Goal: Transaction & Acquisition: Book appointment/travel/reservation

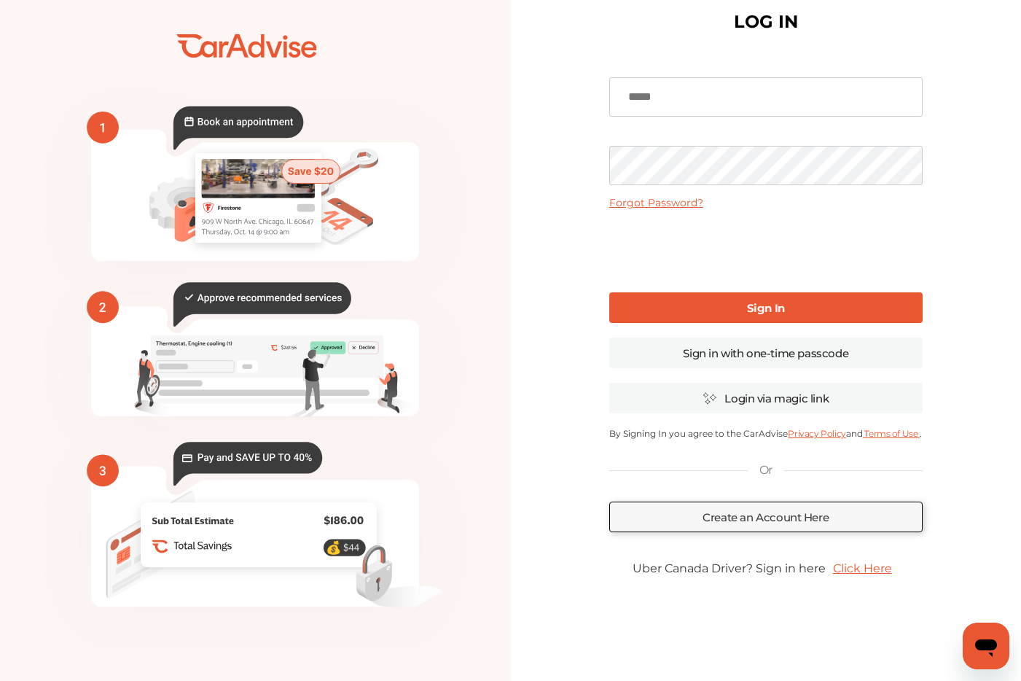
scroll to position [29, 0]
click at [851, 577] on link "Click Here" at bounding box center [863, 568] width 74 height 28
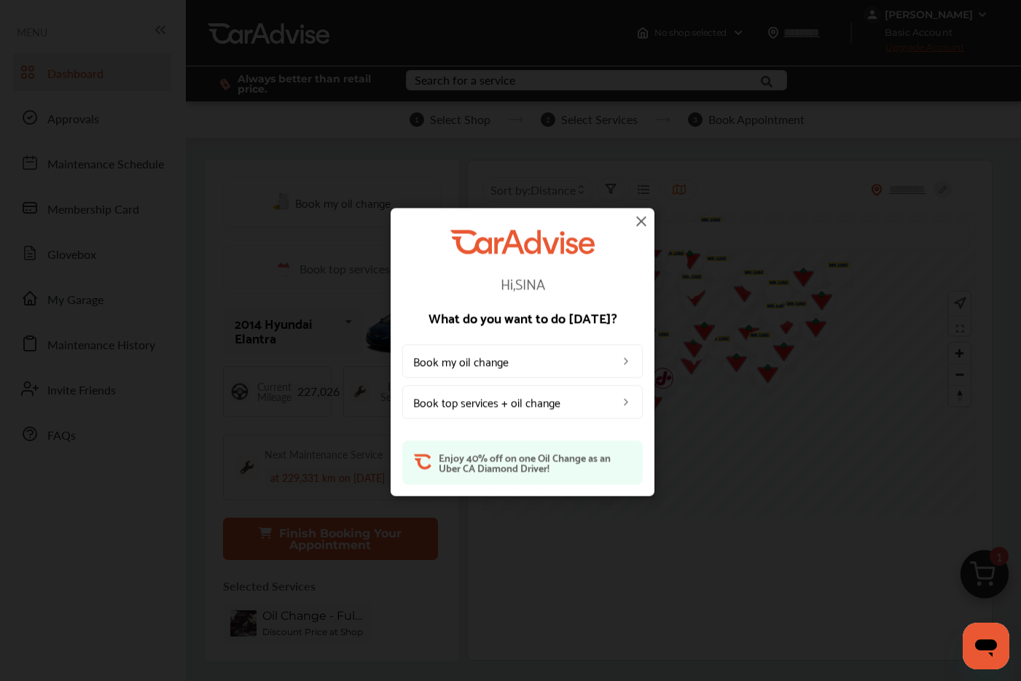
click at [571, 362] on link "Book my oil change" at bounding box center [522, 362] width 241 height 34
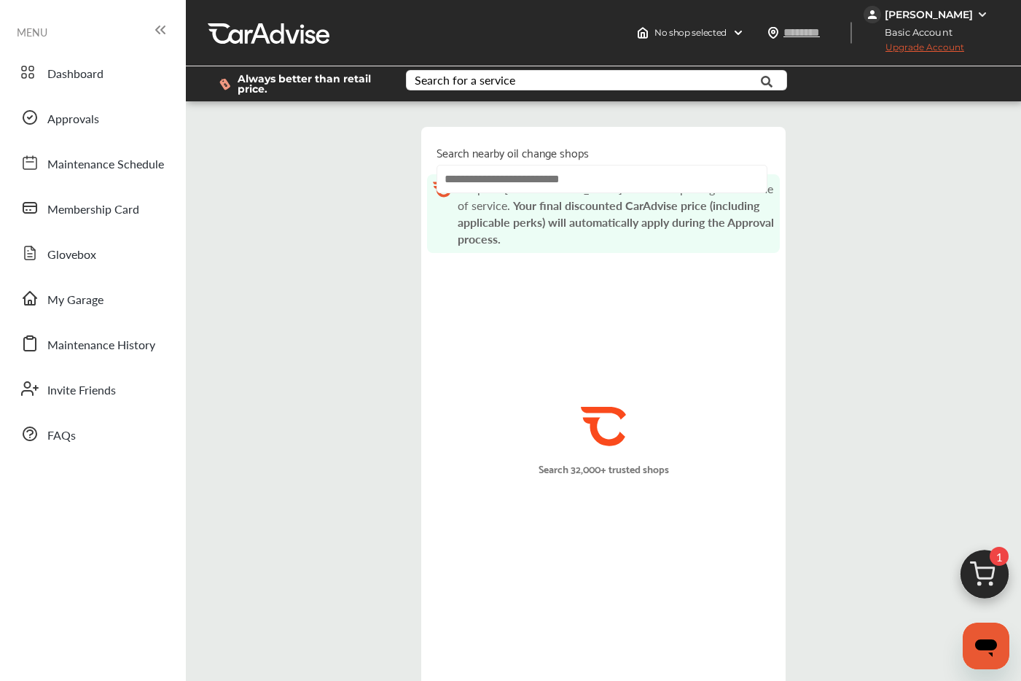
click at [564, 181] on input "text" at bounding box center [602, 179] width 331 height 28
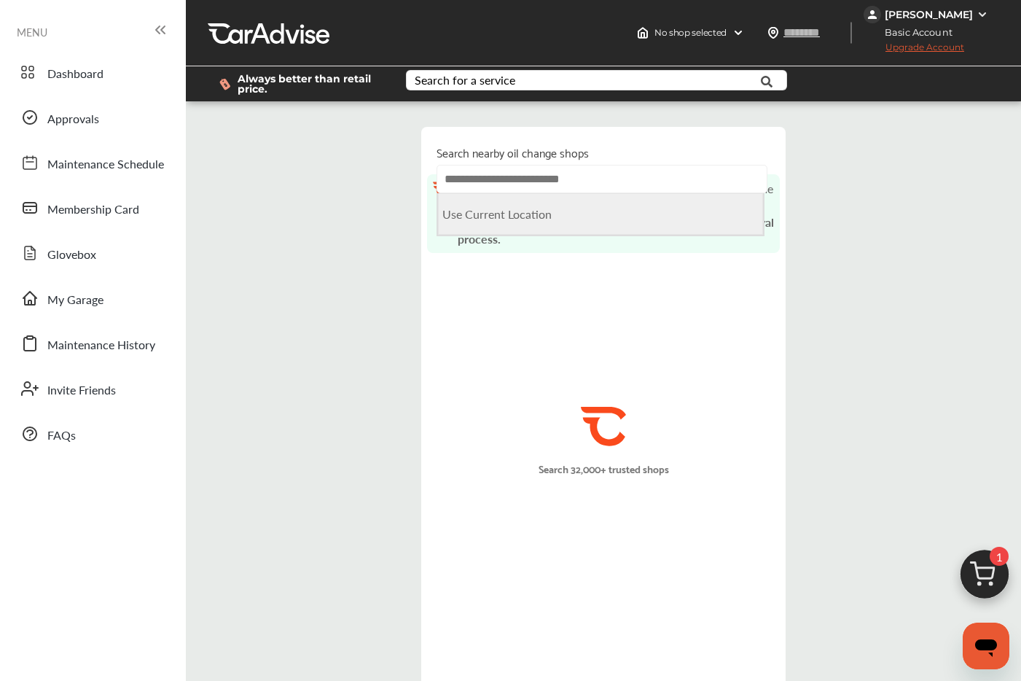
click at [543, 219] on Location "Use Current Location" at bounding box center [600, 214] width 325 height 42
type input "**********"
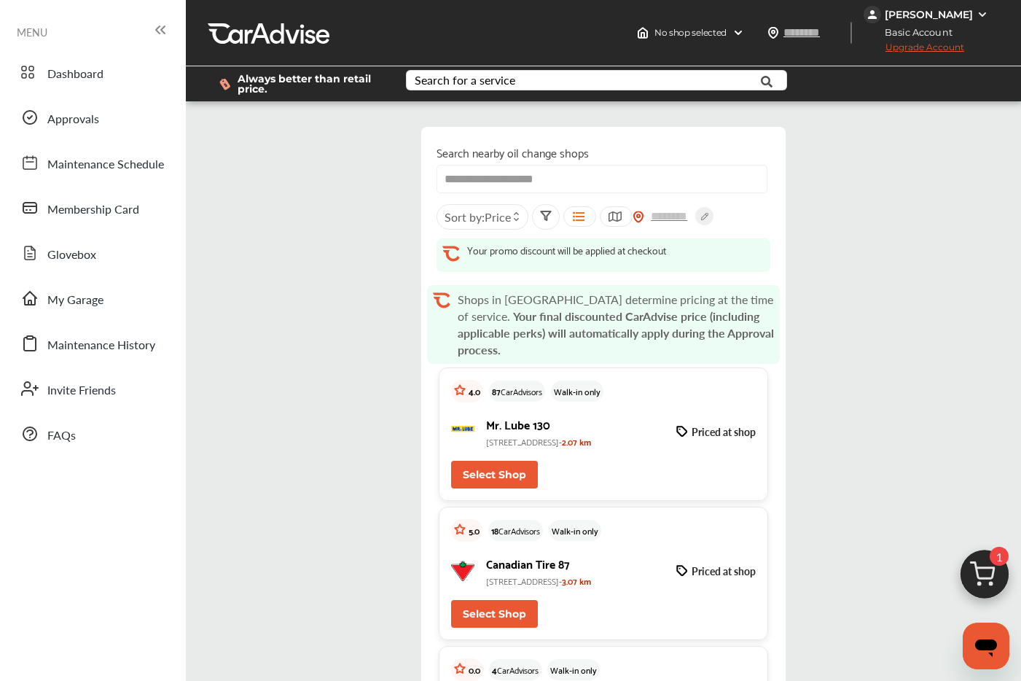
click at [481, 476] on button "Select Shop" at bounding box center [494, 475] width 87 height 28
type input "*******"
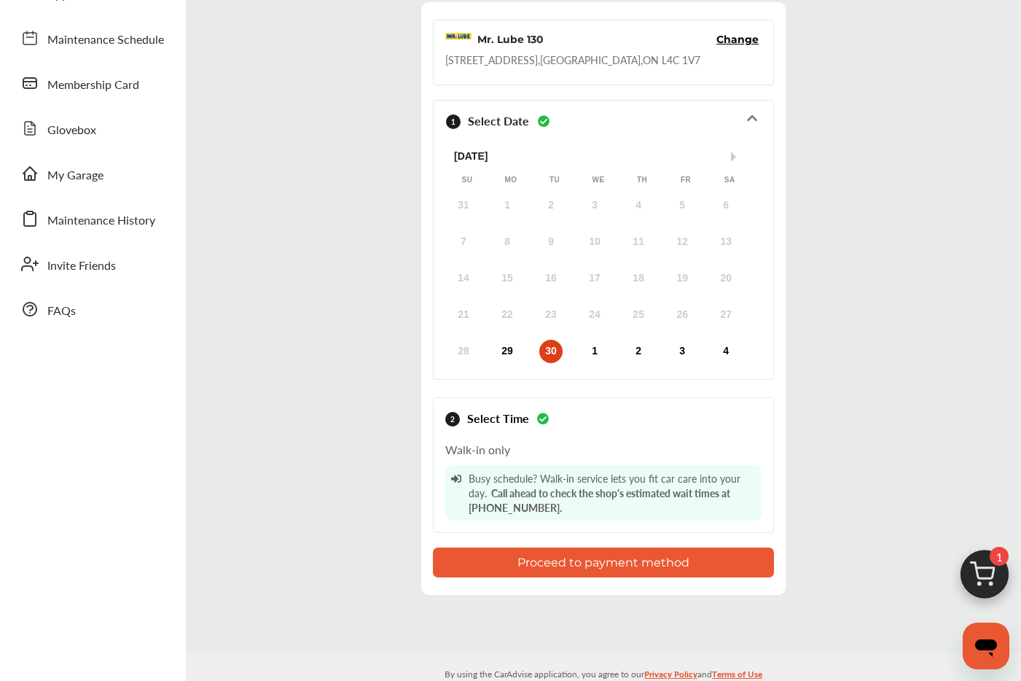
scroll to position [128, 0]
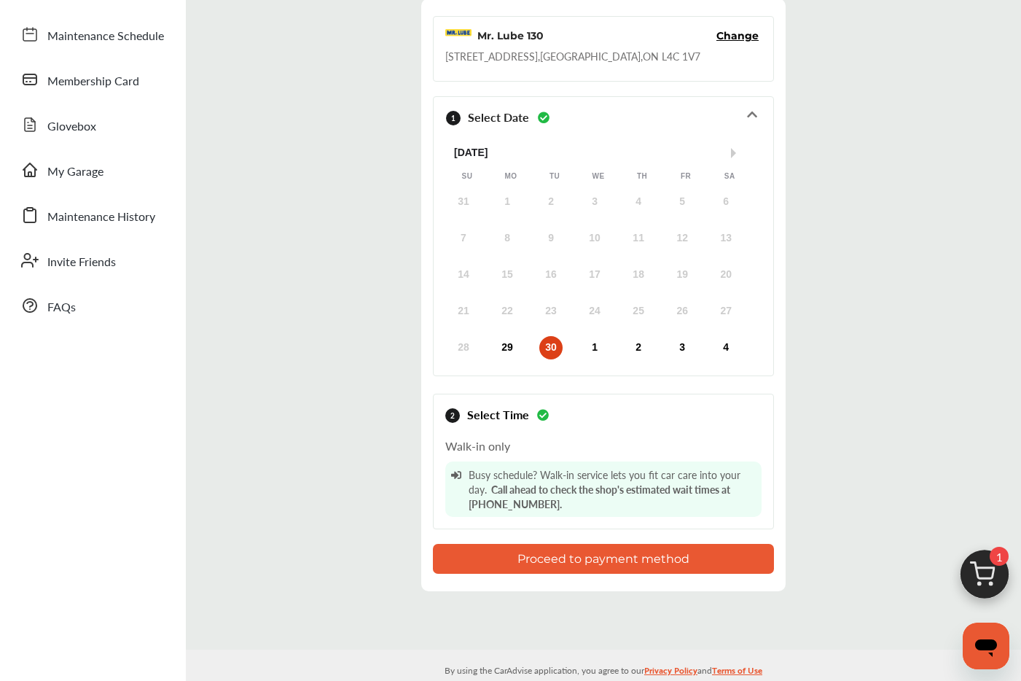
click at [594, 562] on button "Proceed to payment method" at bounding box center [603, 559] width 341 height 30
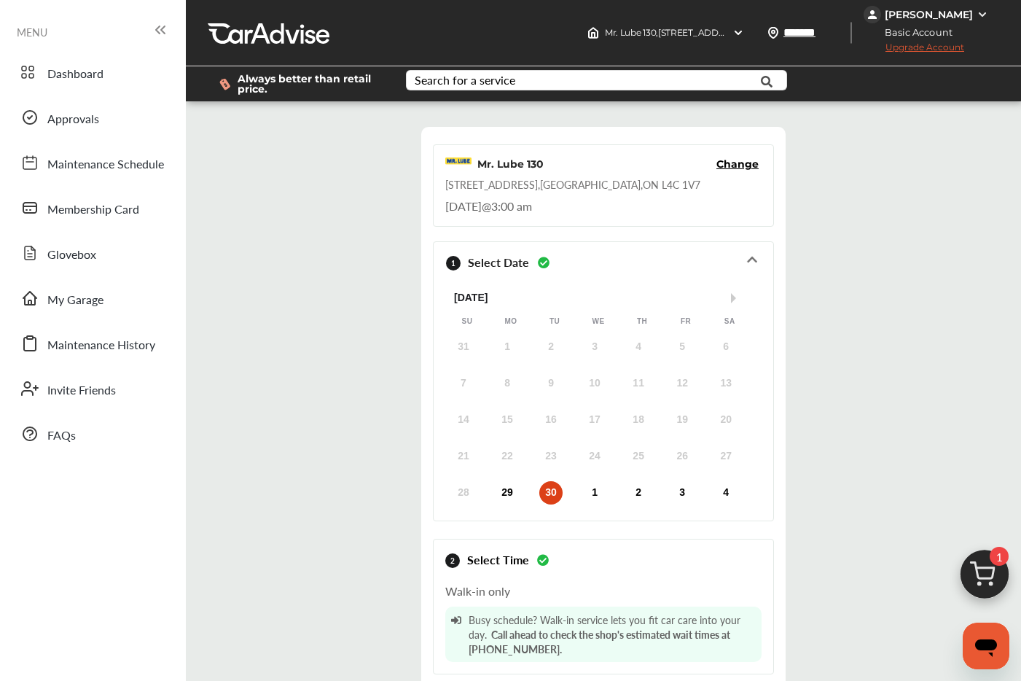
click at [169, 34] on div "MENU" at bounding box center [92, 31] width 171 height 28
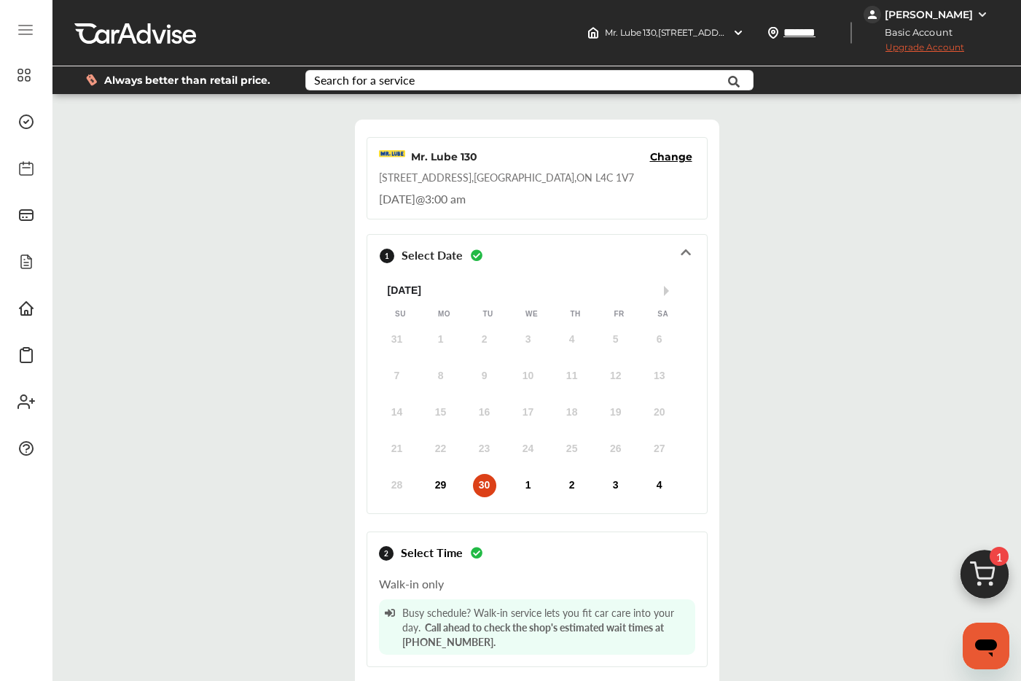
click at [184, 87] on div "Always better than retail price." at bounding box center [184, 79] width 196 height 27
click at [23, 81] on icon at bounding box center [23, 74] width 13 height 17
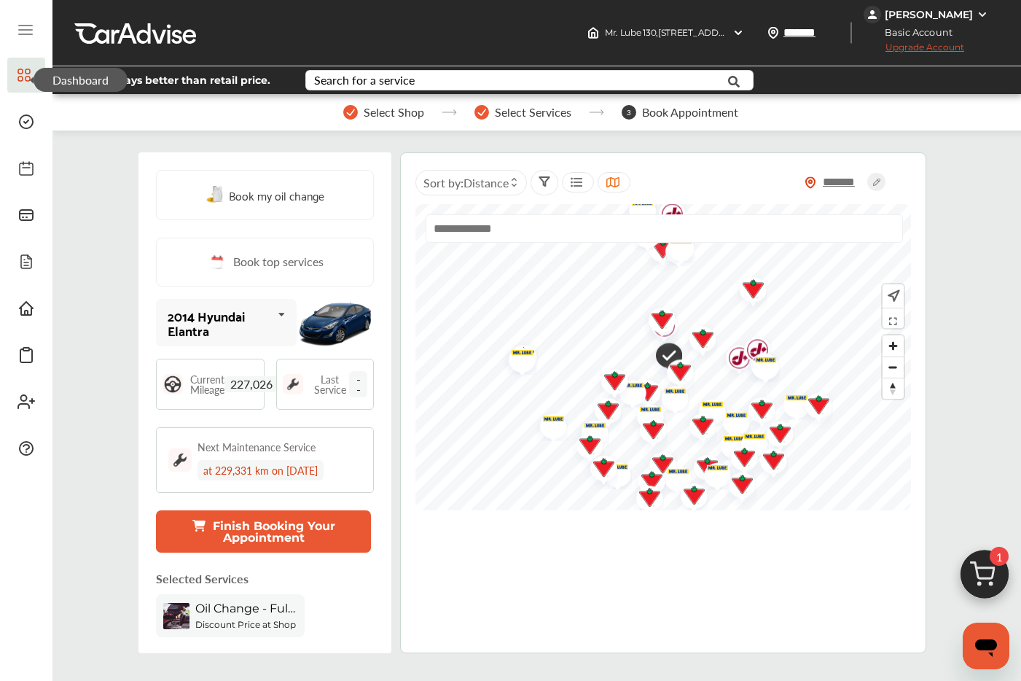
click at [232, 378] on span "227,026" at bounding box center [252, 384] width 54 height 16
click at [318, 390] on span "Last Service" at bounding box center [330, 384] width 39 height 20
click at [351, 390] on span "--" at bounding box center [358, 384] width 18 height 26
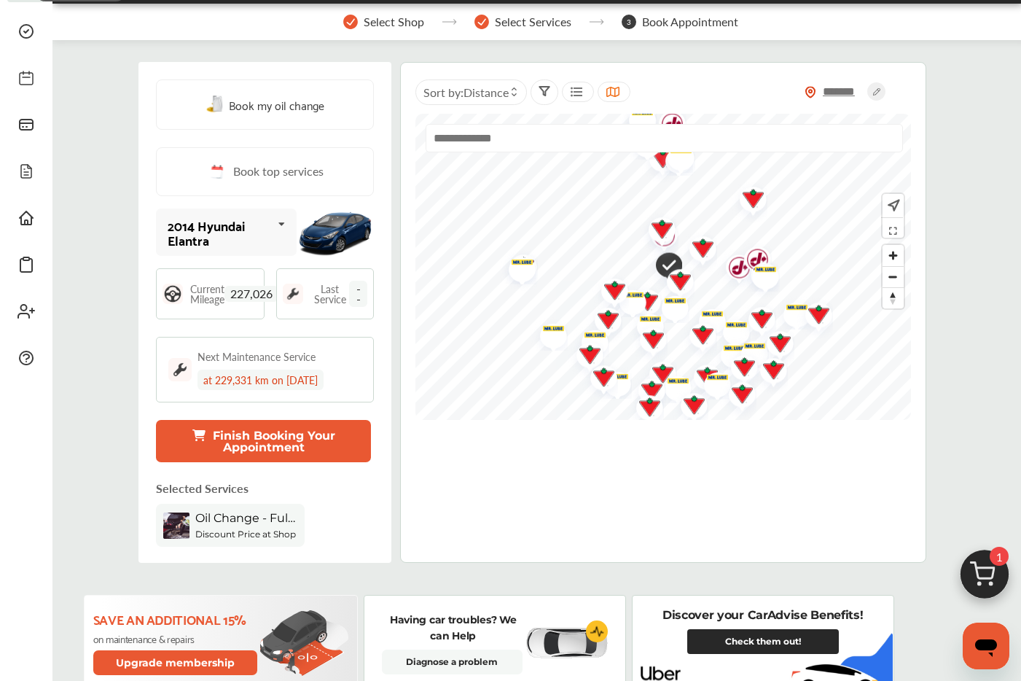
scroll to position [97, 0]
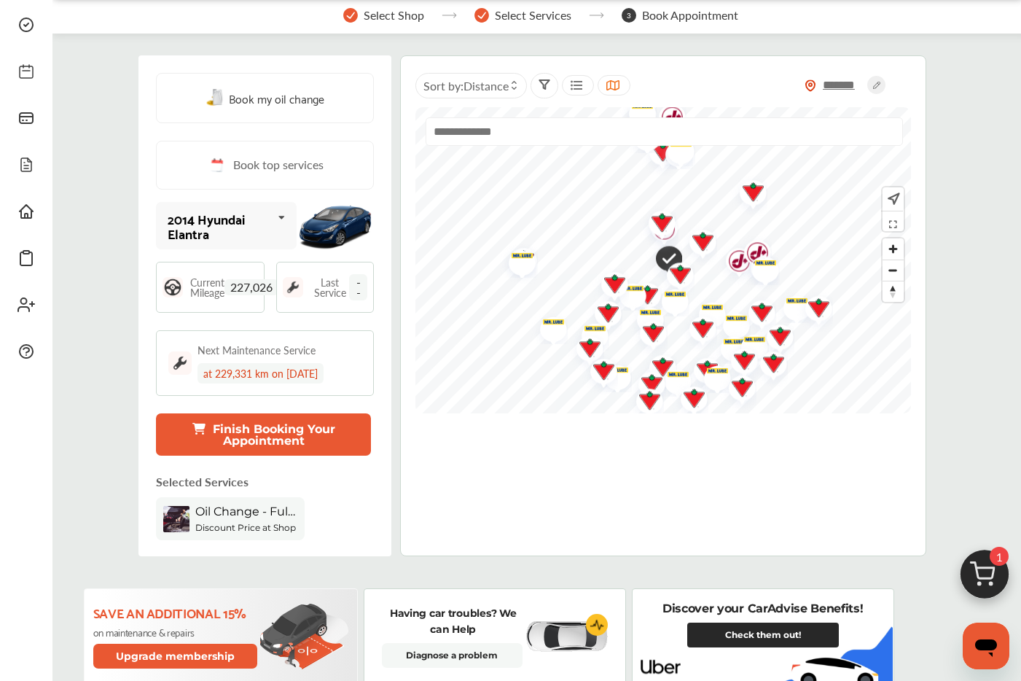
click at [265, 518] on span "Oil Change - Full-synthetic" at bounding box center [246, 511] width 102 height 14
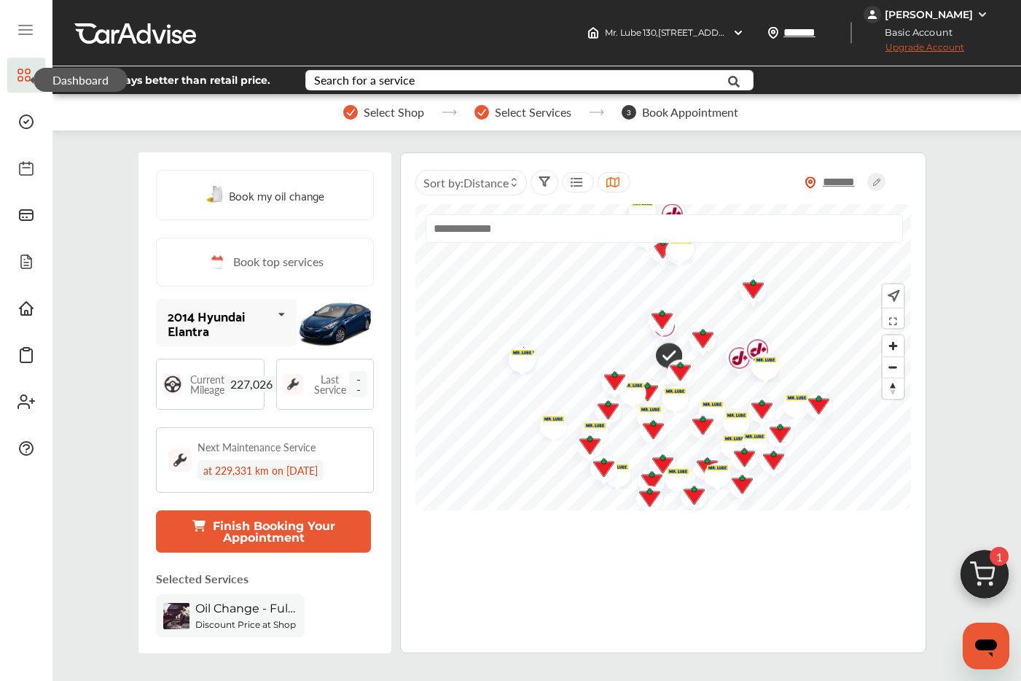
scroll to position [0, 0]
click at [286, 473] on div "at 229,331 km on 11/11/2025" at bounding box center [261, 470] width 126 height 20
click at [248, 535] on button "Finish Booking Your Appointment" at bounding box center [263, 531] width 215 height 42
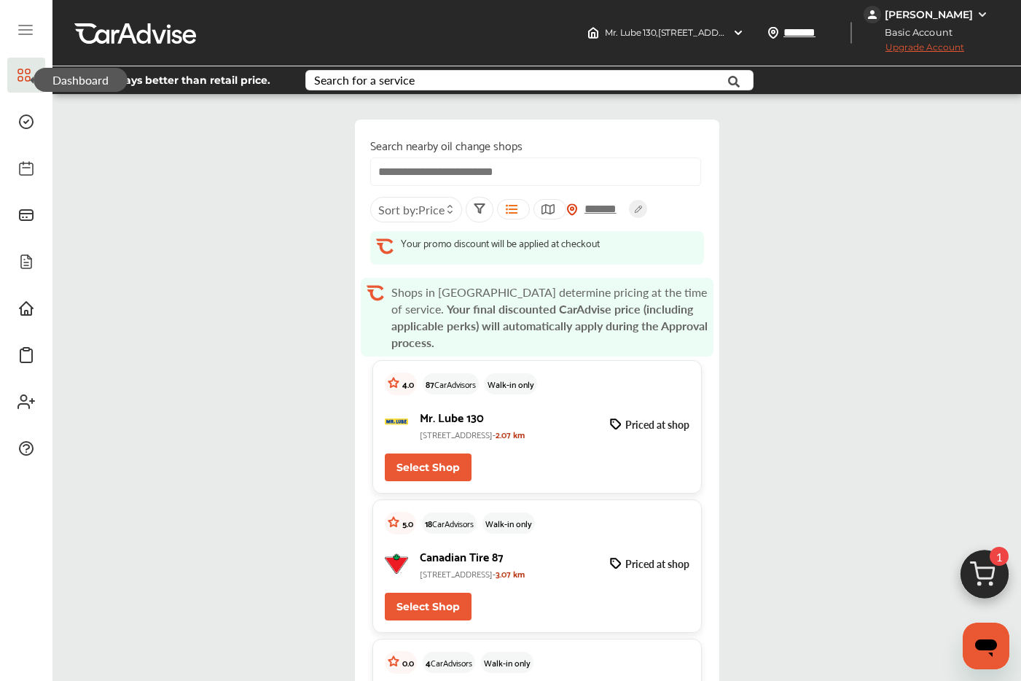
click at [440, 462] on button "Select Shop" at bounding box center [428, 467] width 87 height 28
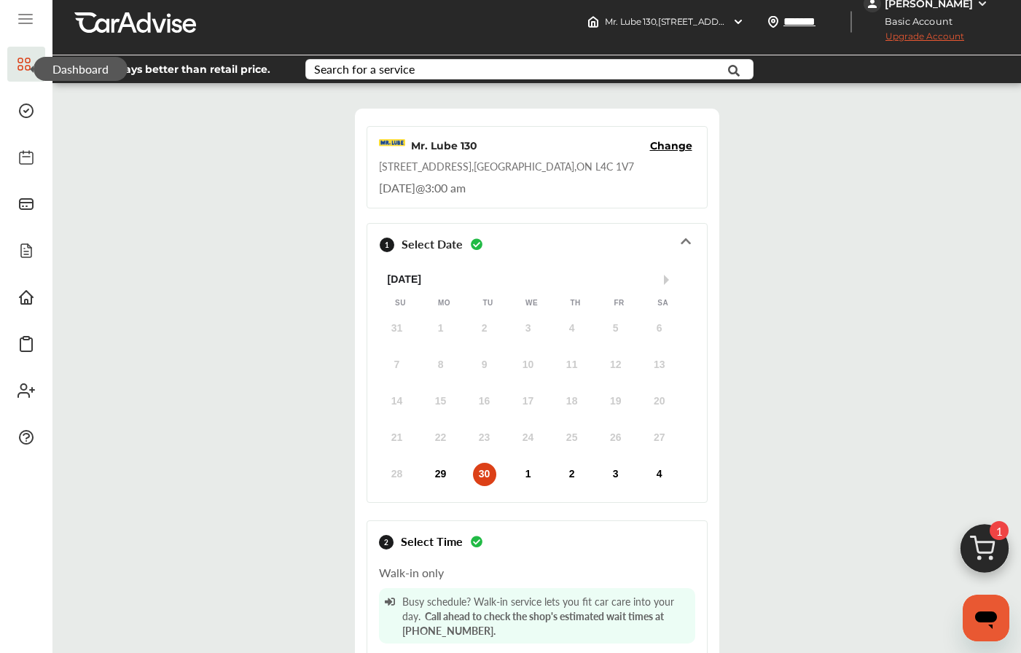
scroll to position [11, 0]
click at [479, 177] on div "Mr. Lube 130 Change 9699 Yonge St , Richmond Hill , ON L4C 1V7 Tuesday, Sep 30 …" at bounding box center [537, 167] width 341 height 82
click at [667, 147] on span "Change" at bounding box center [671, 145] width 42 height 15
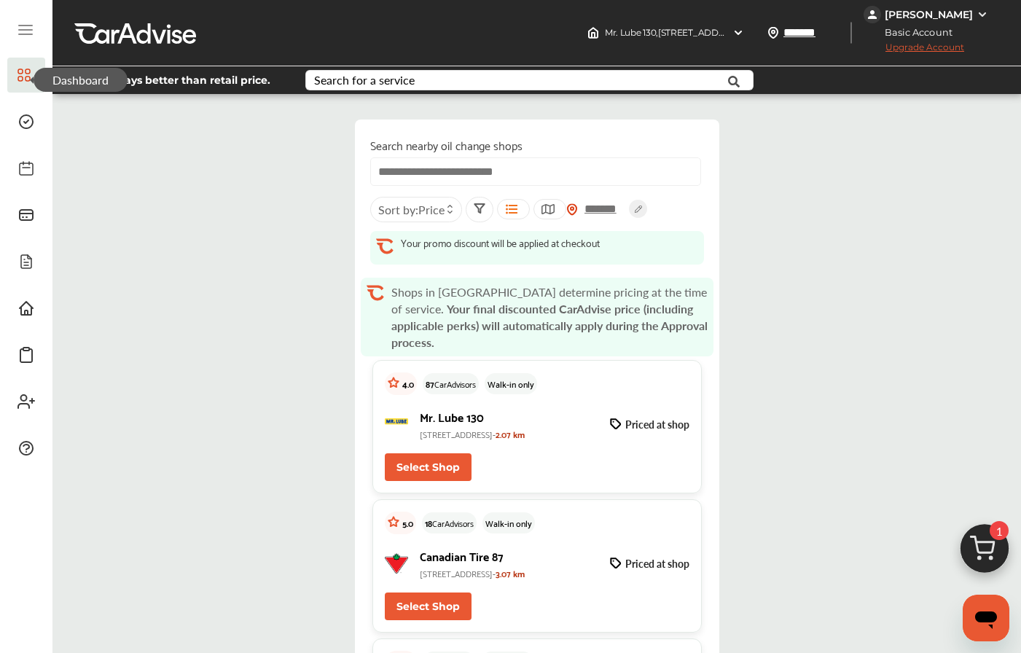
click at [440, 461] on button "Select Shop" at bounding box center [428, 467] width 87 height 28
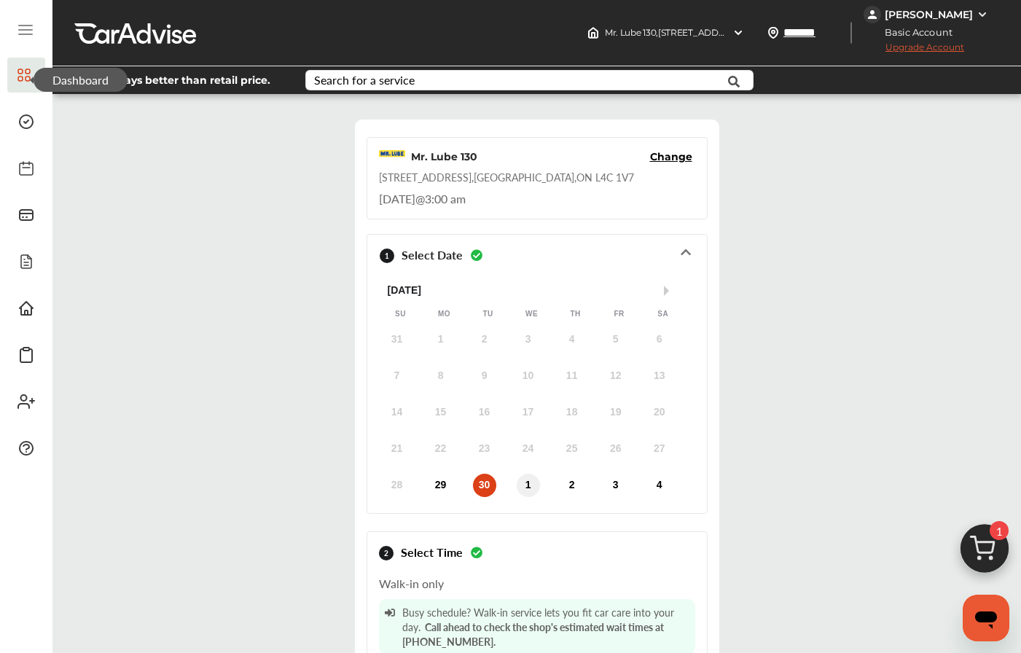
click at [528, 483] on div "1" at bounding box center [528, 485] width 23 height 23
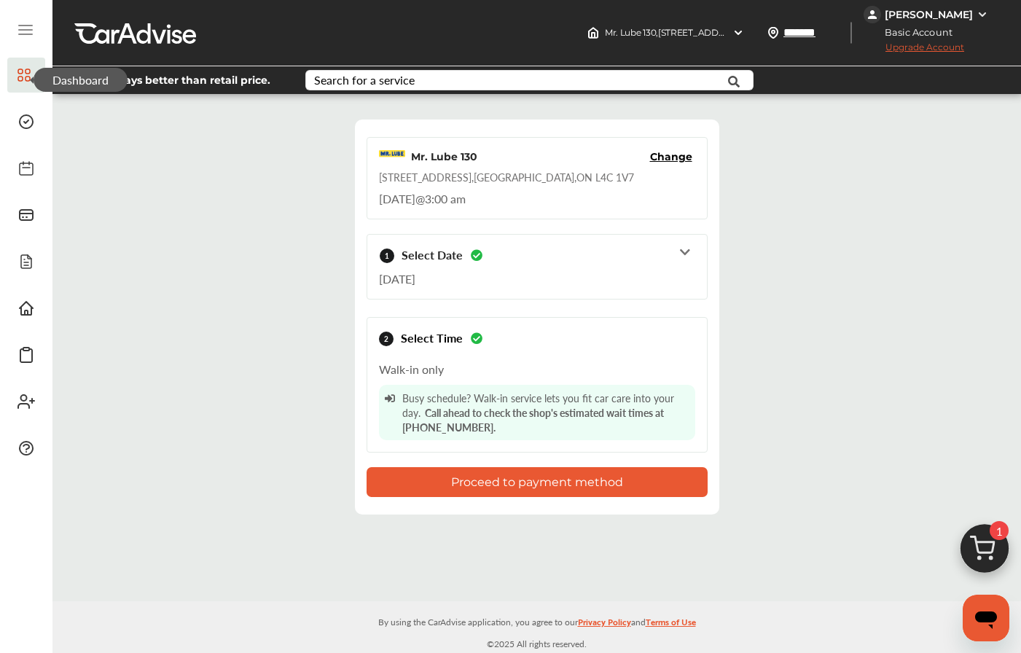
click at [518, 182] on div "9699 Yonge St , Richmond Hill , ON L4C 1V7" at bounding box center [506, 177] width 255 height 15
click at [379, 198] on span "Tuesday, Sep 30" at bounding box center [397, 198] width 36 height 17
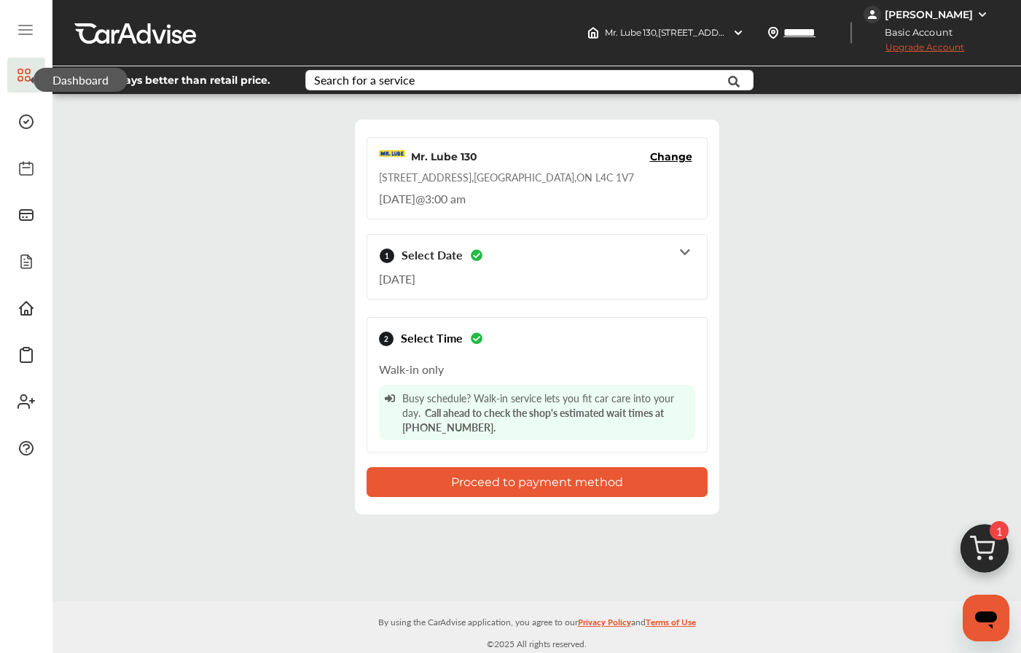
click at [379, 198] on span "Tuesday, Sep 30" at bounding box center [397, 198] width 36 height 17
click at [671, 148] on div "Mr. Lube 130 Change 9699 Yonge St , Richmond Hill , ON L4C 1V7 Tuesday, Sep 30 …" at bounding box center [537, 178] width 341 height 82
click at [670, 155] on span "Change" at bounding box center [671, 156] width 42 height 15
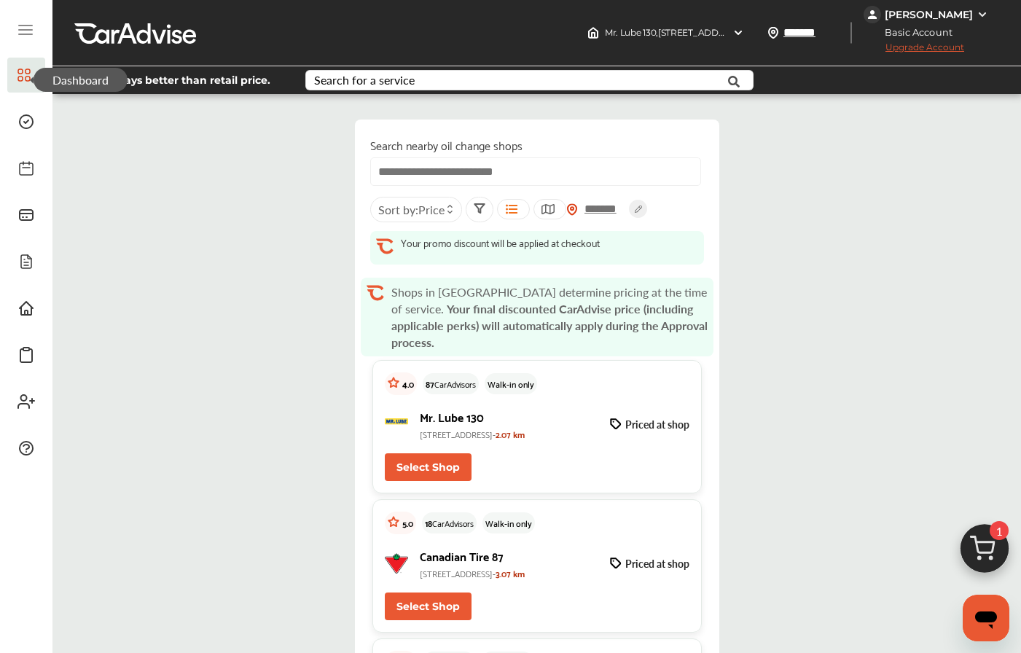
click at [454, 464] on button "Select Shop" at bounding box center [428, 467] width 87 height 28
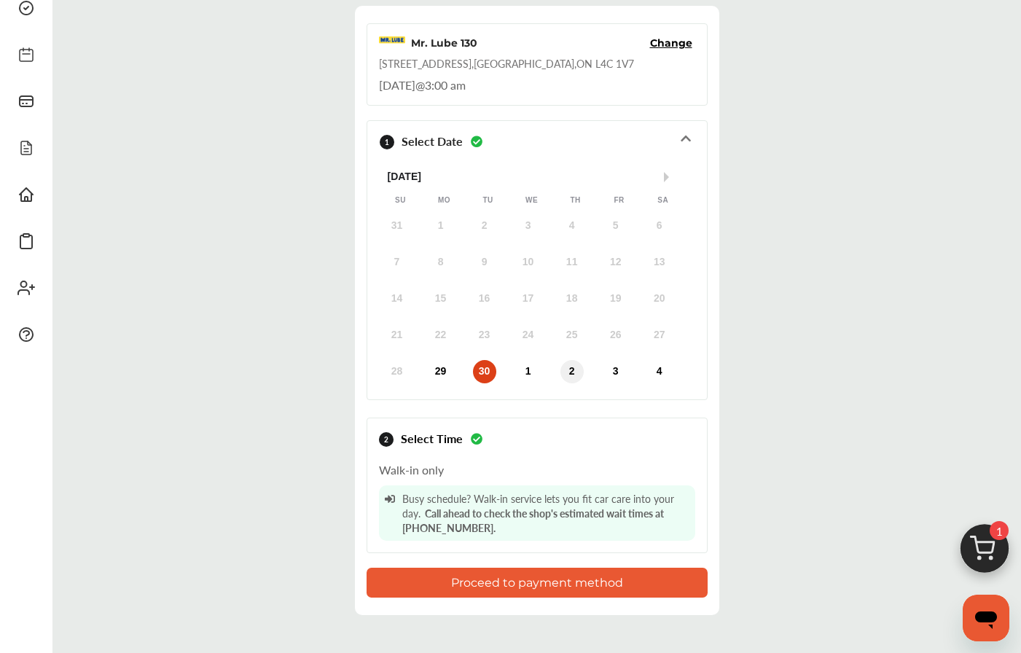
click at [582, 371] on div "2" at bounding box center [572, 371] width 23 height 23
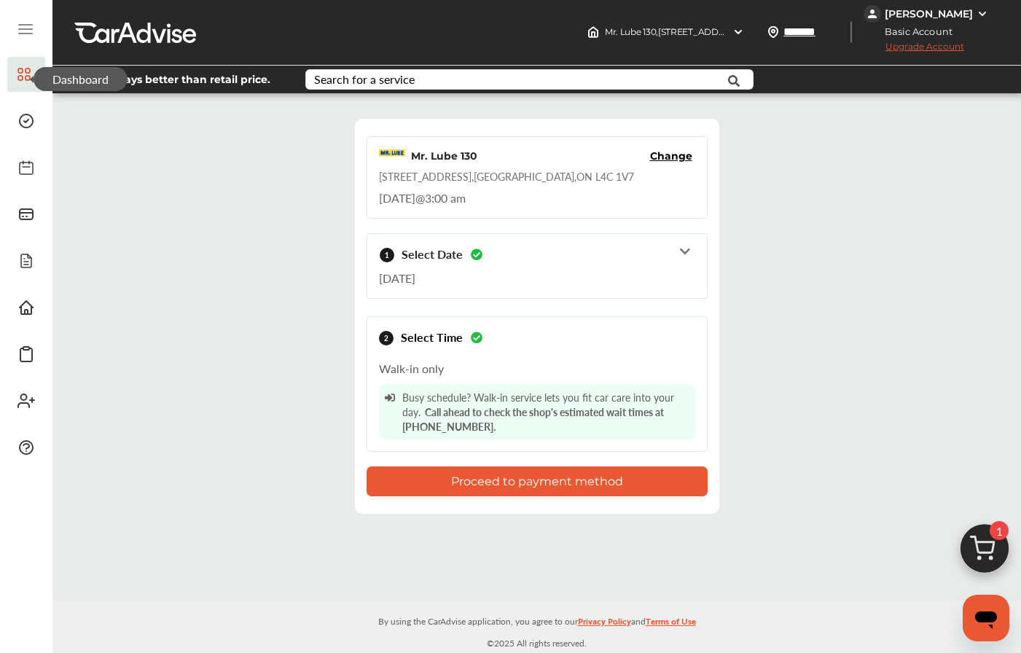
click at [671, 251] on div "1 Select Date Oct 2, 2025" at bounding box center [537, 266] width 316 height 52
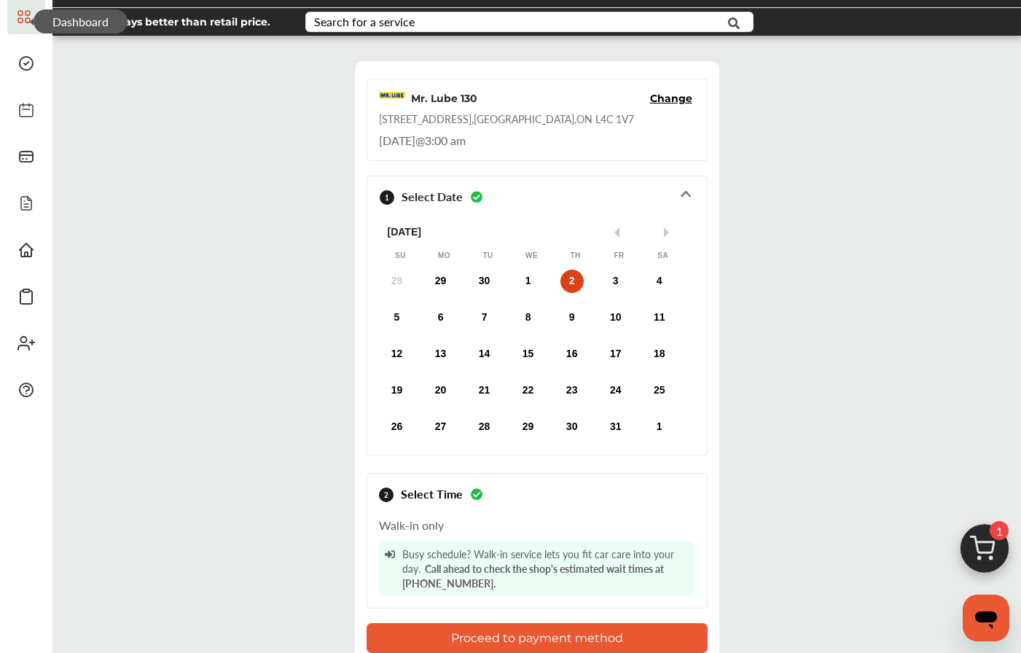
scroll to position [47, 0]
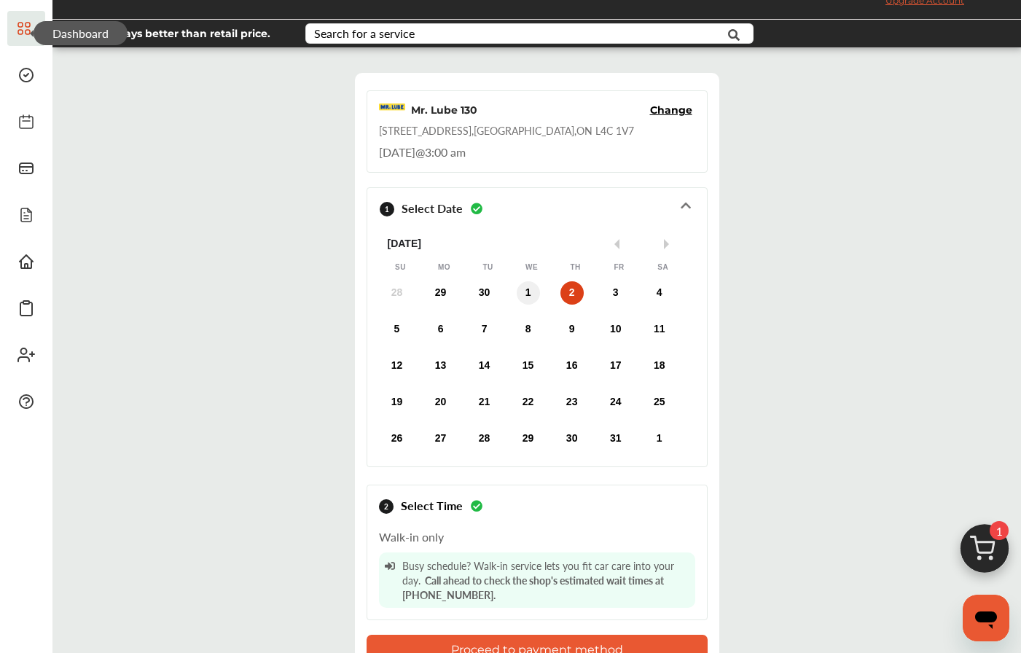
click at [527, 289] on div "1" at bounding box center [528, 292] width 23 height 23
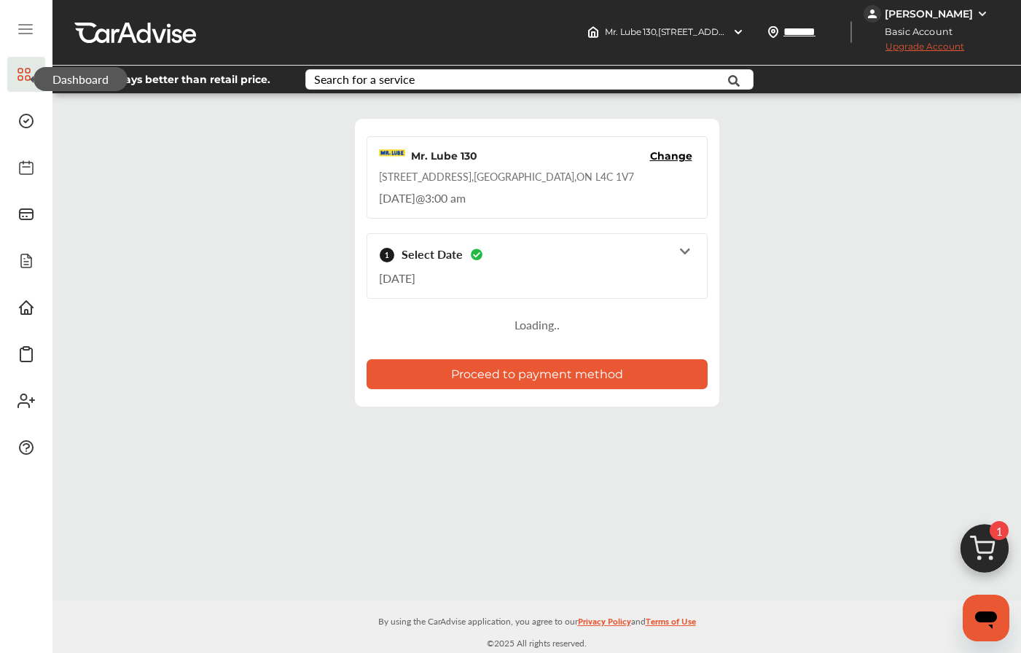
scroll to position [1, 0]
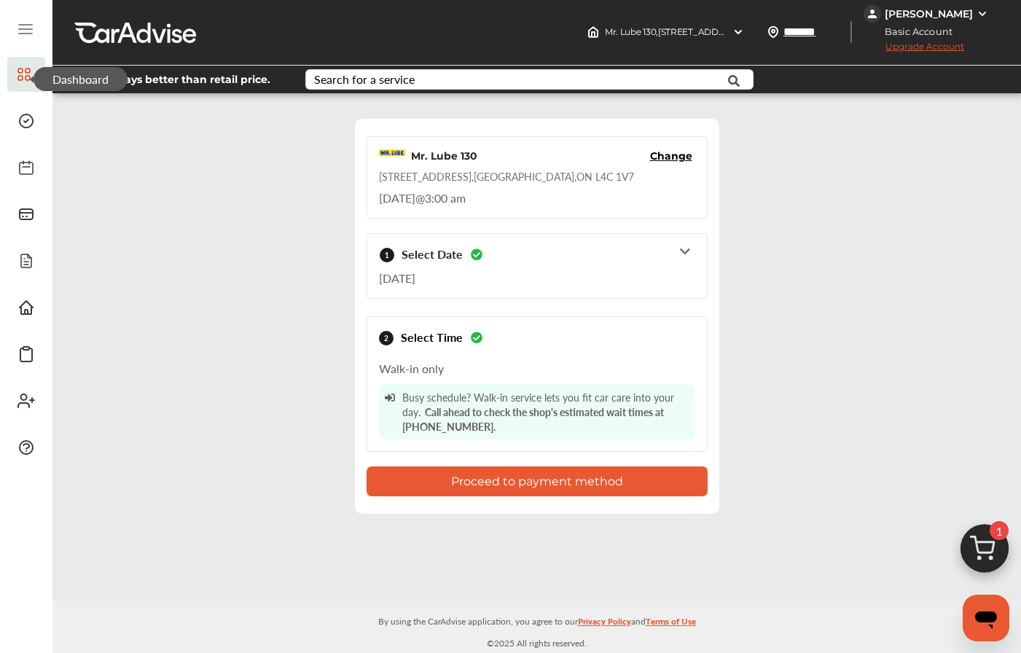
click at [502, 483] on button "Proceed to payment method" at bounding box center [537, 482] width 341 height 30
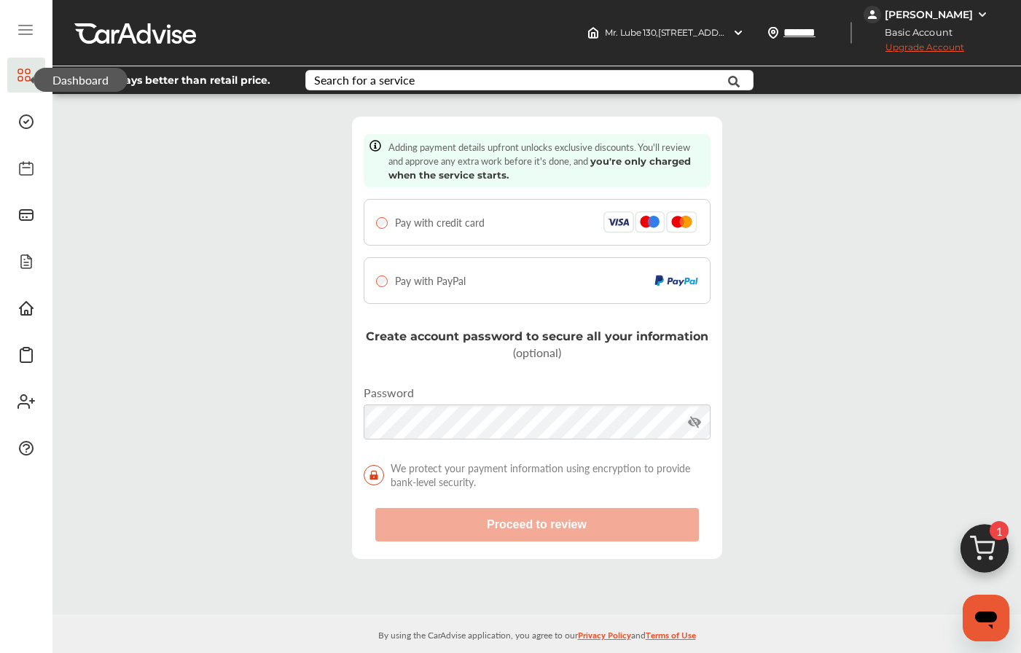
click at [587, 203] on div "Pay with credit card" at bounding box center [537, 222] width 347 height 47
click at [564, 224] on div "Pay with credit card" at bounding box center [537, 222] width 322 height 22
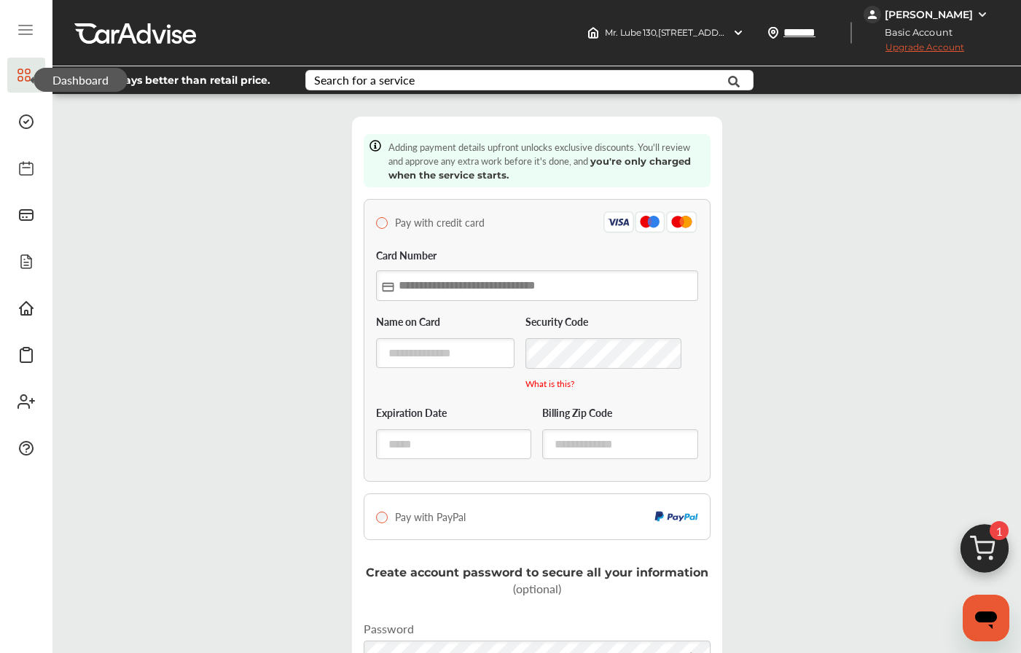
click at [498, 294] on input "text" at bounding box center [537, 285] width 322 height 30
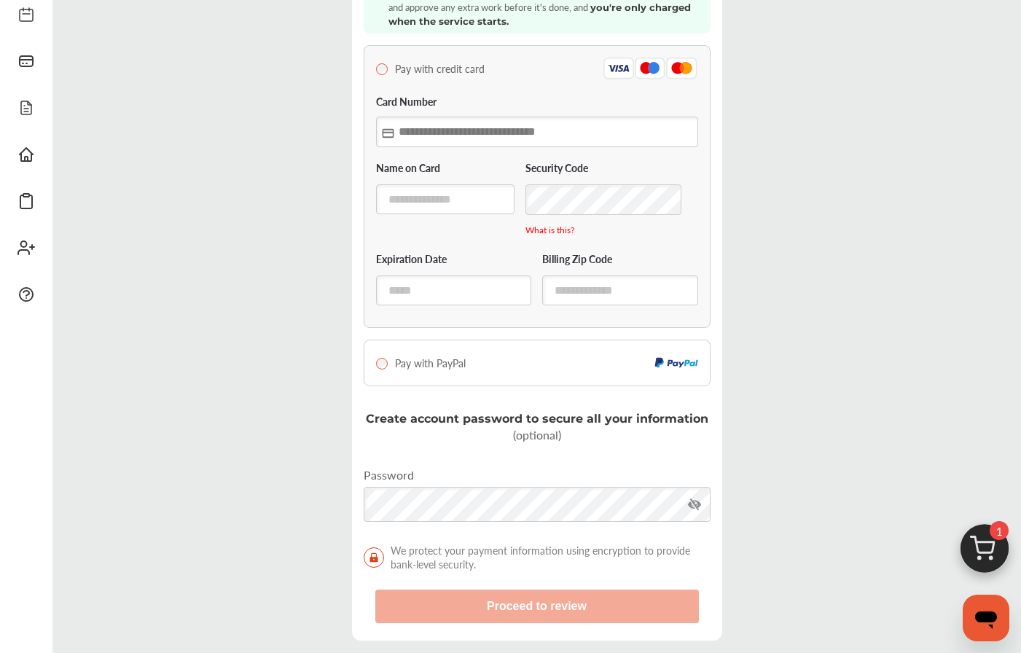
scroll to position [156, 0]
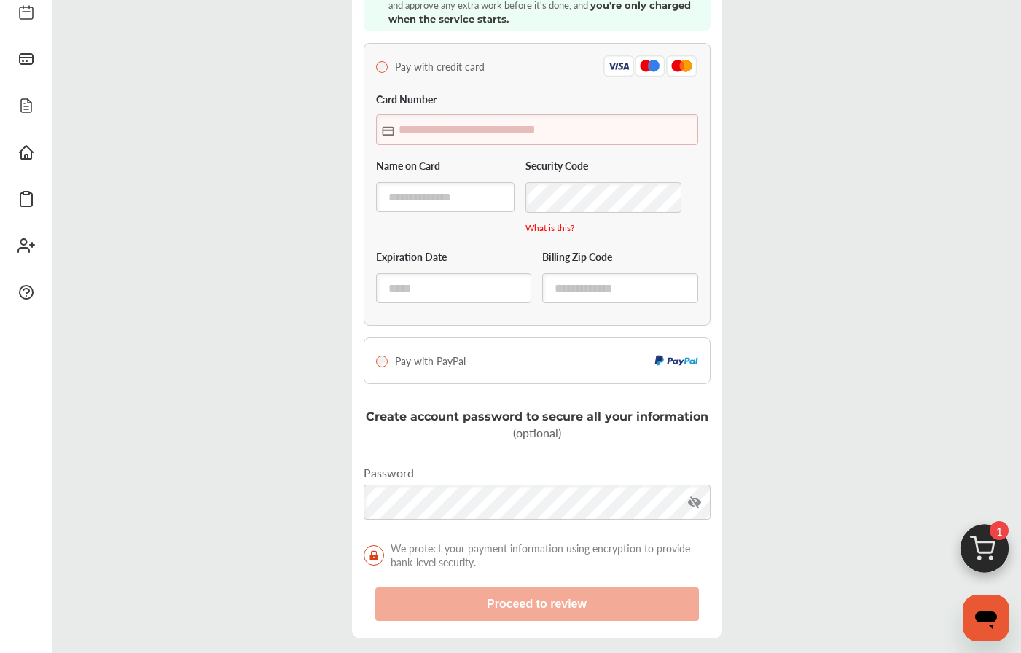
click at [448, 66] on span "Pay with credit card" at bounding box center [440, 66] width 90 height 15
click at [504, 136] on input "text" at bounding box center [537, 129] width 322 height 30
click at [458, 198] on input "text" at bounding box center [445, 197] width 139 height 30
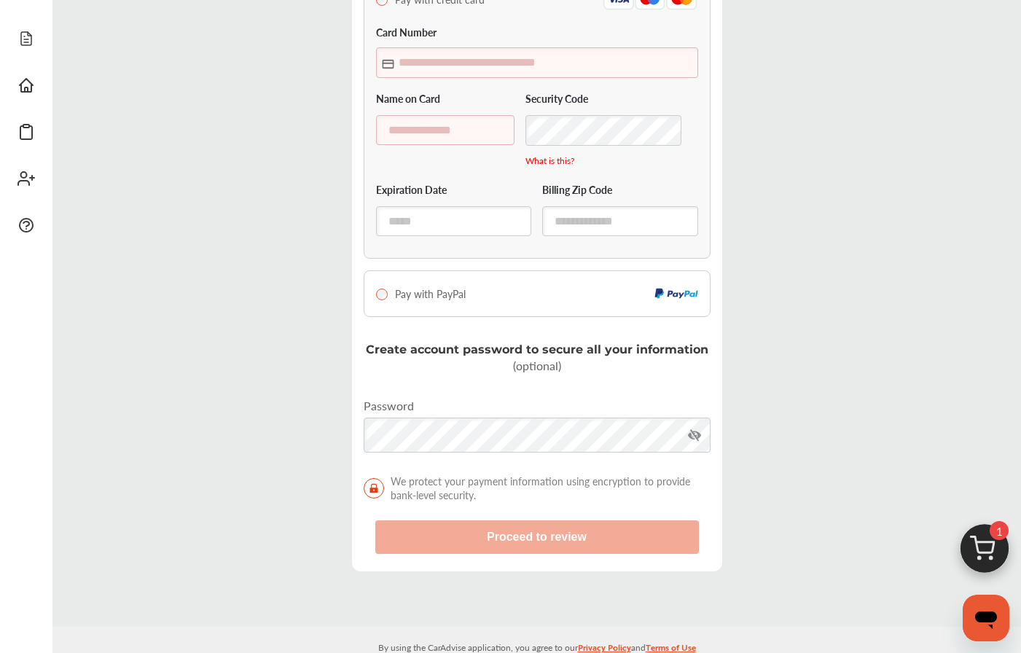
scroll to position [227, 0]
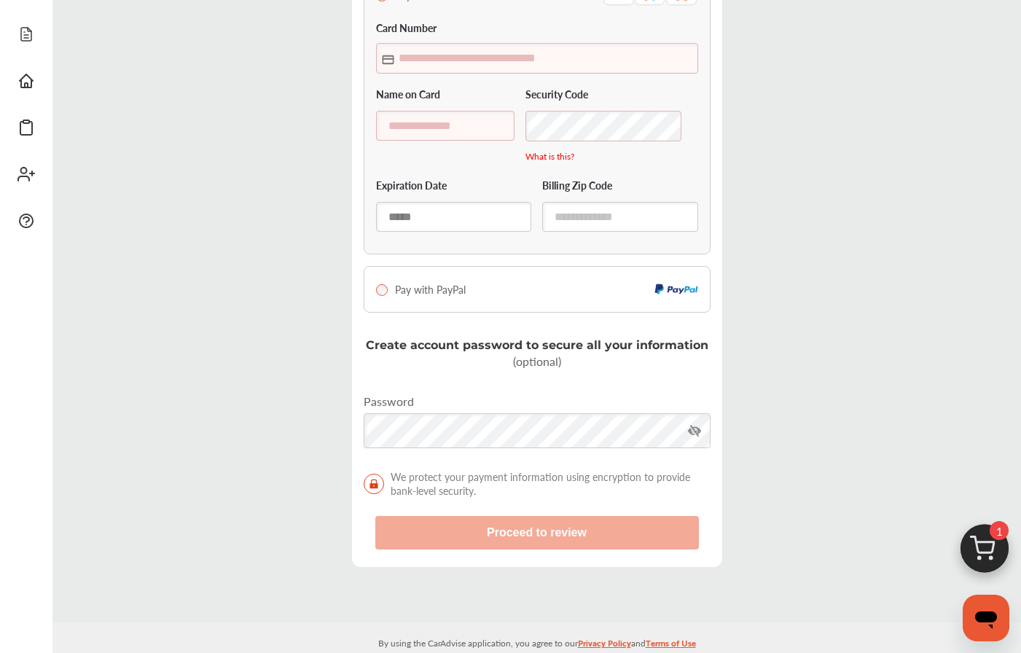
click at [438, 215] on input "text" at bounding box center [454, 217] width 156 height 30
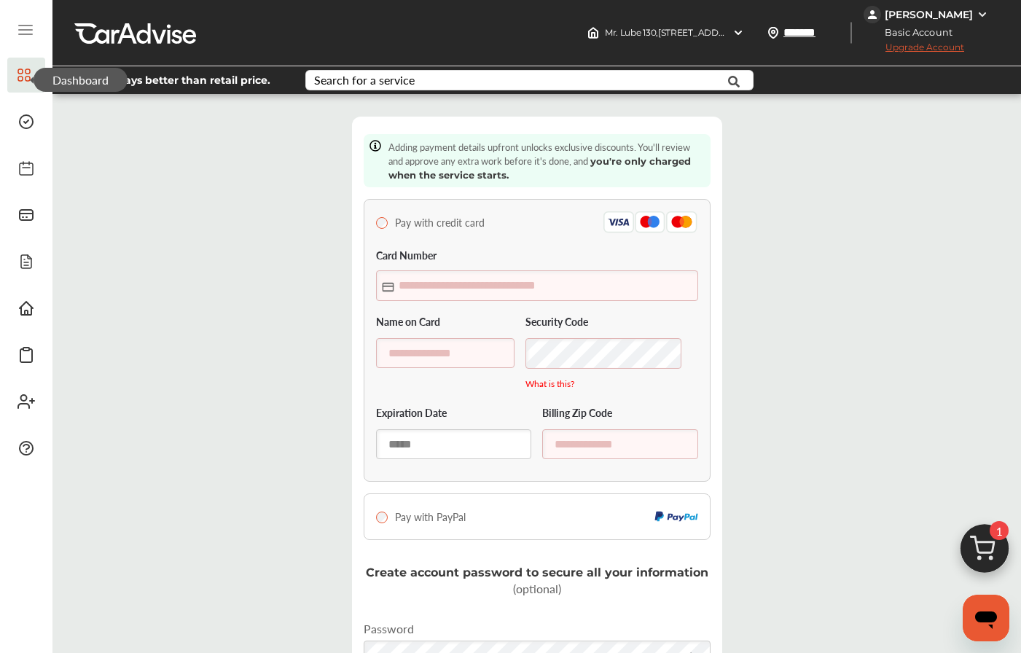
scroll to position [0, 0]
click at [219, 82] on span "Always better than retail price." at bounding box center [187, 80] width 166 height 10
click at [90, 84] on img at bounding box center [91, 80] width 11 height 12
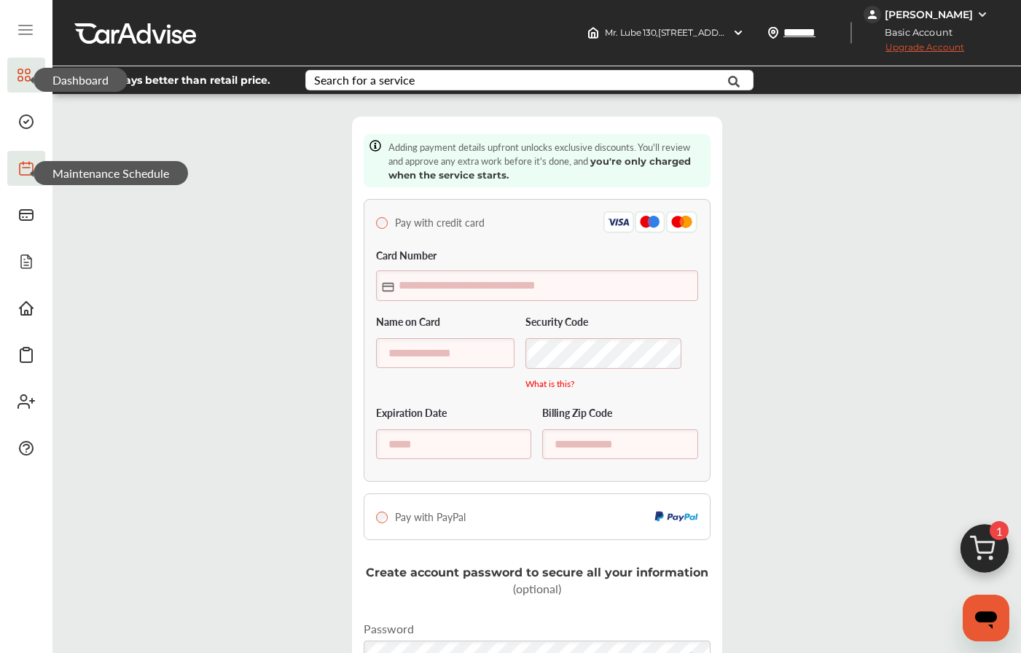
click at [23, 167] on icon at bounding box center [25, 168] width 17 height 17
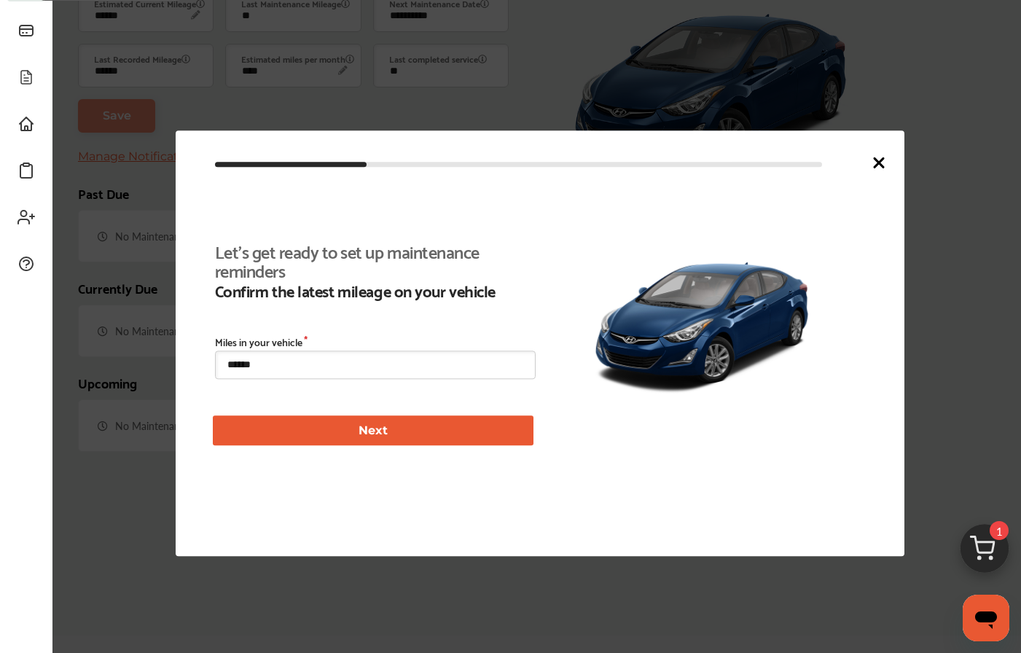
type input "****"
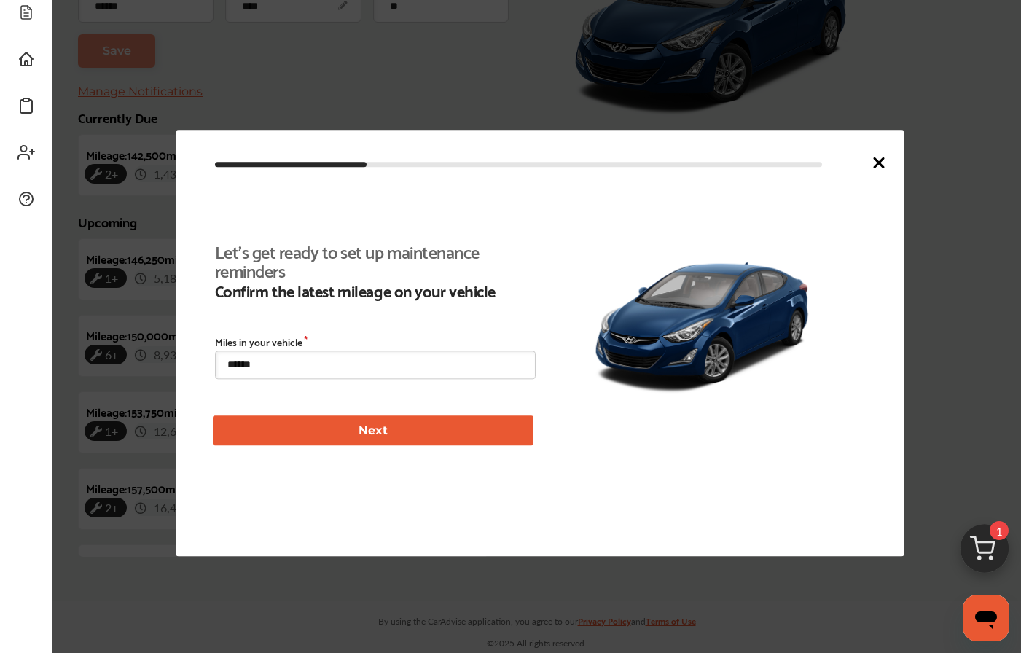
scroll to position [337, 0]
drag, startPoint x: 362, startPoint y: 374, endPoint x: 206, endPoint y: 349, distance: 157.2
click at [207, 349] on div "Let's get ready to set up maintenance reminders Confirm the latest mileage on y…" at bounding box center [540, 343] width 729 height 426
click at [361, 362] on input "******" at bounding box center [375, 365] width 321 height 28
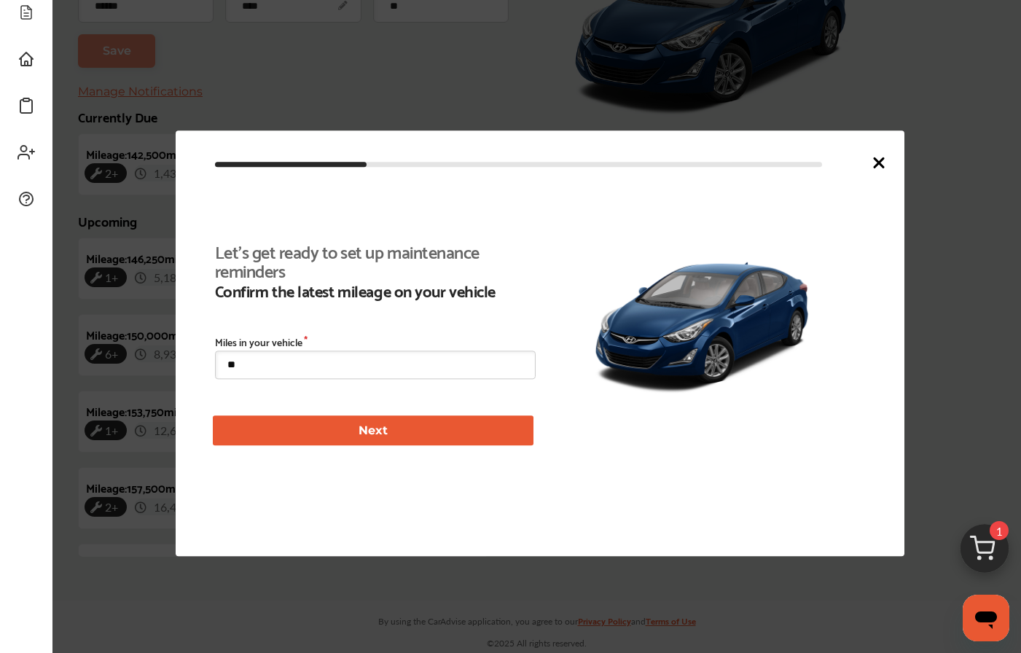
type input "*"
type input "******"
click at [297, 442] on button "Next" at bounding box center [373, 431] width 321 height 30
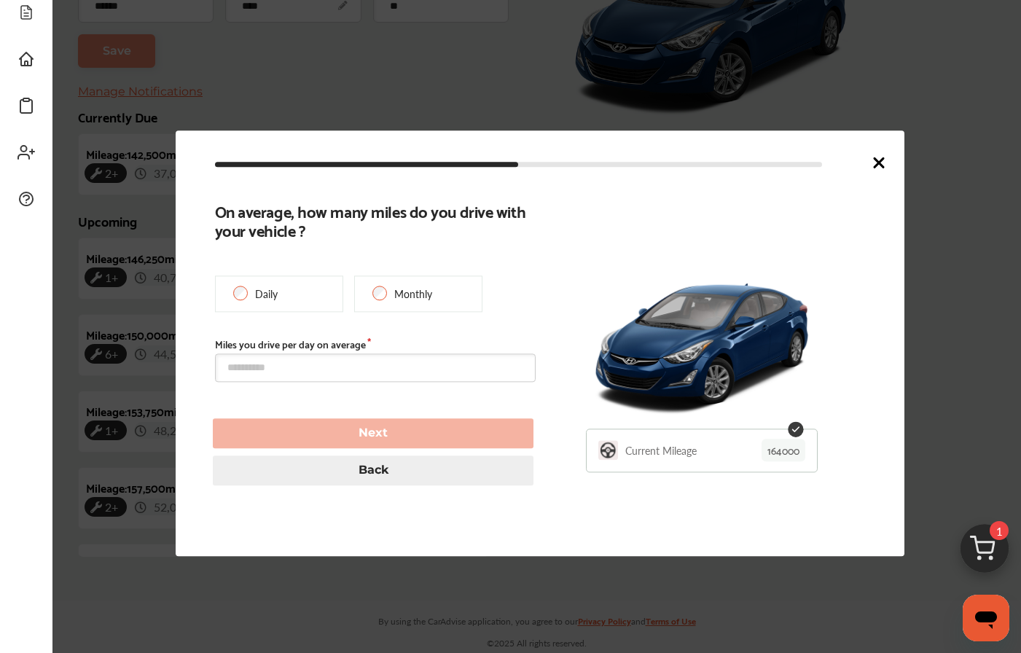
type input "******"
type input "**********"
type input "******"
click at [375, 369] on input "text" at bounding box center [375, 368] width 321 height 28
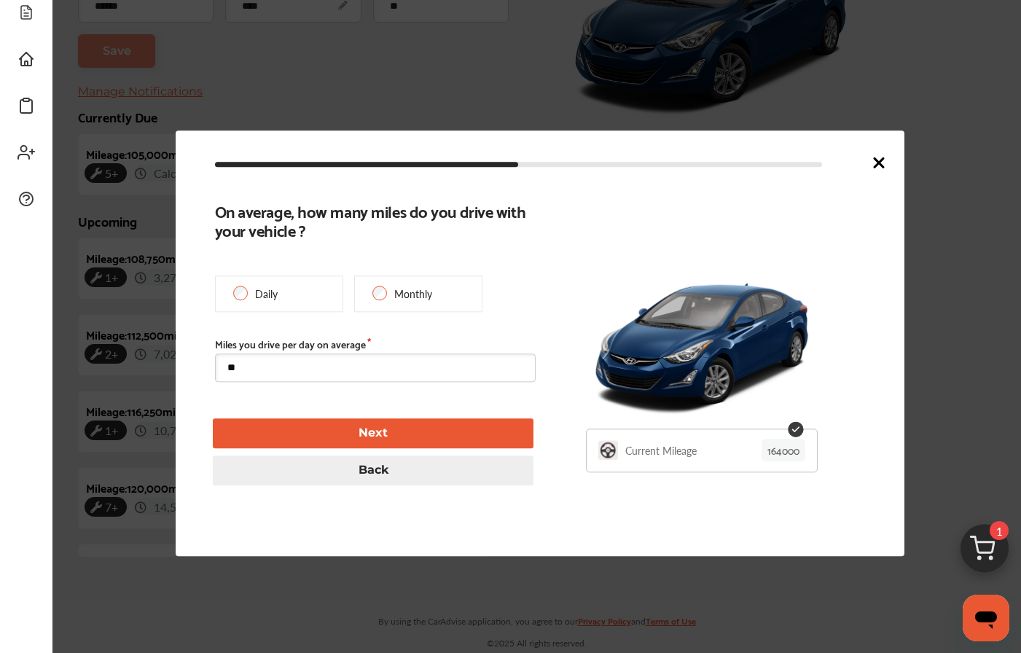
type input "*"
type input "***"
click at [394, 438] on button "Next" at bounding box center [373, 433] width 321 height 30
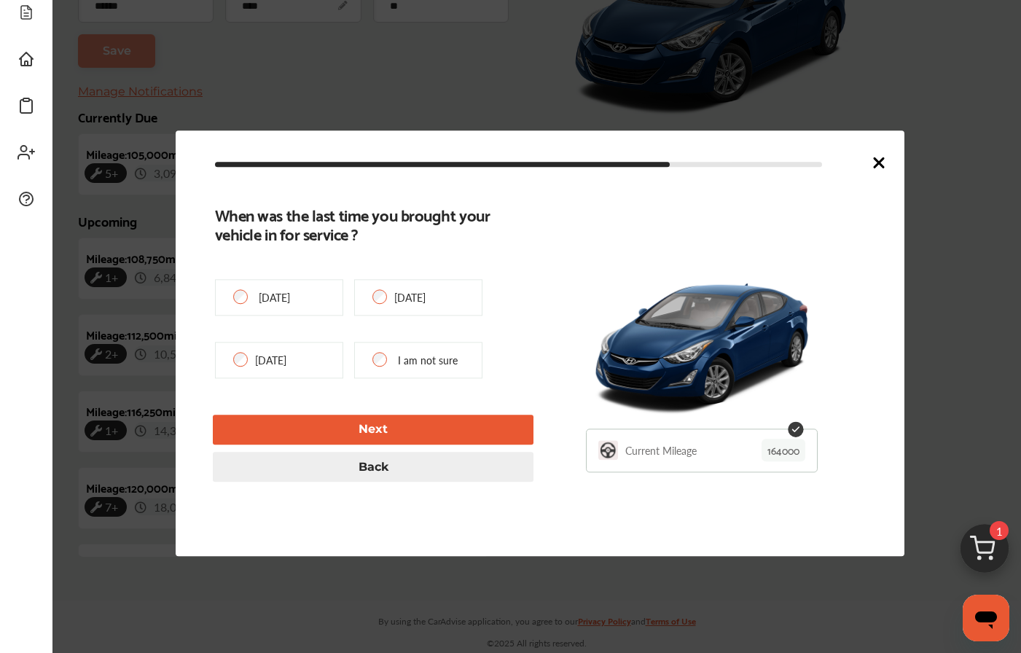
type input "******"
type input "**********"
type input "****"
click at [399, 366] on p "I am not sure" at bounding box center [428, 360] width 60 height 15
click at [373, 364] on div "I am not sure" at bounding box center [418, 360] width 128 height 36
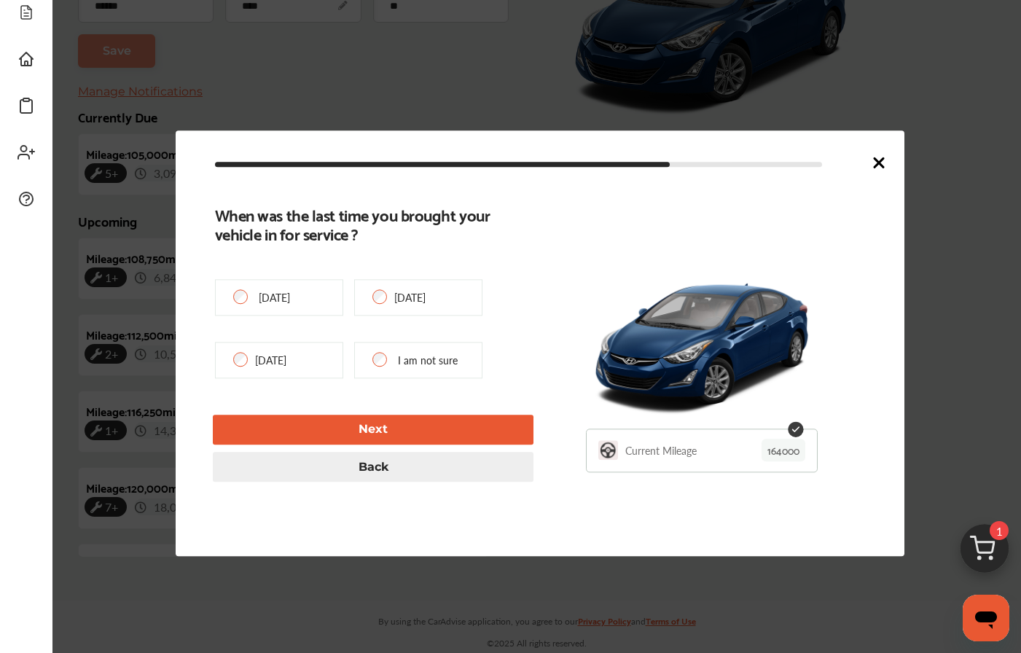
click at [365, 429] on button "Next" at bounding box center [373, 430] width 321 height 30
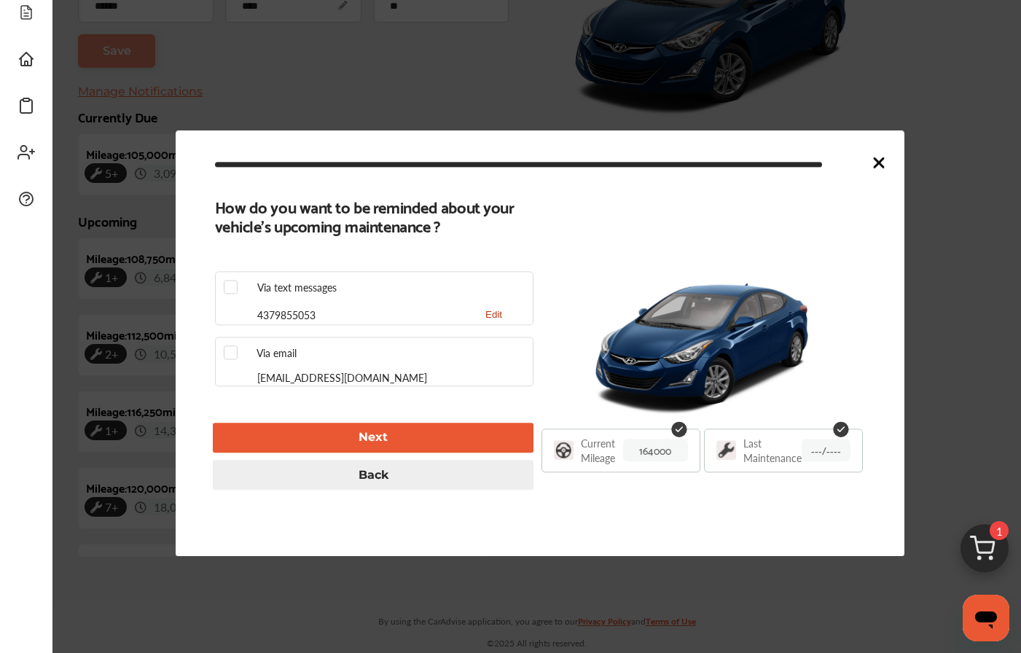
click at [344, 289] on div "Via text messages" at bounding box center [375, 287] width 302 height 15
click at [286, 278] on div "Via text messages 4379855053 Edit" at bounding box center [374, 298] width 319 height 54
click at [235, 280] on label at bounding box center [235, 280] width 22 height 0
click at [313, 434] on button "Next" at bounding box center [373, 438] width 321 height 30
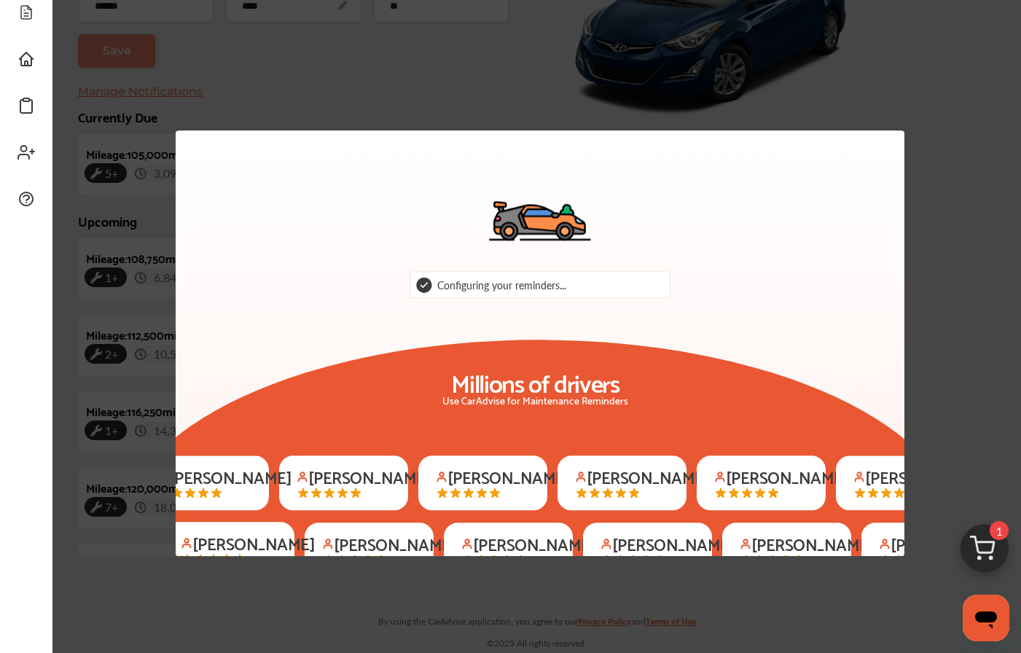
scroll to position [238, 0]
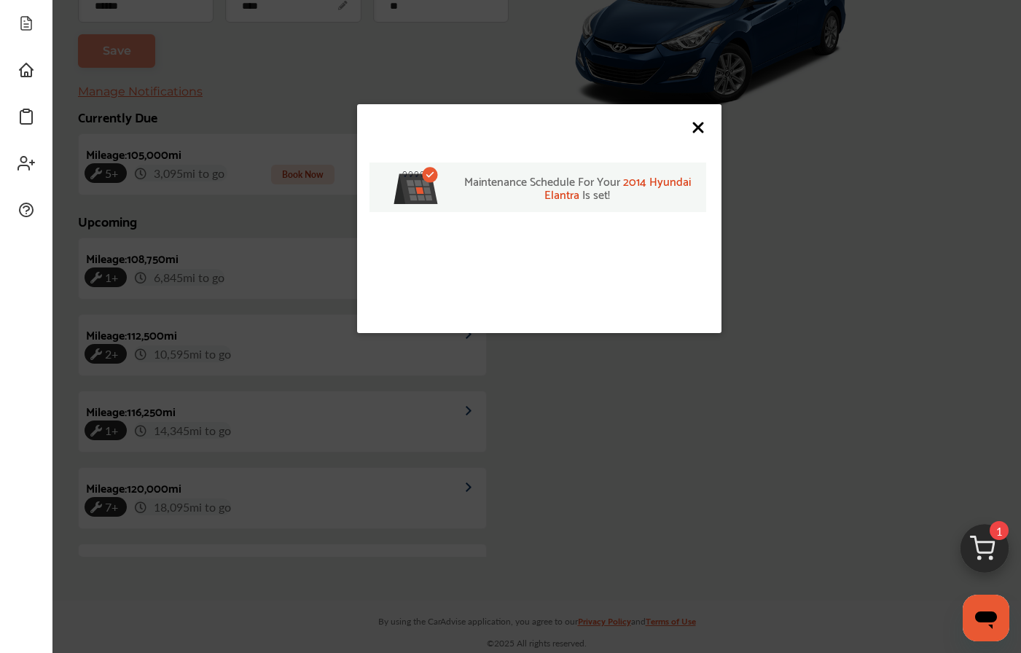
click at [701, 128] on icon at bounding box center [698, 127] width 17 height 17
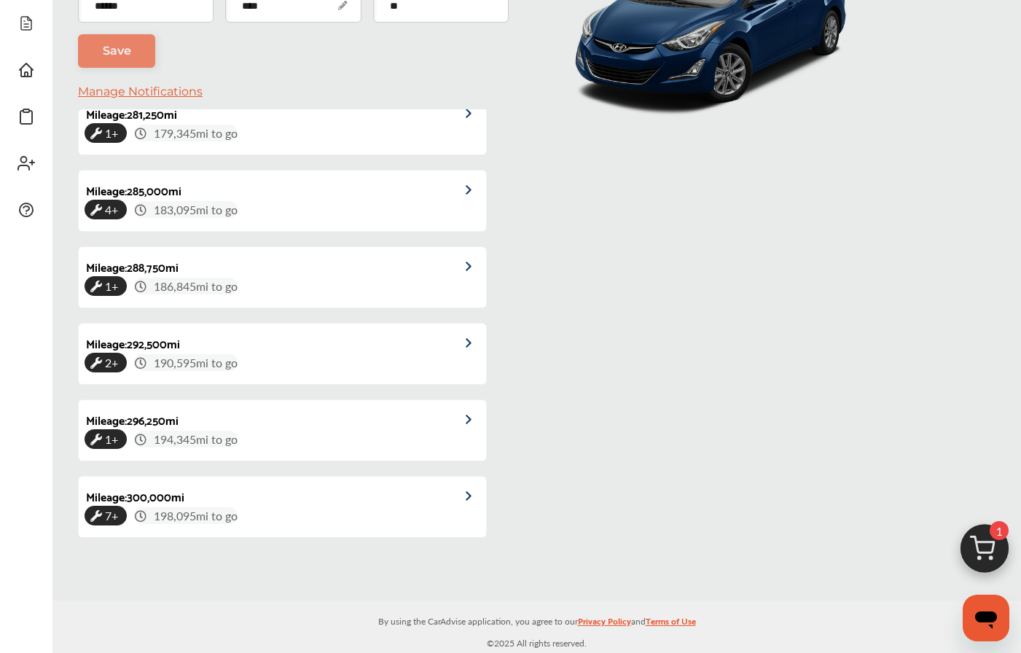
scroll to position [4002, 0]
click at [258, 440] on div "1+ 194,345 mi to go" at bounding box center [283, 439] width 396 height 17
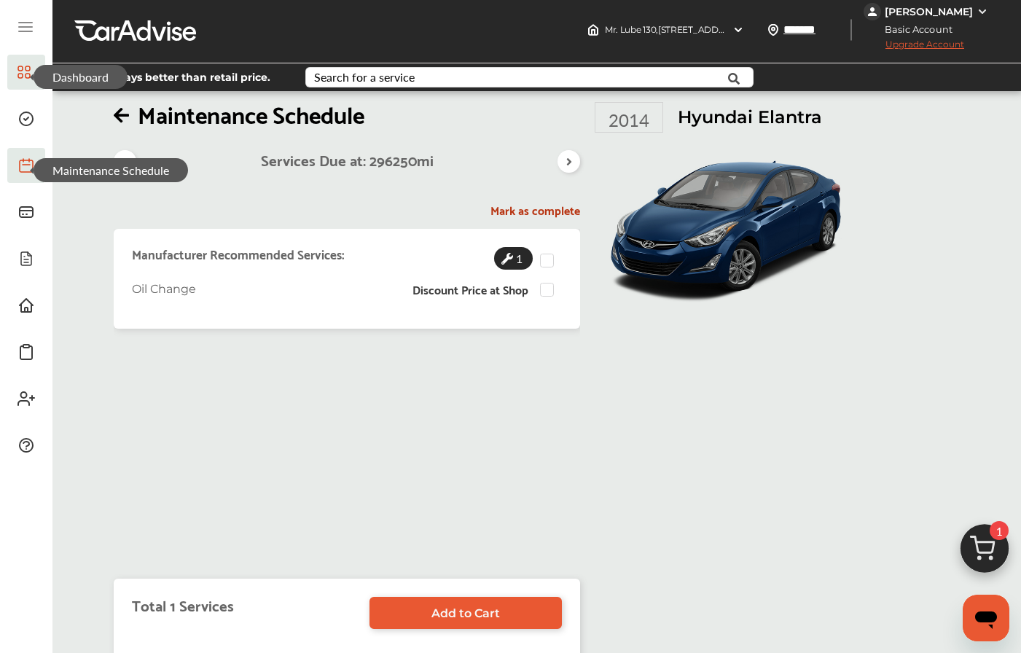
scroll to position [1, 0]
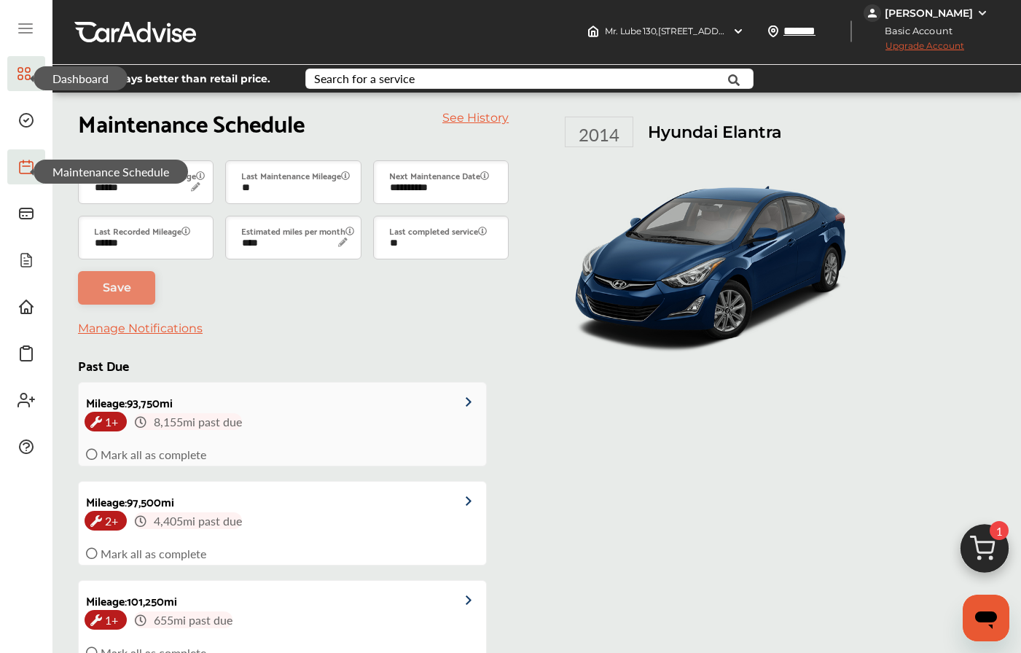
type input "****"
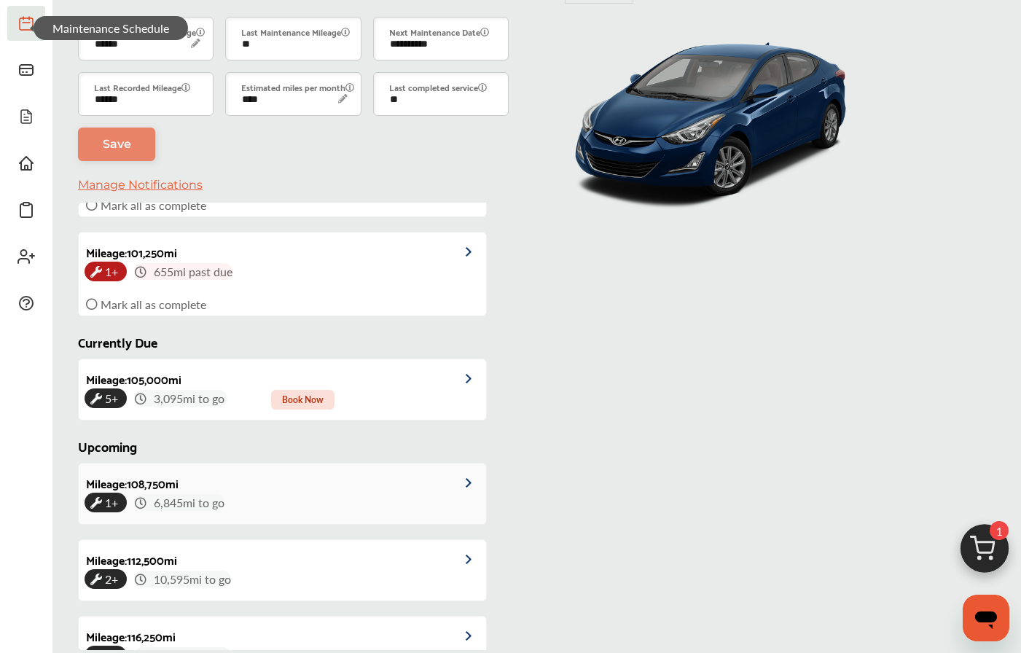
scroll to position [238, 0]
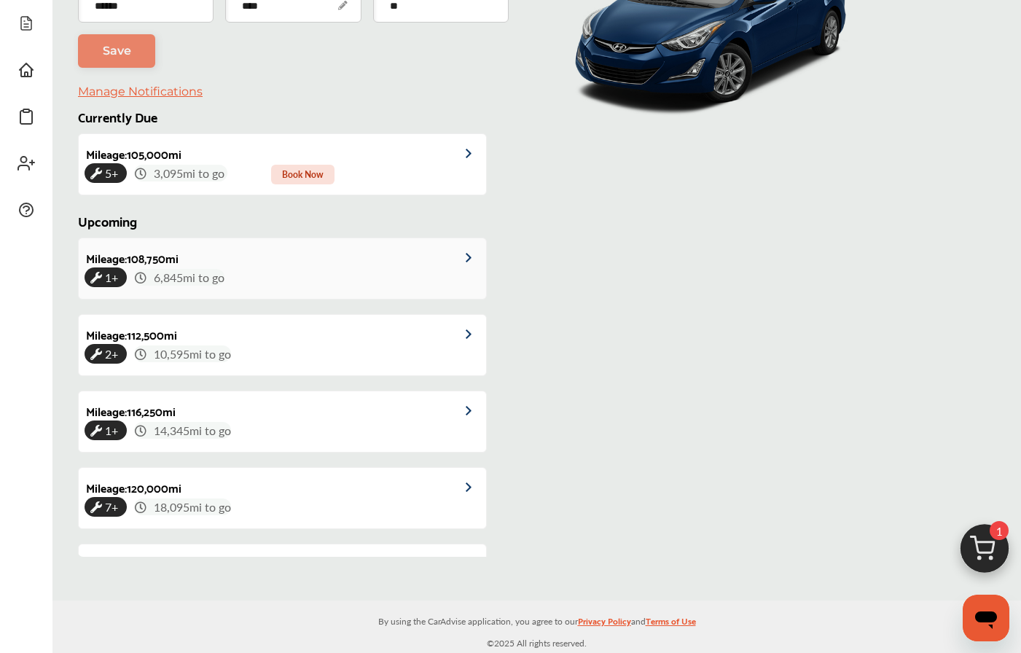
click at [237, 269] on div "1+ 6,845 mi to go" at bounding box center [283, 277] width 396 height 17
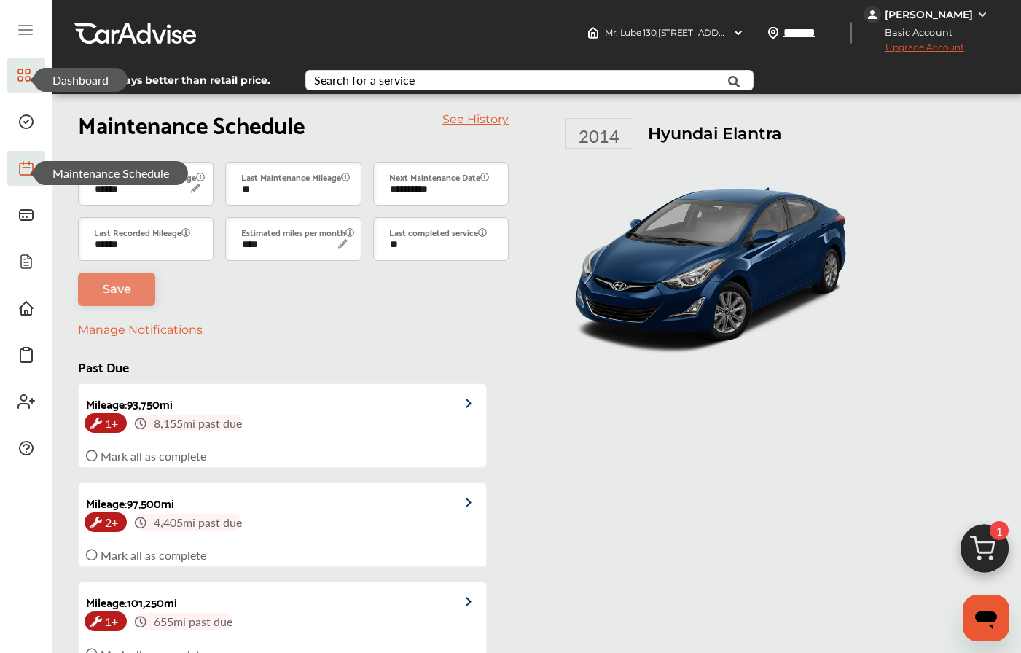
type input "****"
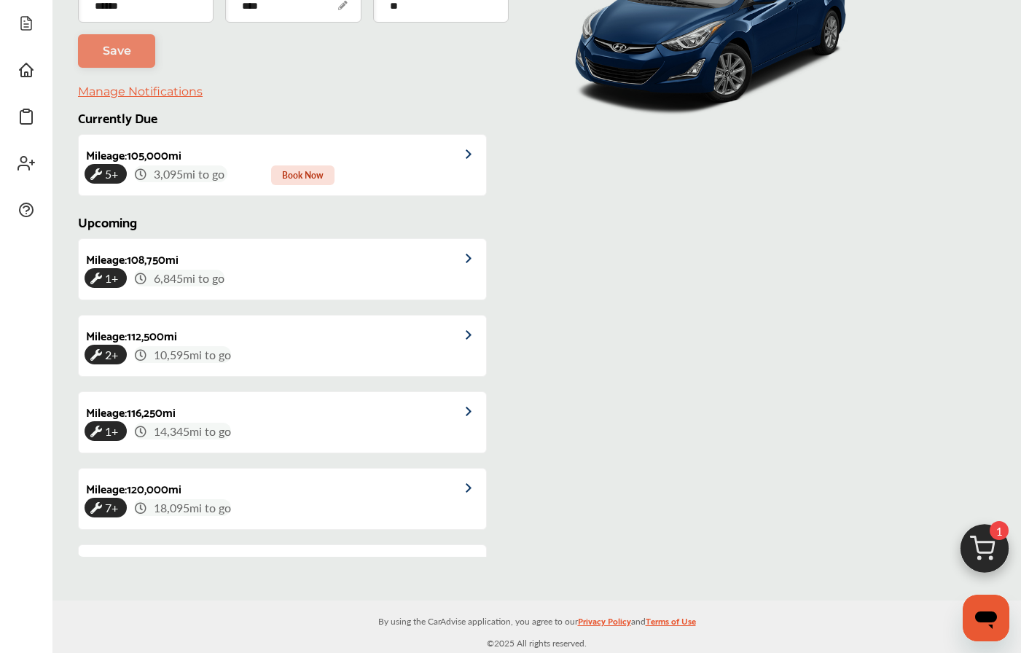
scroll to position [337, 0]
click at [149, 337] on div "Mileage : 112,500 mi" at bounding box center [128, 329] width 98 height 29
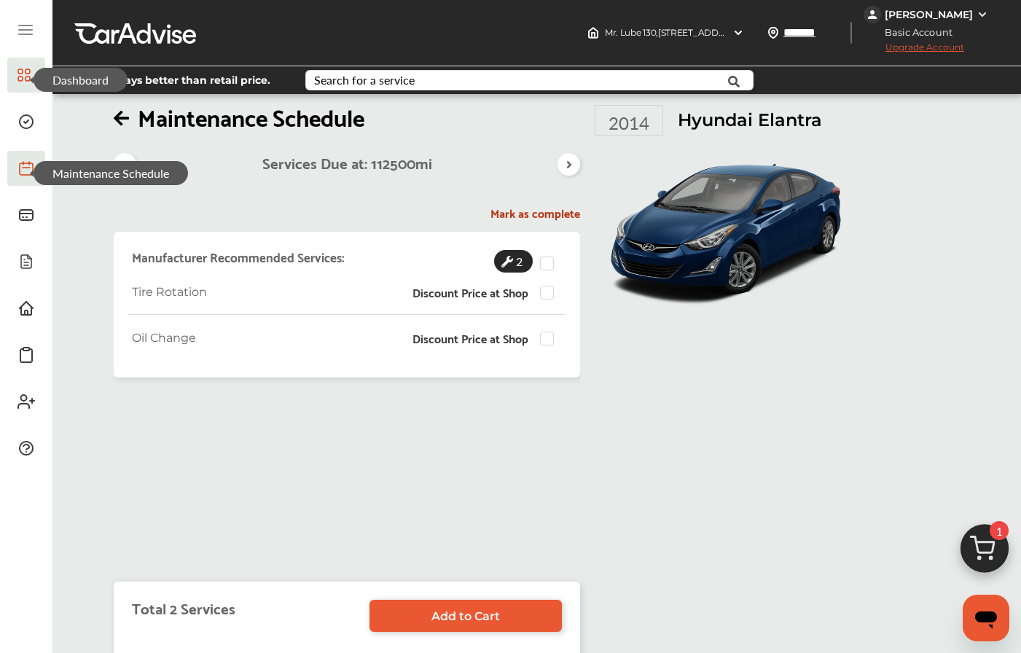
scroll to position [2, 0]
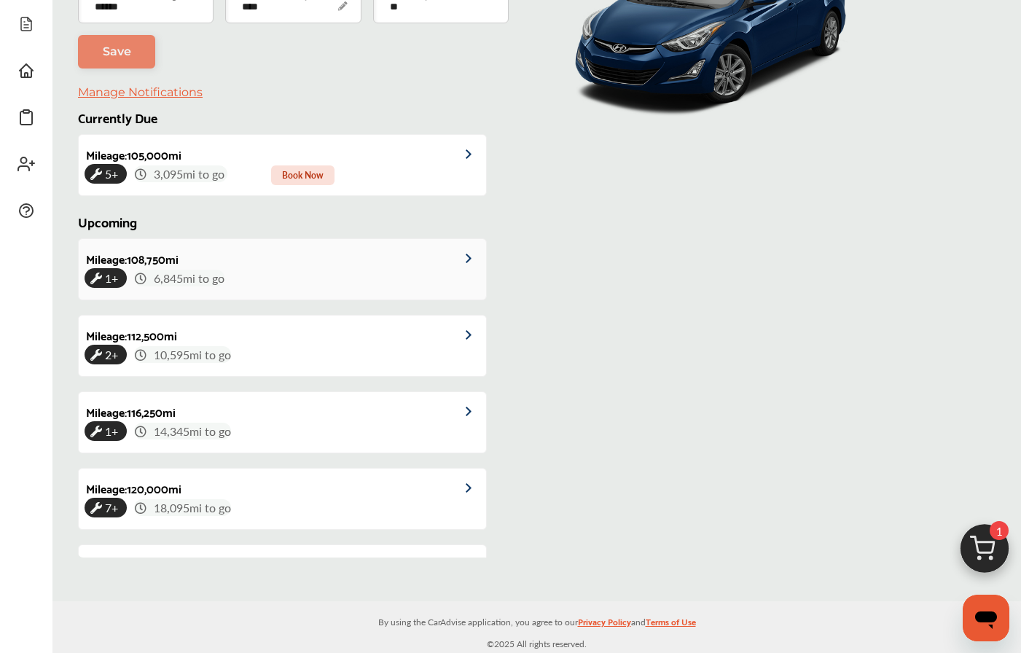
scroll to position [238, 0]
click at [170, 155] on div "Mileage : 105,000 mi" at bounding box center [130, 148] width 103 height 29
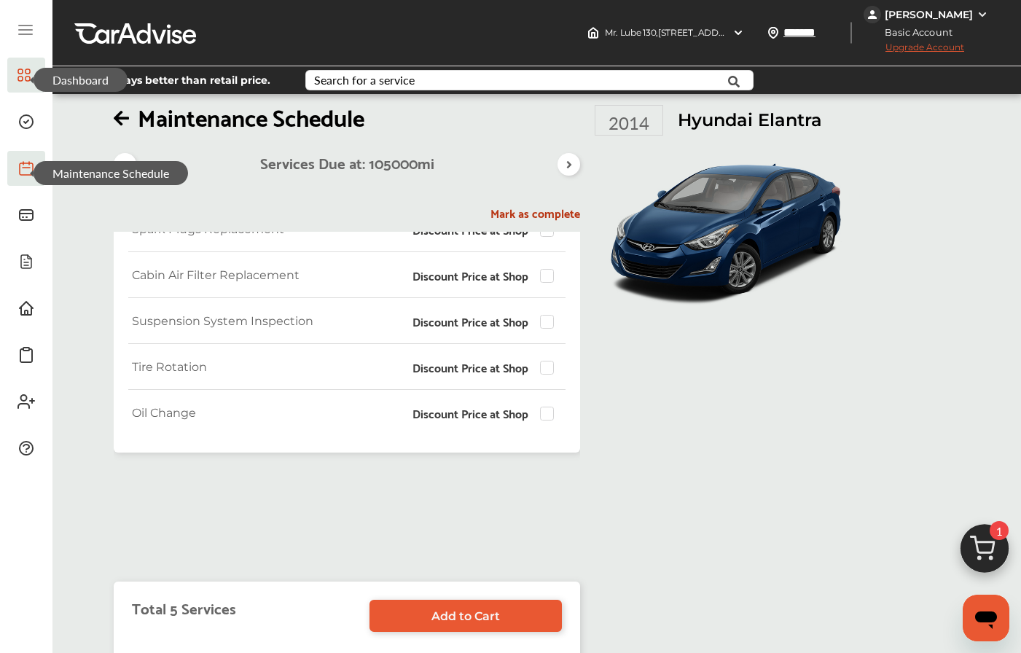
scroll to position [63, 0]
click at [130, 164] on icon at bounding box center [125, 165] width 14 height 12
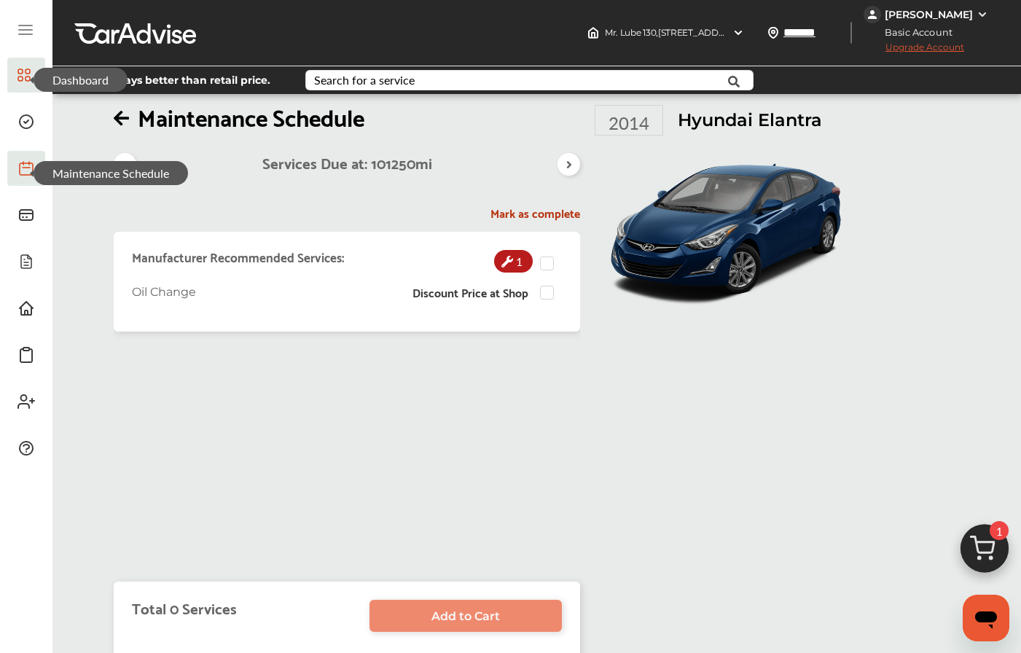
click at [125, 153] on div at bounding box center [125, 164] width 23 height 23
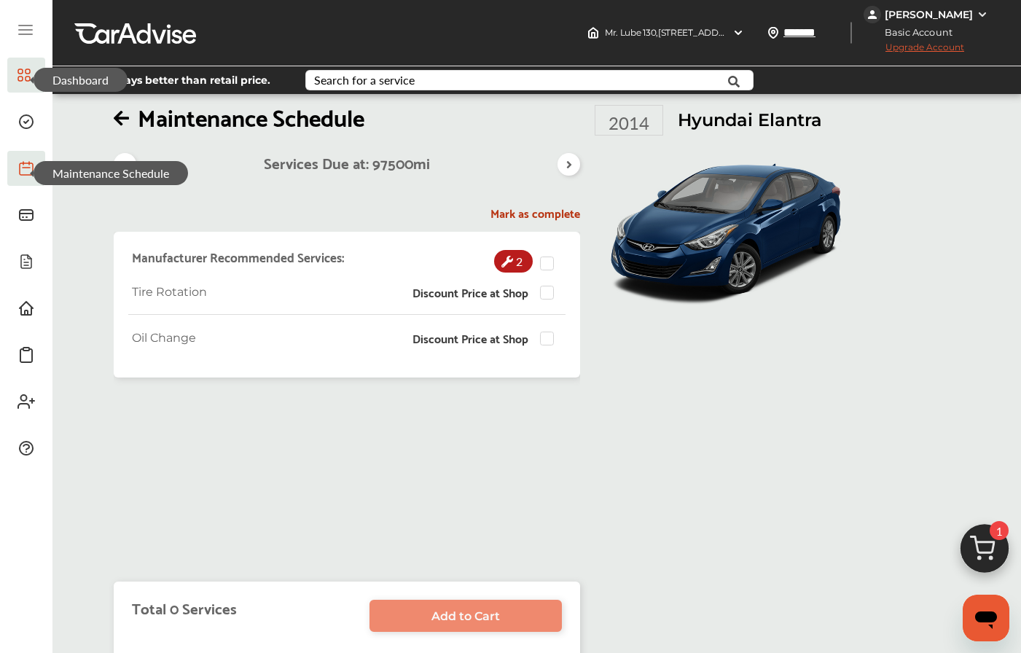
click at [125, 168] on icon at bounding box center [125, 165] width 14 height 12
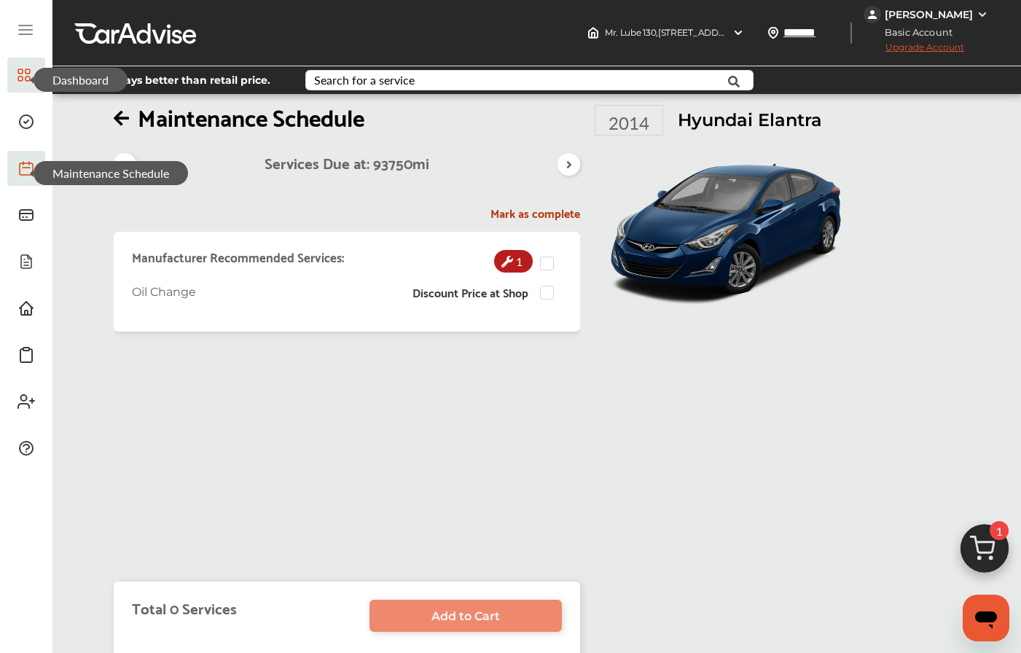
click at [127, 163] on icon at bounding box center [125, 165] width 14 height 12
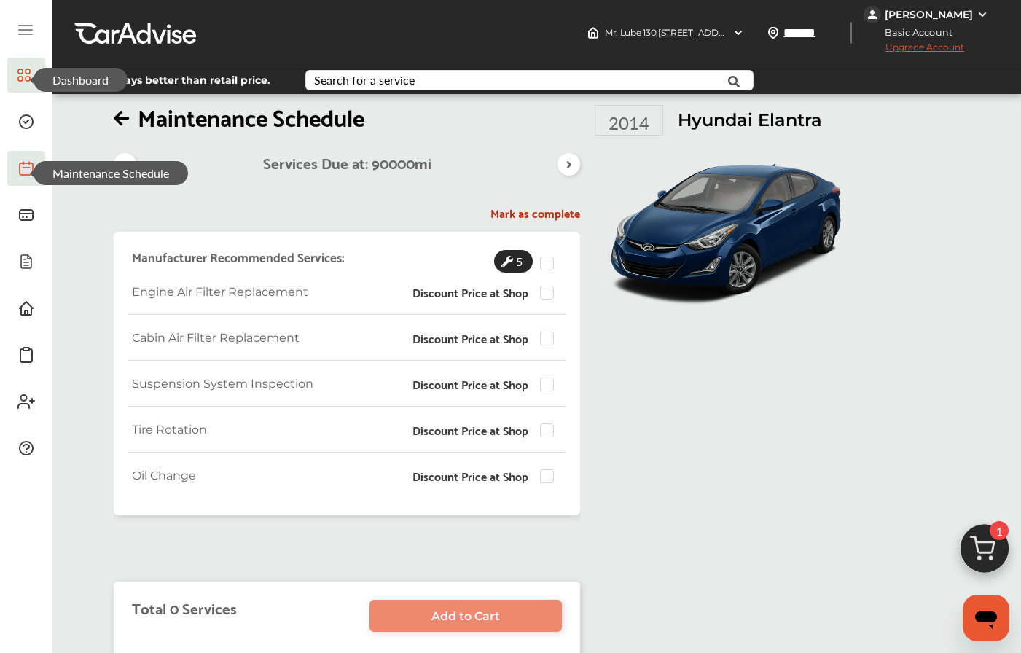
click at [127, 163] on icon at bounding box center [125, 165] width 14 height 12
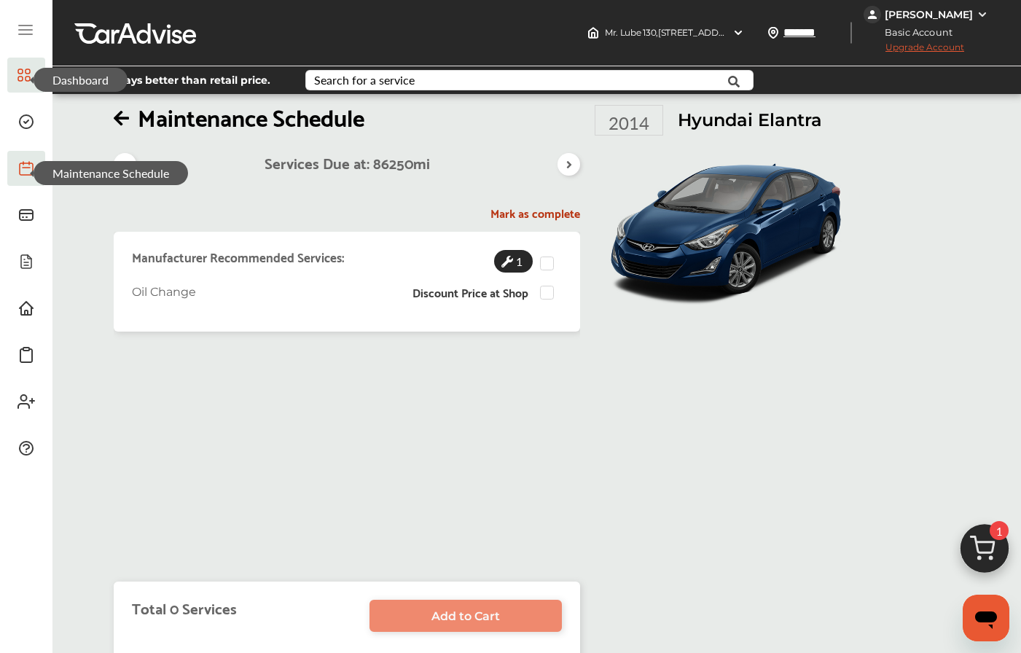
click at [127, 163] on icon at bounding box center [125, 165] width 14 height 12
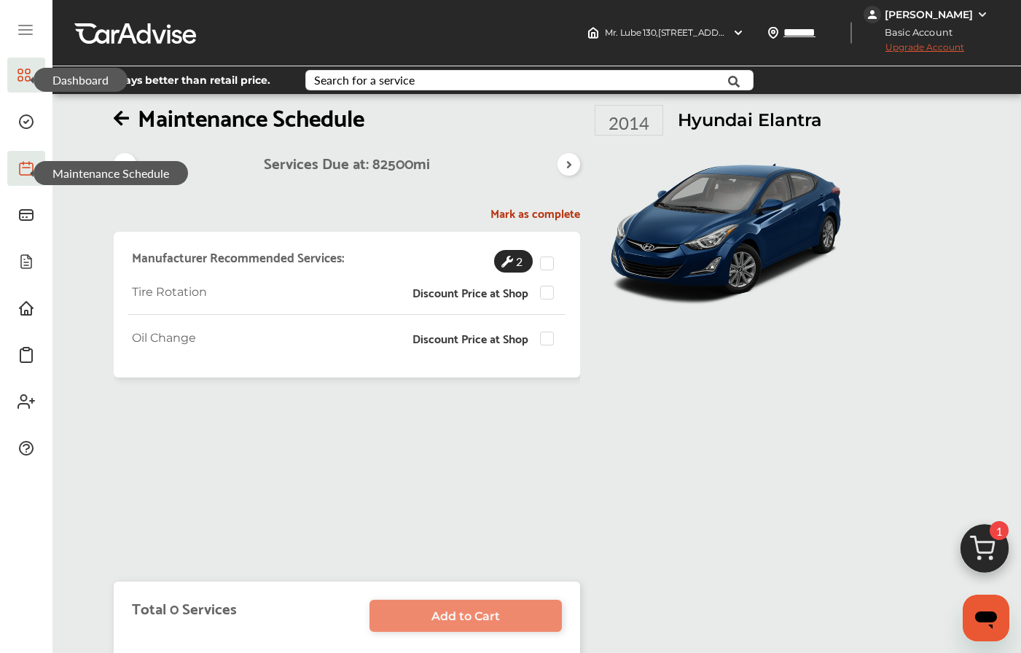
click at [123, 120] on icon at bounding box center [121, 117] width 15 height 17
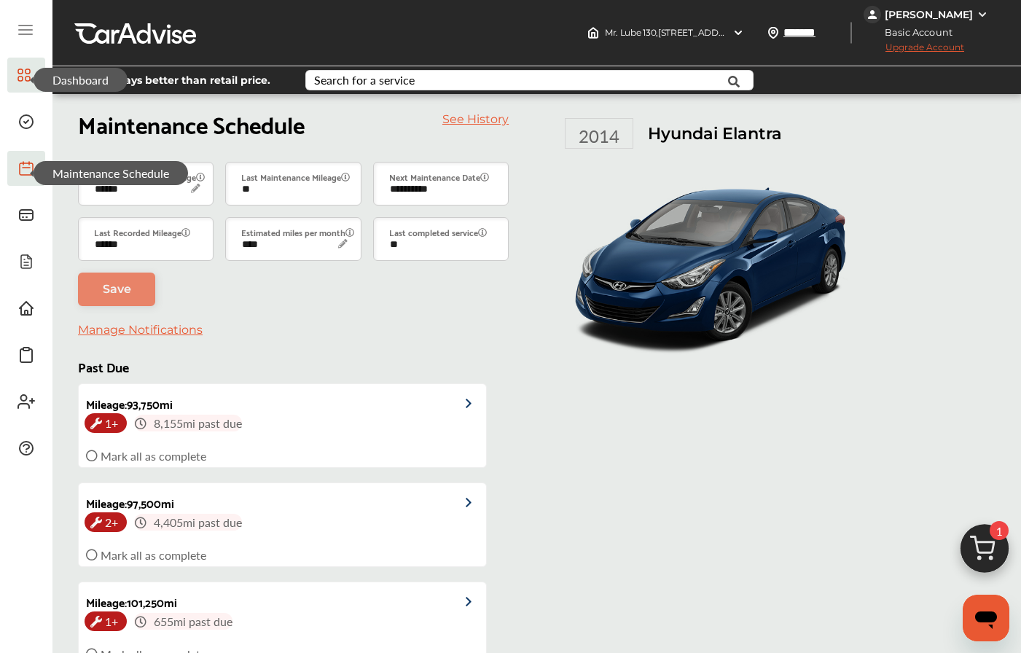
scroll to position [203, 0]
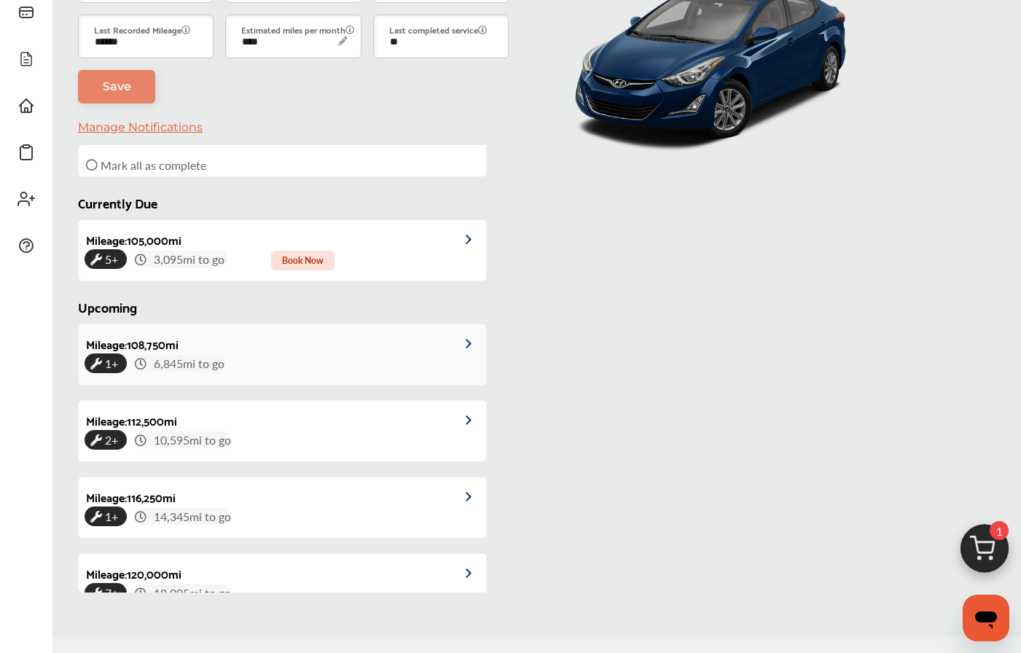
type input "****"
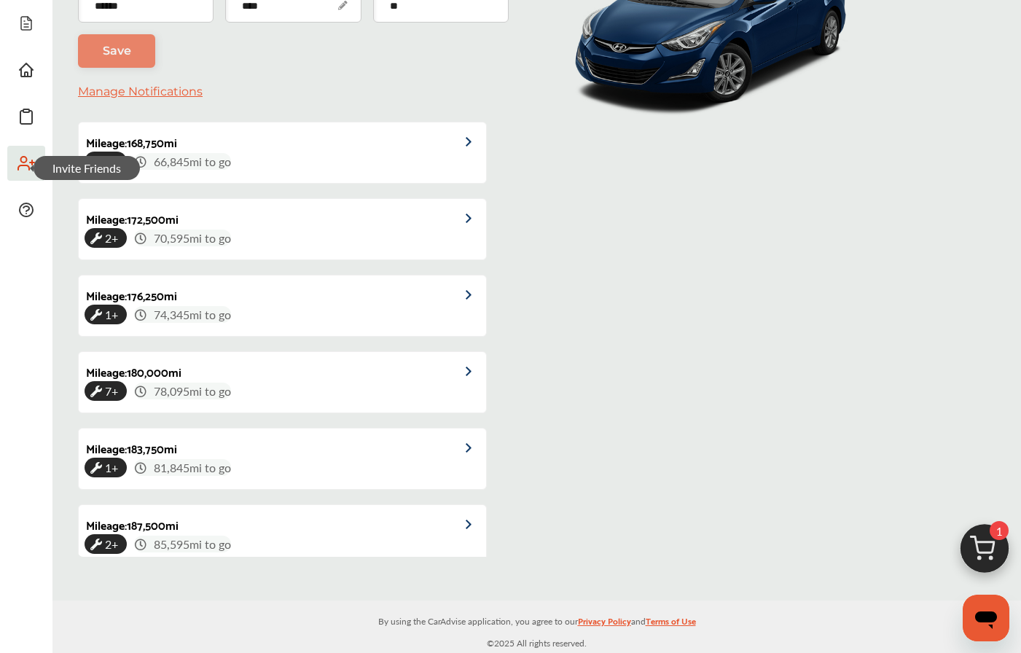
click at [24, 169] on icon at bounding box center [25, 163] width 17 height 17
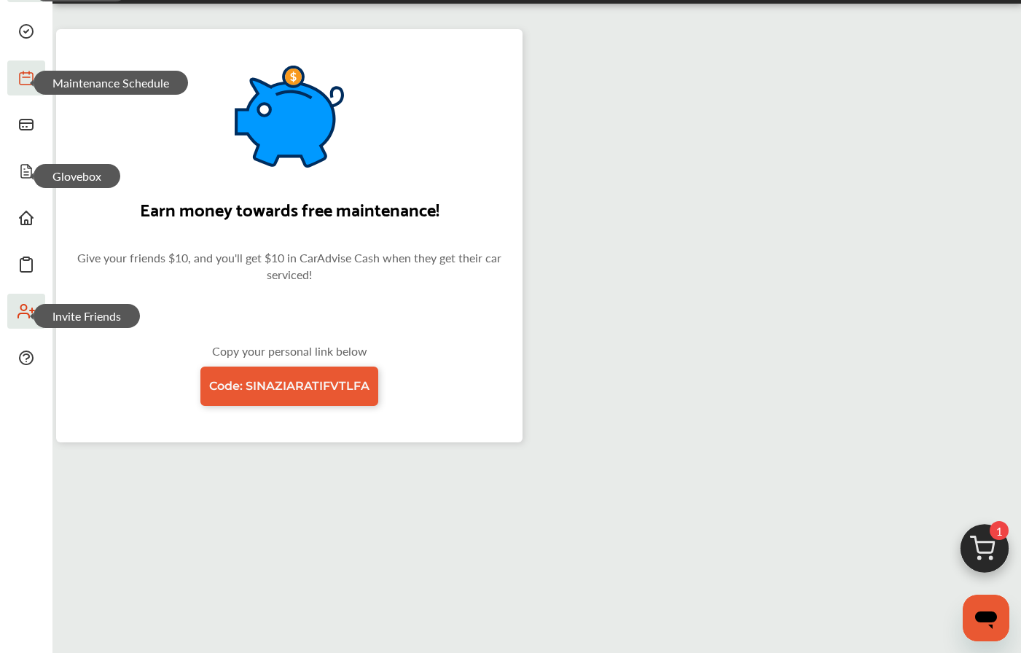
click at [34, 174] on span "Glovebox" at bounding box center [77, 176] width 87 height 24
click at [21, 163] on icon at bounding box center [25, 171] width 17 height 17
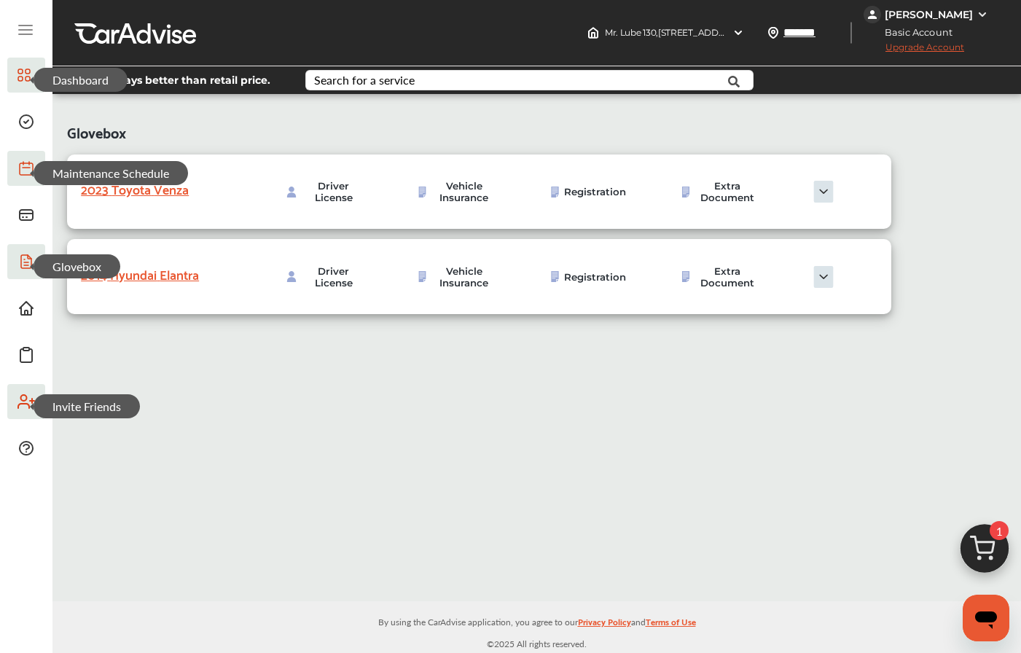
click at [824, 191] on img at bounding box center [823, 192] width 73 height 22
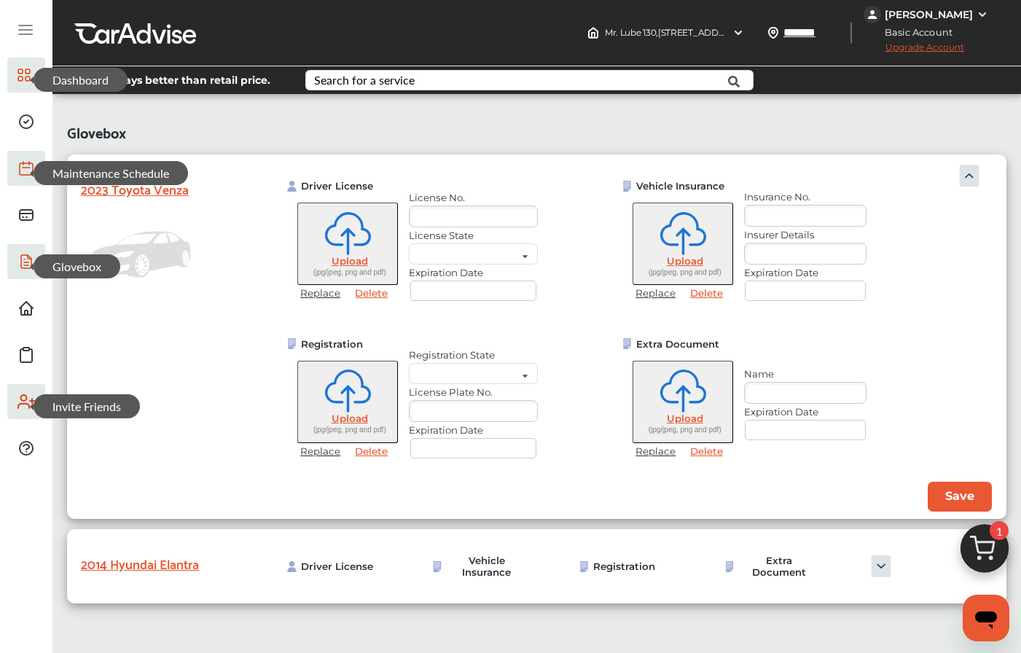
click at [972, 176] on img at bounding box center [970, 176] width 22 height 22
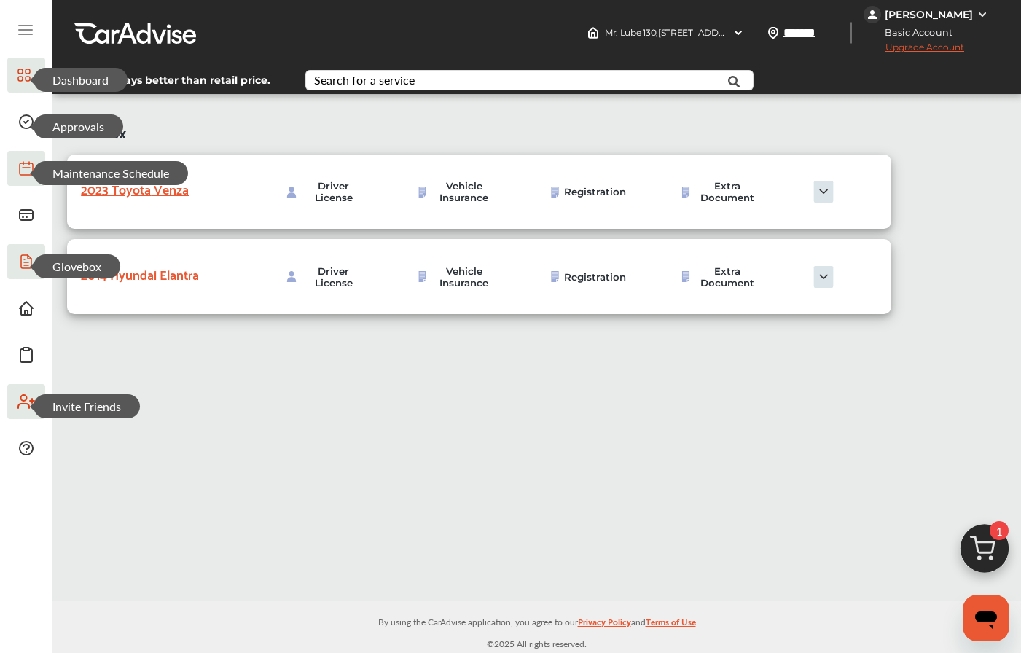
click at [34, 124] on span "Approvals" at bounding box center [79, 126] width 90 height 24
click at [24, 113] on icon at bounding box center [25, 121] width 17 height 17
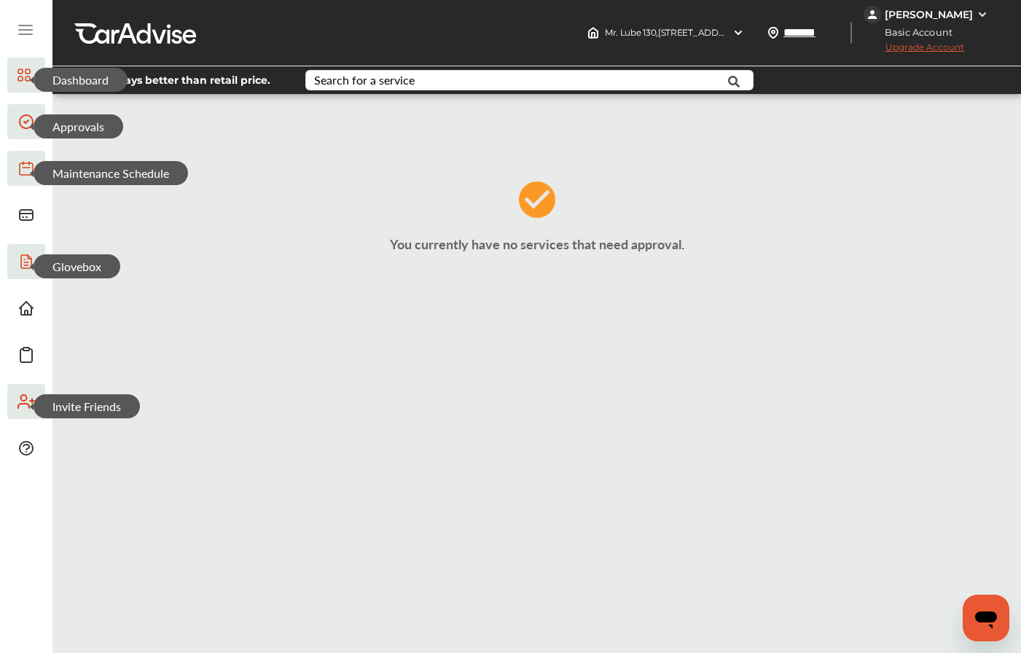
click at [32, 71] on div at bounding box center [25, 78] width 17 height 25
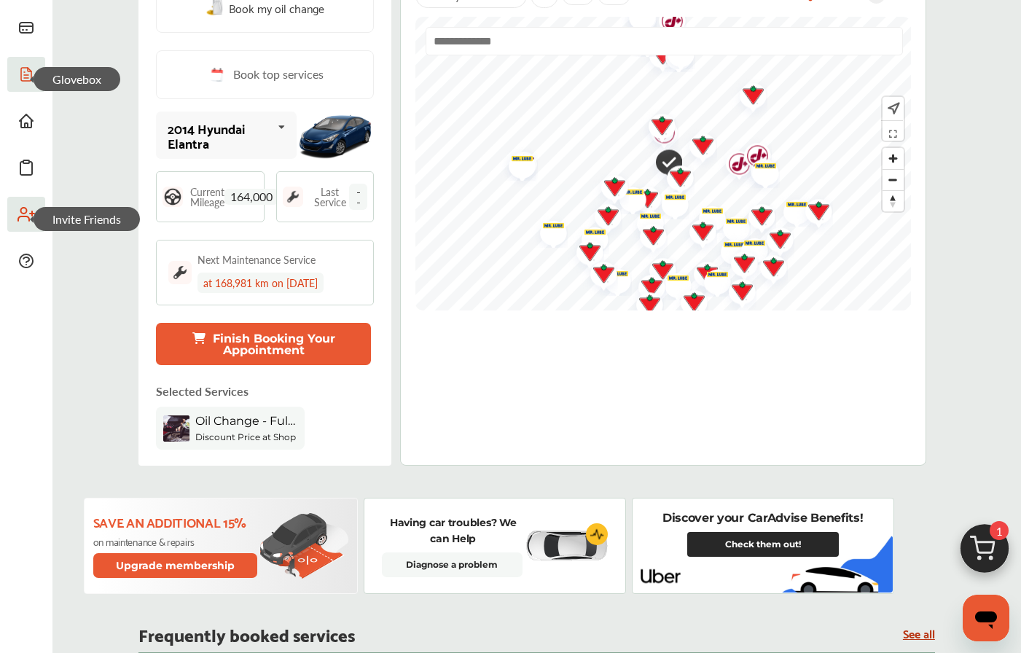
click at [245, 440] on b "Discount Price at Shop" at bounding box center [245, 437] width 101 height 11
click at [768, 548] on link "Check them out!" at bounding box center [763, 544] width 152 height 25
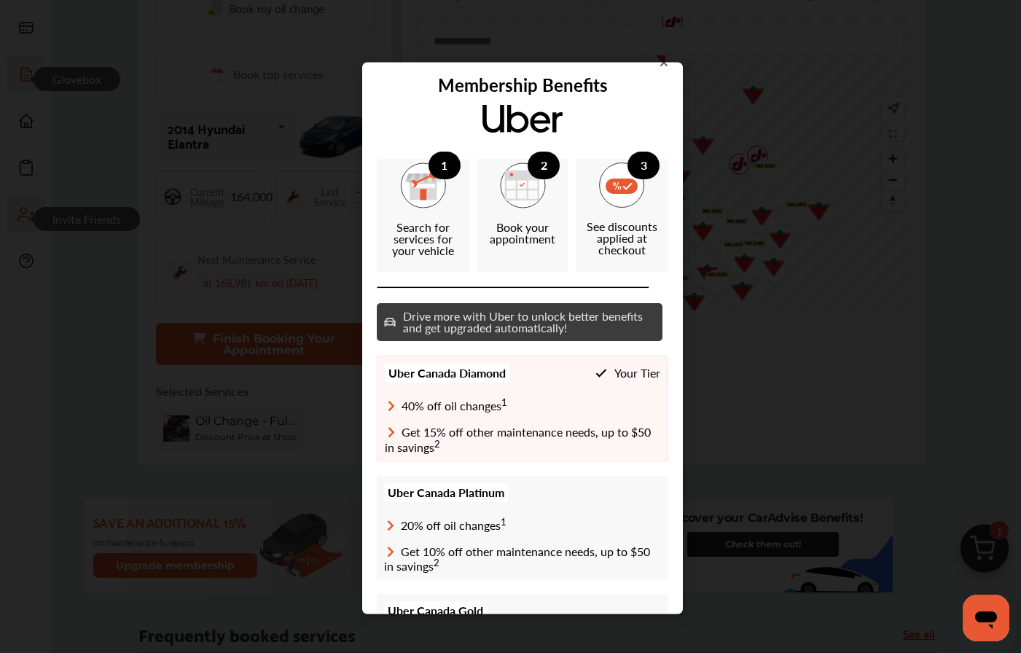
scroll to position [28, 0]
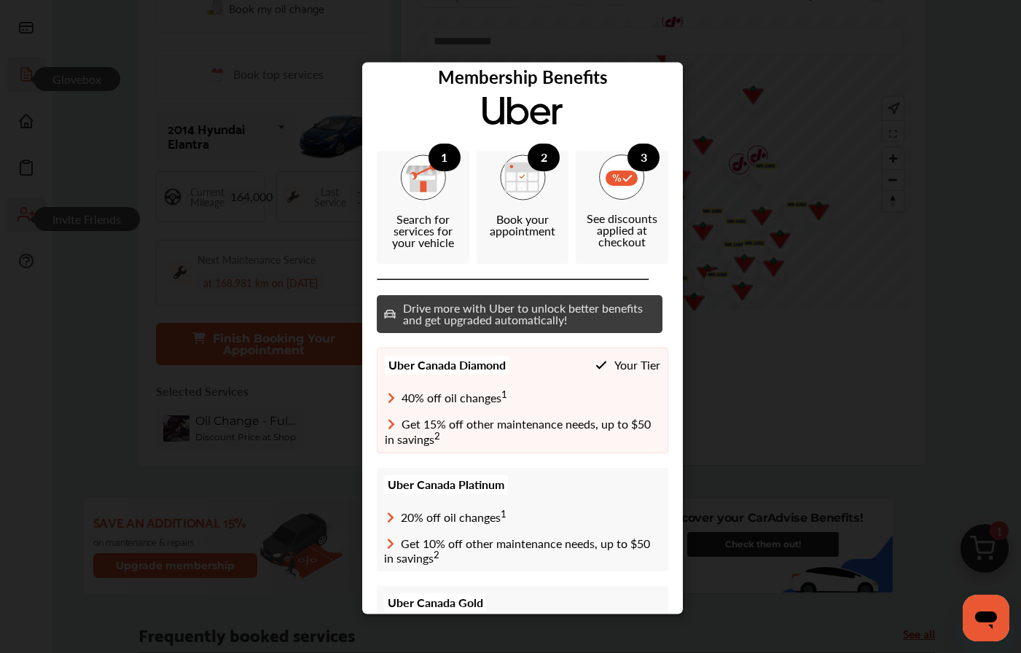
click at [628, 184] on rect at bounding box center [622, 178] width 32 height 15
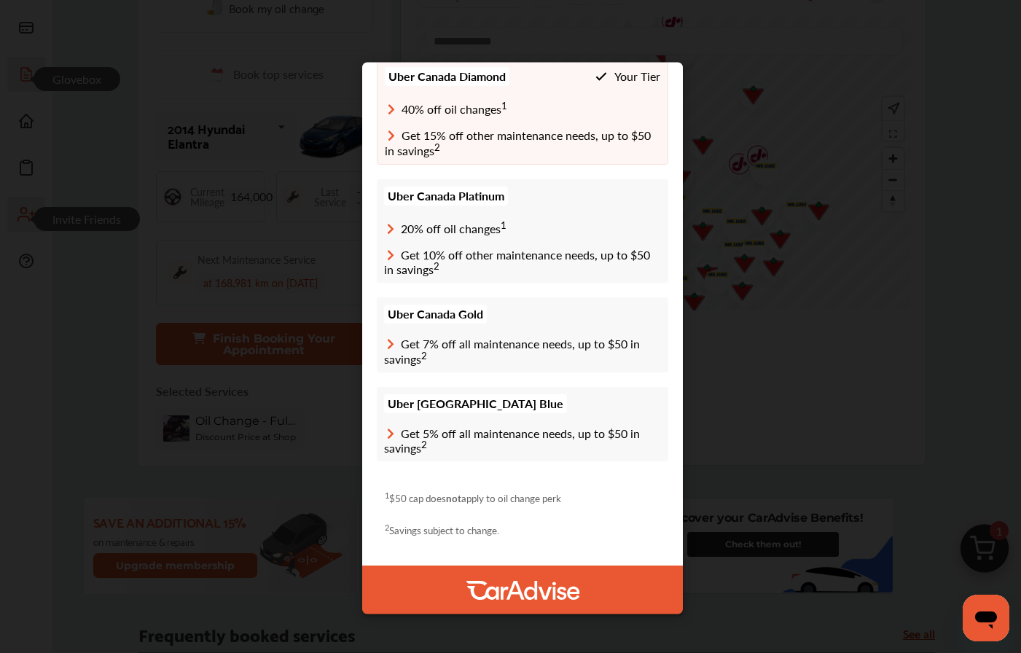
scroll to position [316, 0]
click at [748, 456] on div "Membership Benefits 1 Search for services for your vehicle 2 Book your appointm…" at bounding box center [522, 338] width 1045 height 676
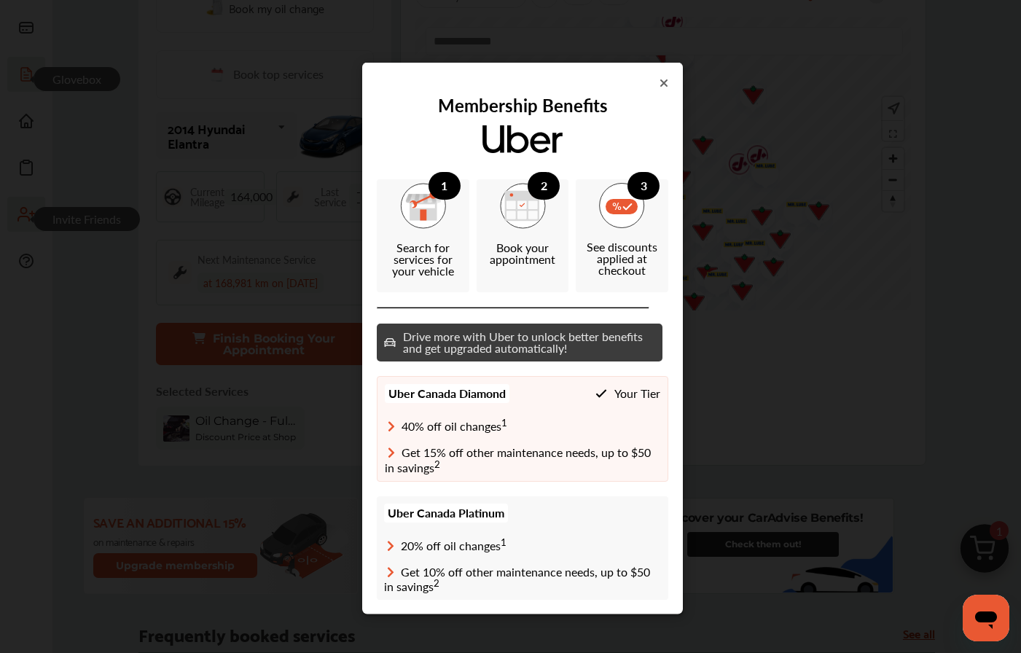
scroll to position [0, 0]
click at [660, 85] on icon at bounding box center [664, 83] width 9 height 12
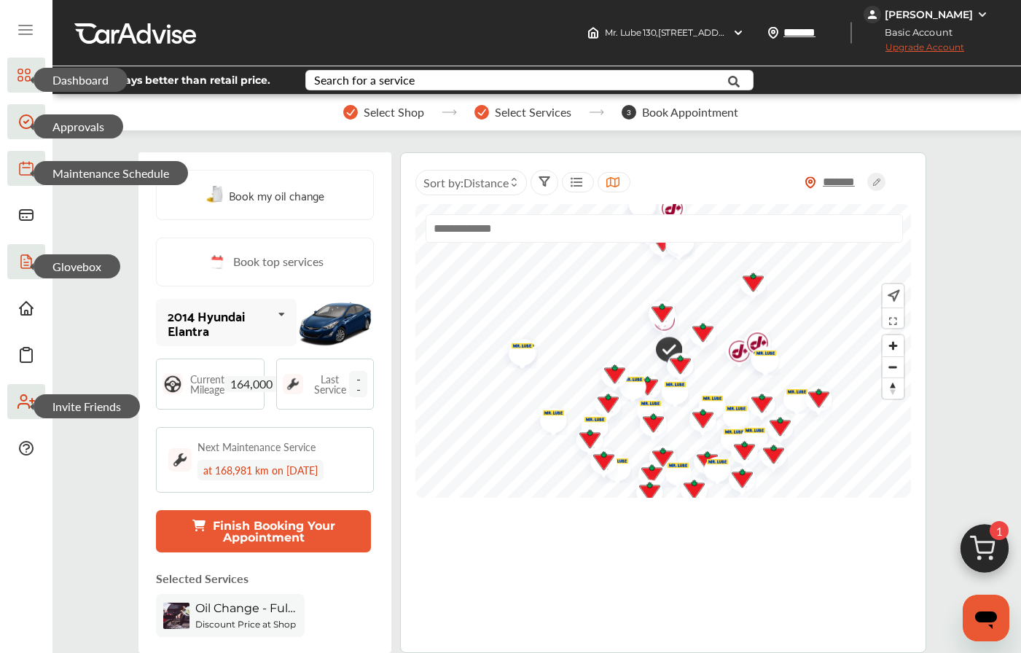
click at [292, 186] on span "Book my oil change" at bounding box center [276, 195] width 95 height 20
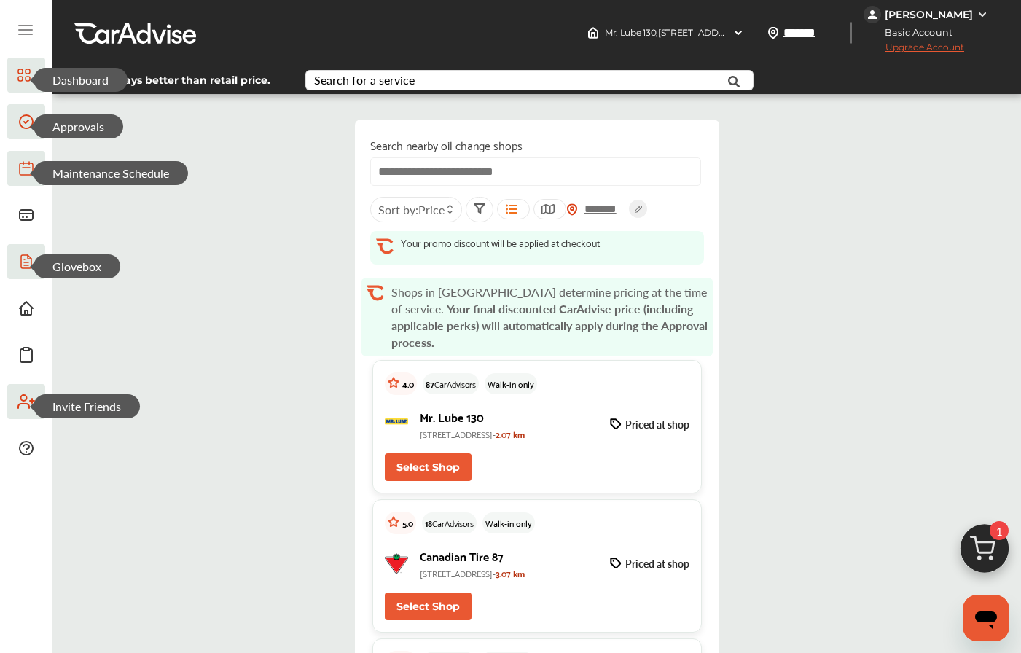
click at [421, 464] on button "Select Shop" at bounding box center [428, 467] width 87 height 28
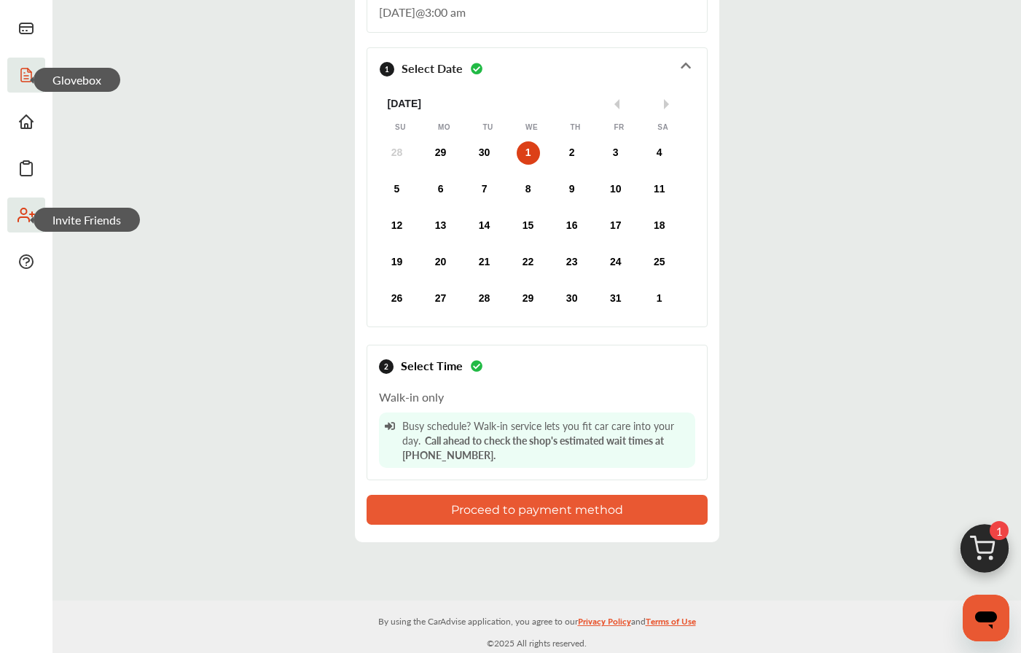
scroll to position [187, 0]
click at [504, 512] on button "Proceed to payment method" at bounding box center [537, 510] width 341 height 30
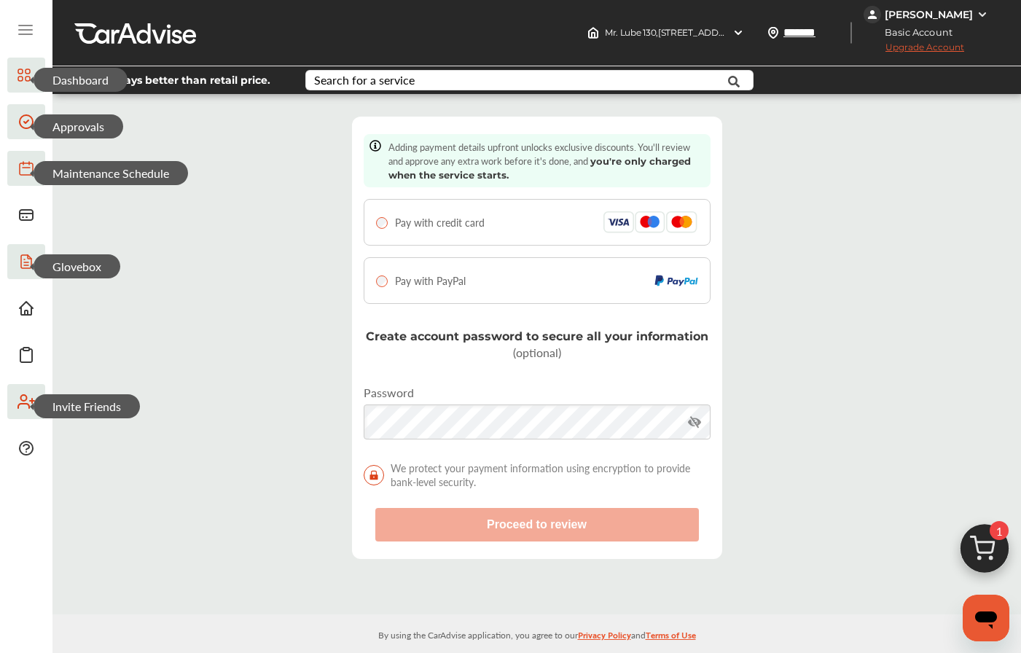
click at [512, 215] on div "Pay with credit card" at bounding box center [537, 222] width 322 height 22
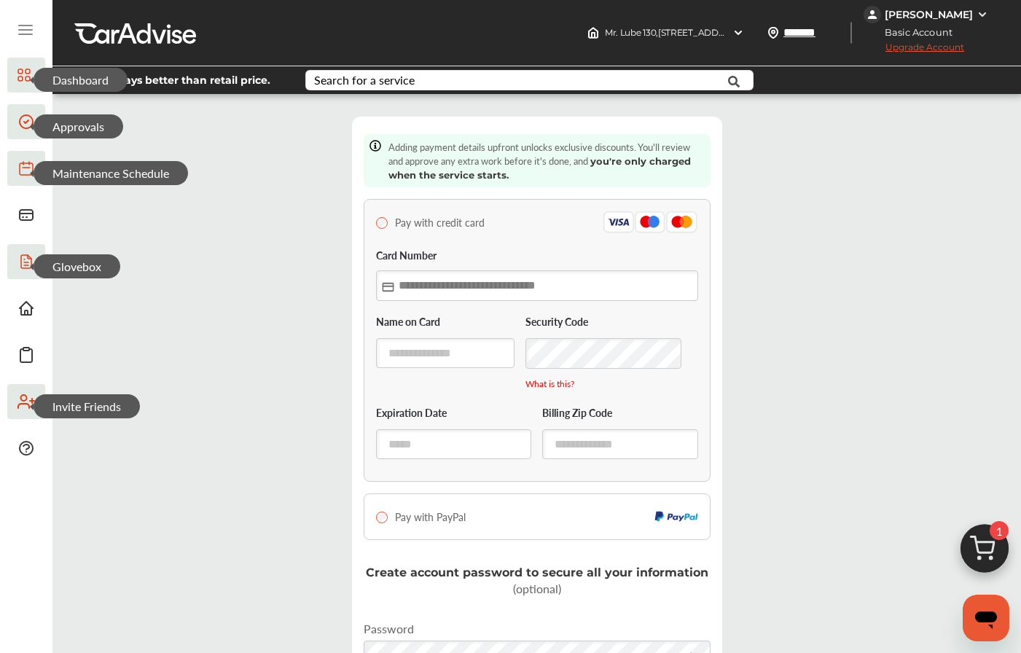
click at [440, 289] on input "text" at bounding box center [537, 285] width 322 height 30
type input "**********"
click at [413, 366] on input "text" at bounding box center [445, 353] width 139 height 30
click at [439, 354] on input "**********" at bounding box center [445, 353] width 139 height 31
type input "**********"
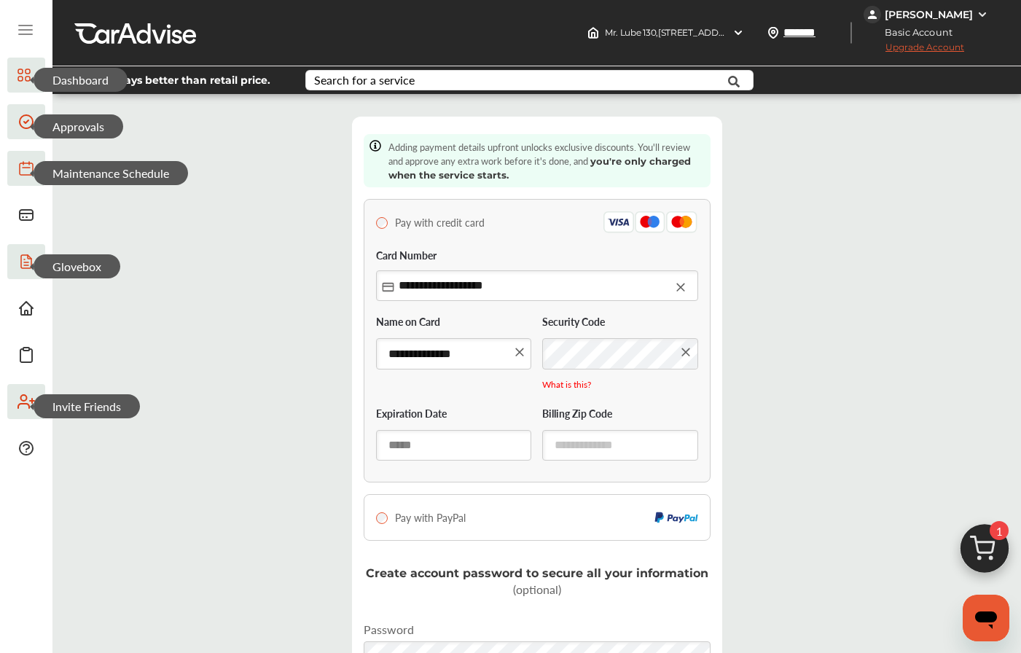
click at [412, 449] on input "text" at bounding box center [454, 445] width 156 height 30
type input "*****"
type input "******"
click at [878, 429] on div "**********" at bounding box center [536, 456] width 961 height 703
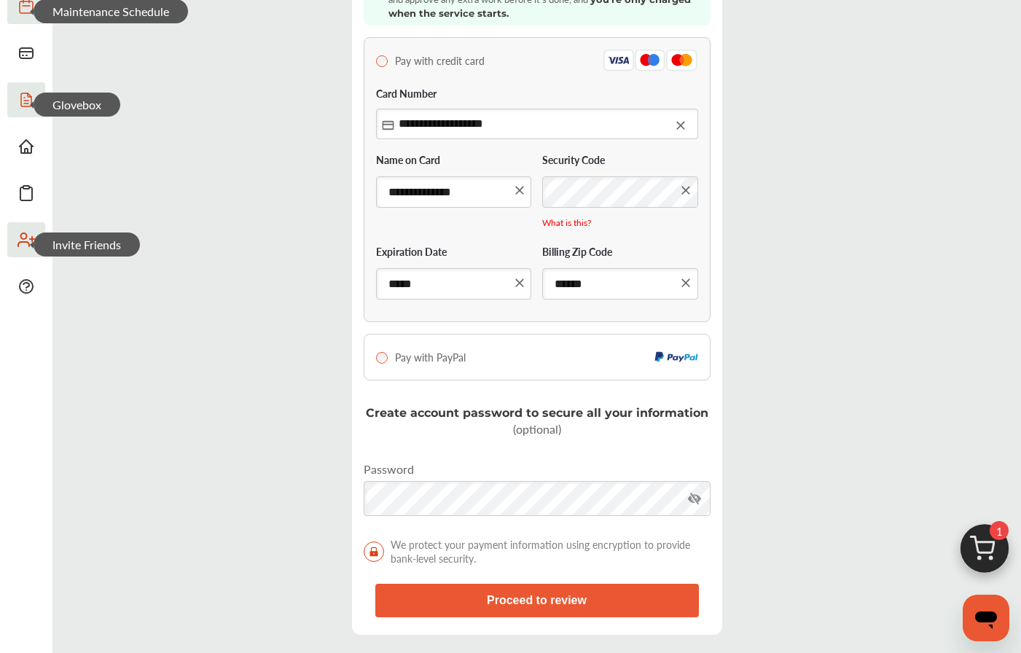
scroll to position [163, 0]
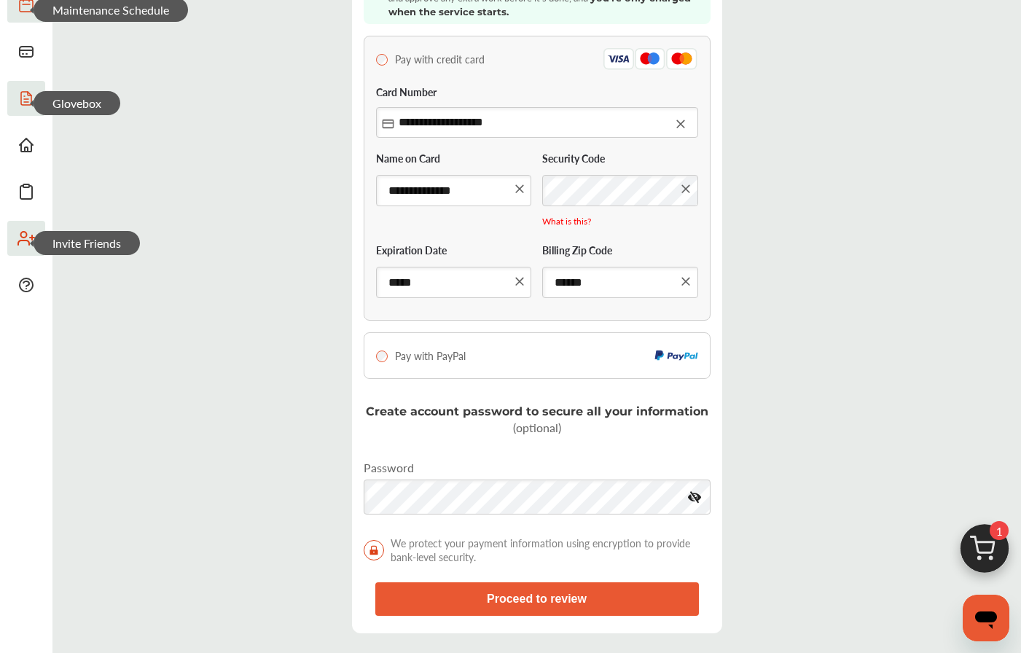
click at [698, 499] on icon at bounding box center [694, 497] width 31 height 35
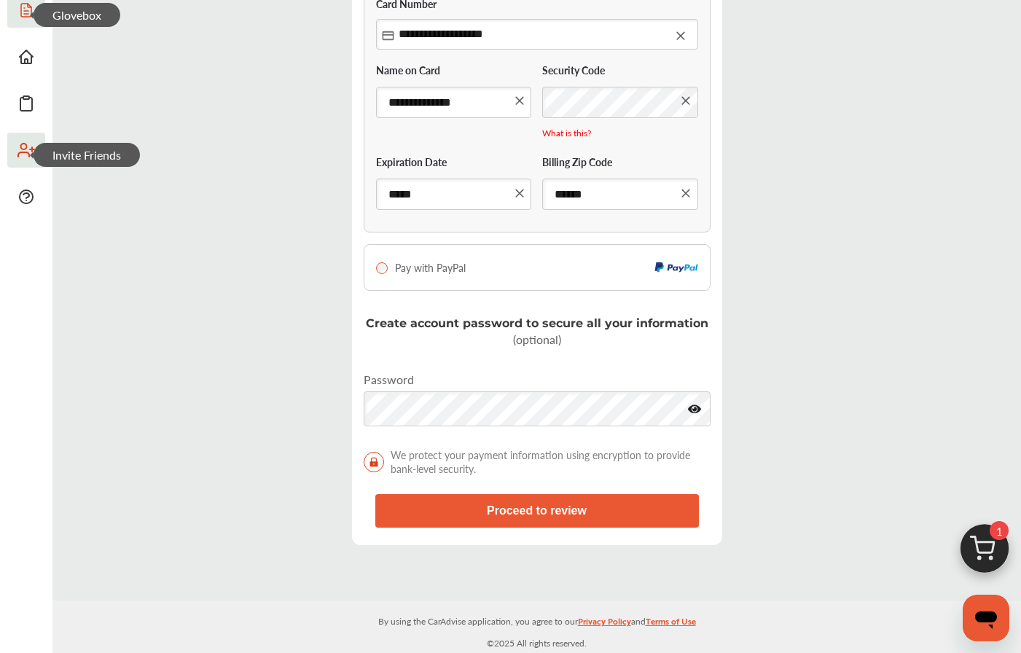
scroll to position [251, 0]
click at [429, 507] on button "Proceed to review" at bounding box center [537, 511] width 324 height 34
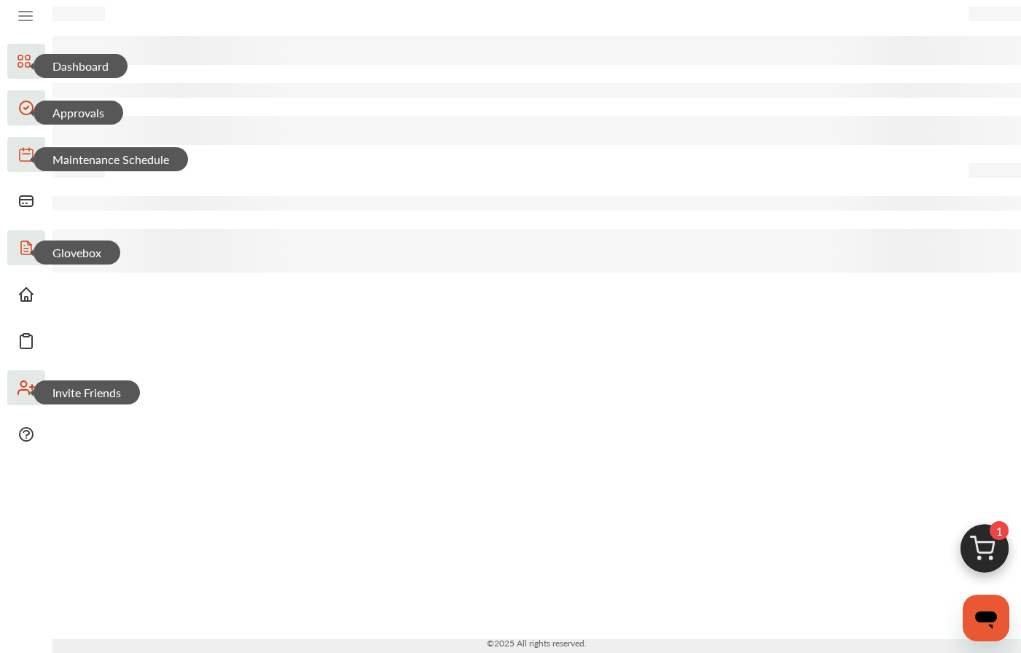
click at [512, 518] on div at bounding box center [536, 312] width 1021 height 653
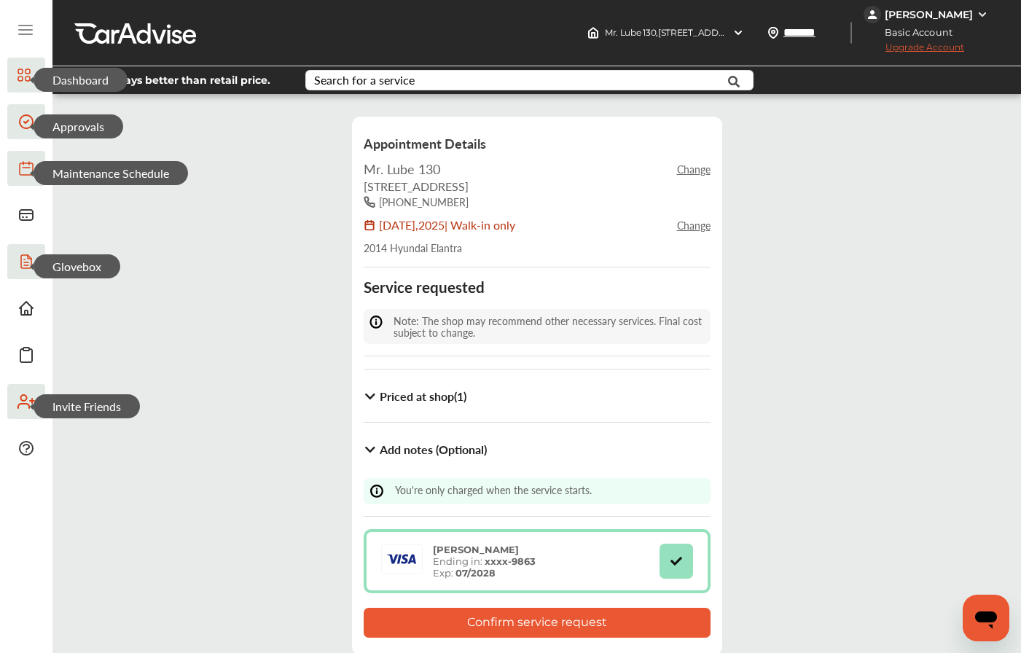
click at [404, 383] on div "Priced at shop ( 1 )" at bounding box center [537, 396] width 347 height 28
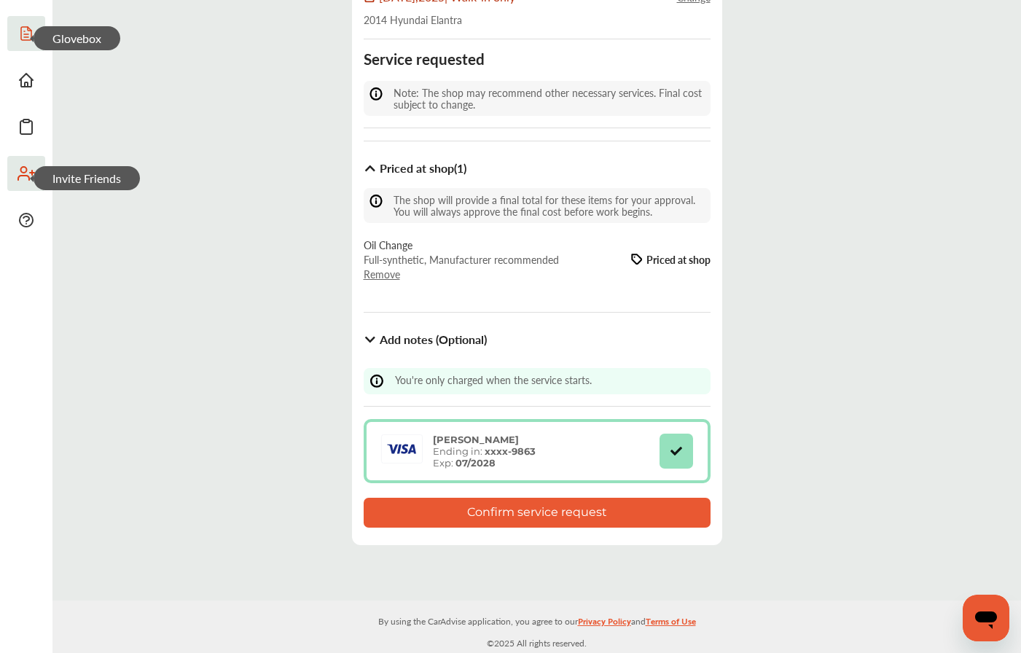
scroll to position [227, 0]
click at [472, 510] on button "Confirm service request" at bounding box center [537, 514] width 347 height 30
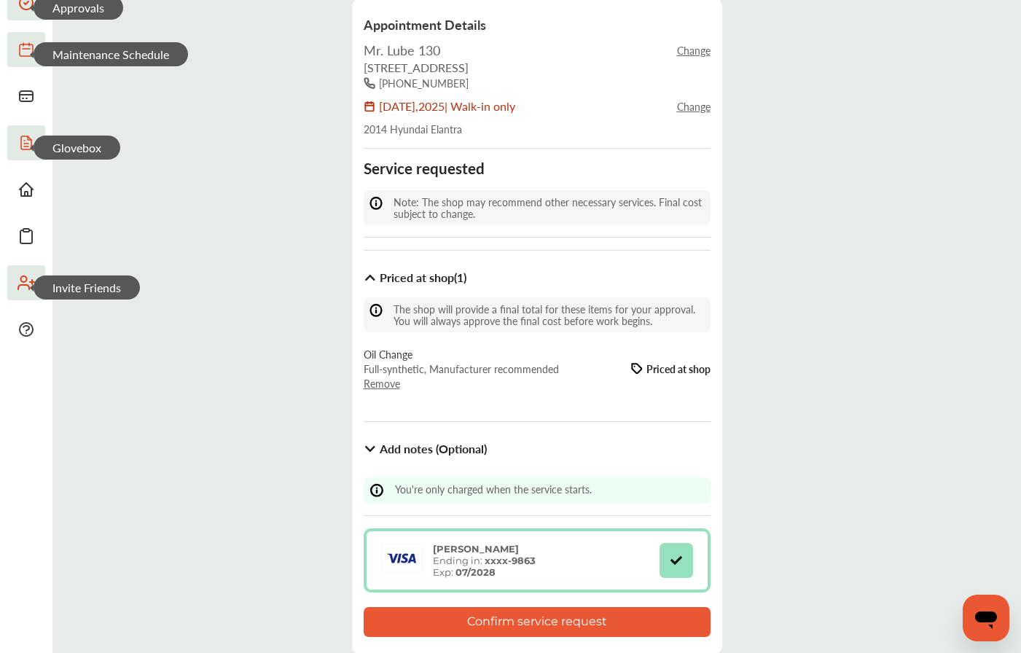
scroll to position [126, 0]
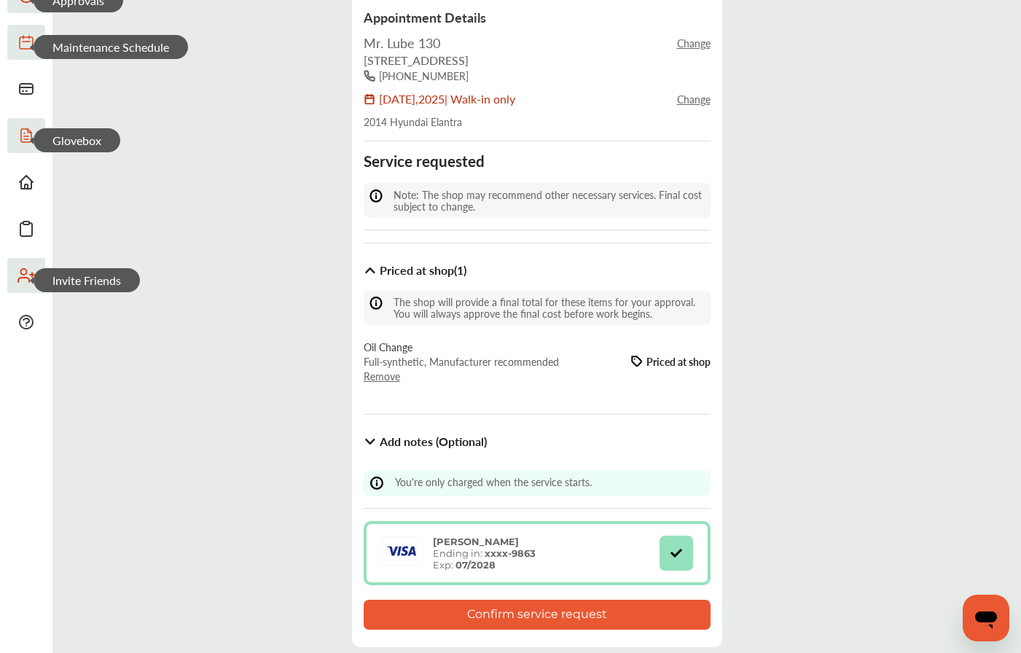
click at [390, 439] on b "Add notes (Optional)" at bounding box center [433, 441] width 107 height 17
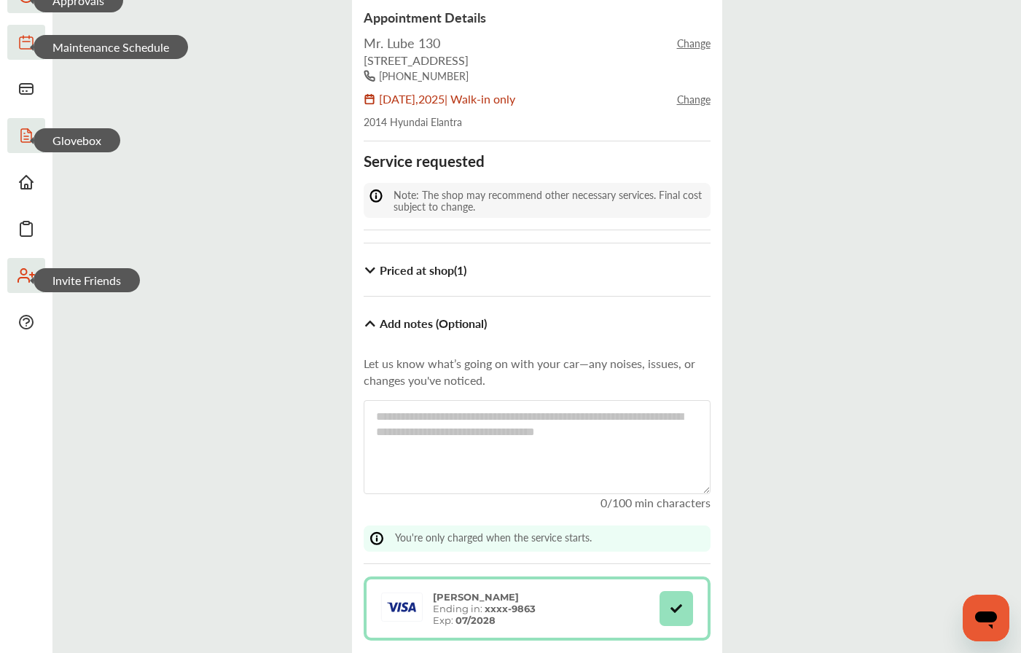
click at [421, 320] on b "Add notes (Optional)" at bounding box center [433, 323] width 107 height 17
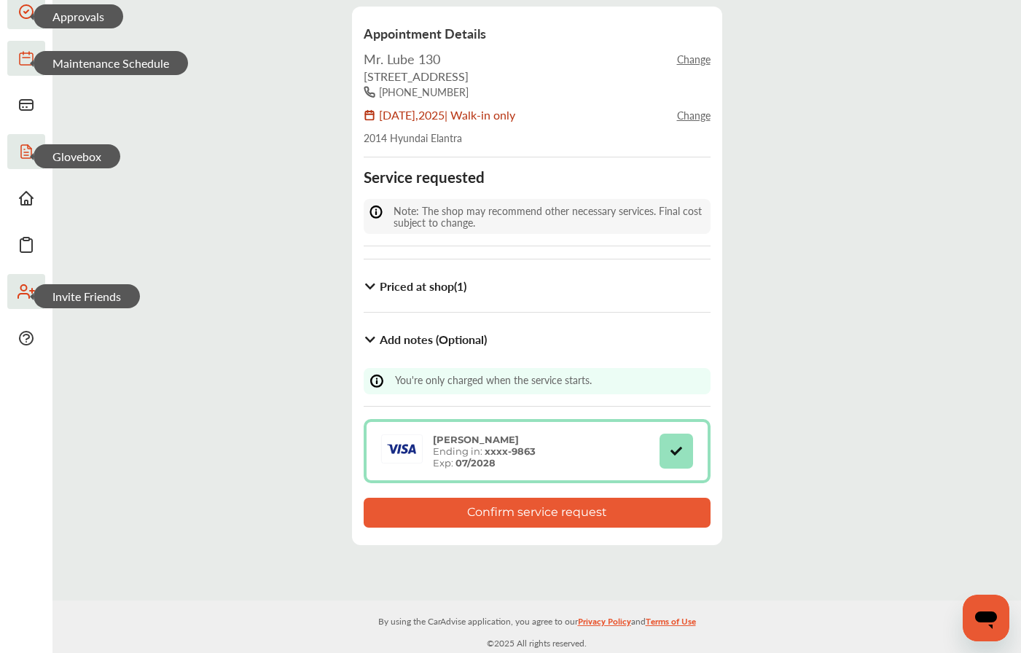
scroll to position [109, 0]
click at [411, 511] on button "Confirm service request" at bounding box center [537, 514] width 347 height 30
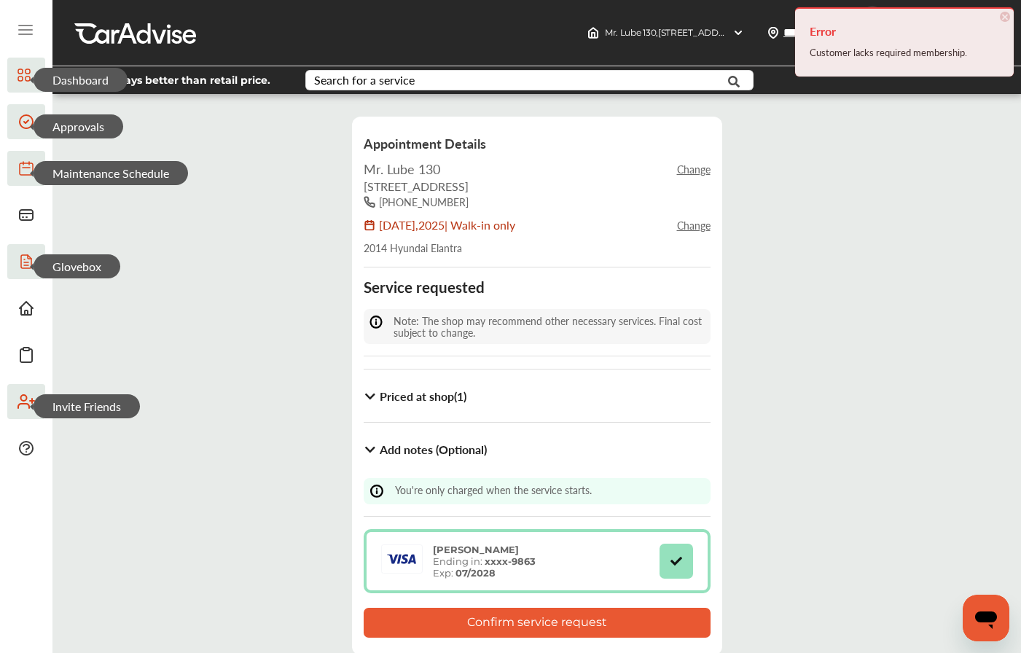
scroll to position [0, 0]
click at [410, 86] on div "Search for a service" at bounding box center [364, 80] width 101 height 12
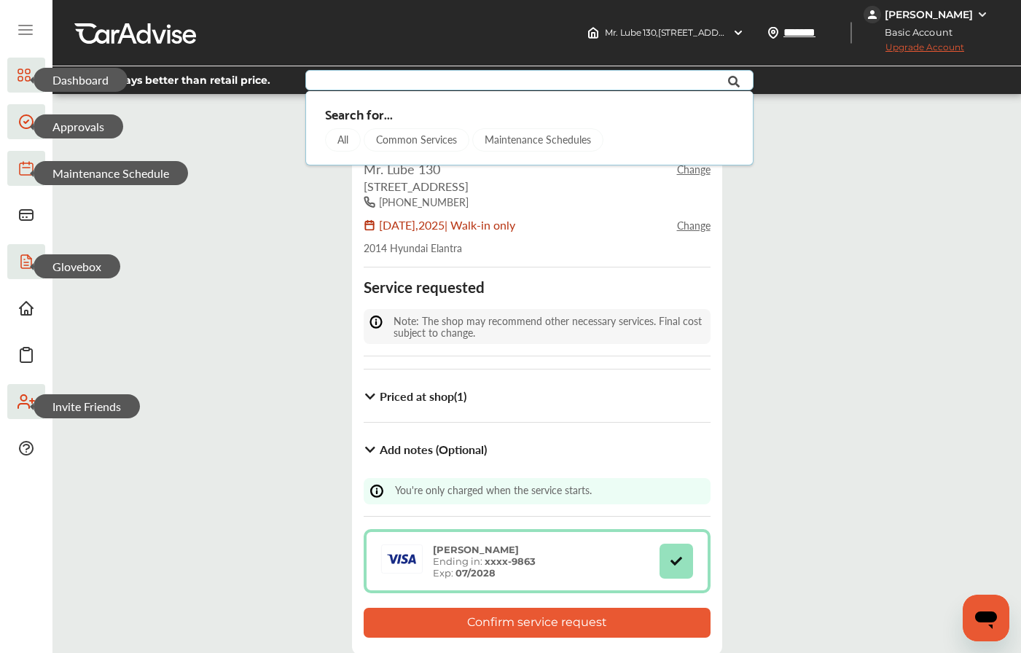
click at [235, 313] on div "Step 7 / 7 - Review appointment request Cancel Appointment Details Mr. Lube 130…" at bounding box center [536, 386] width 961 height 562
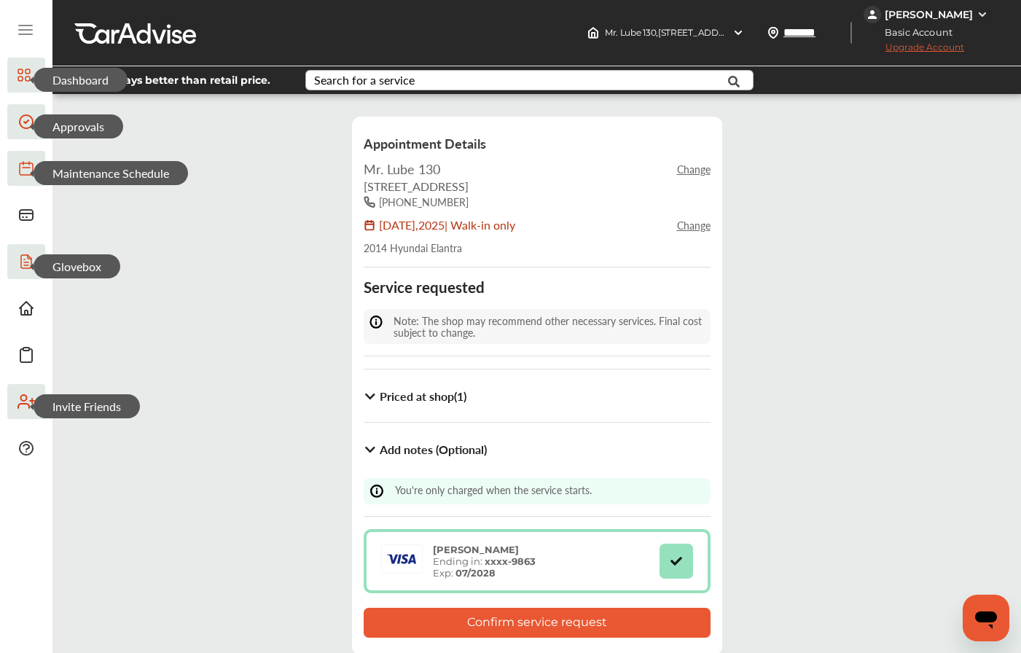
click at [93, 36] on div at bounding box center [135, 33] width 122 height 22
click at [18, 29] on icon at bounding box center [25, 29] width 17 height 17
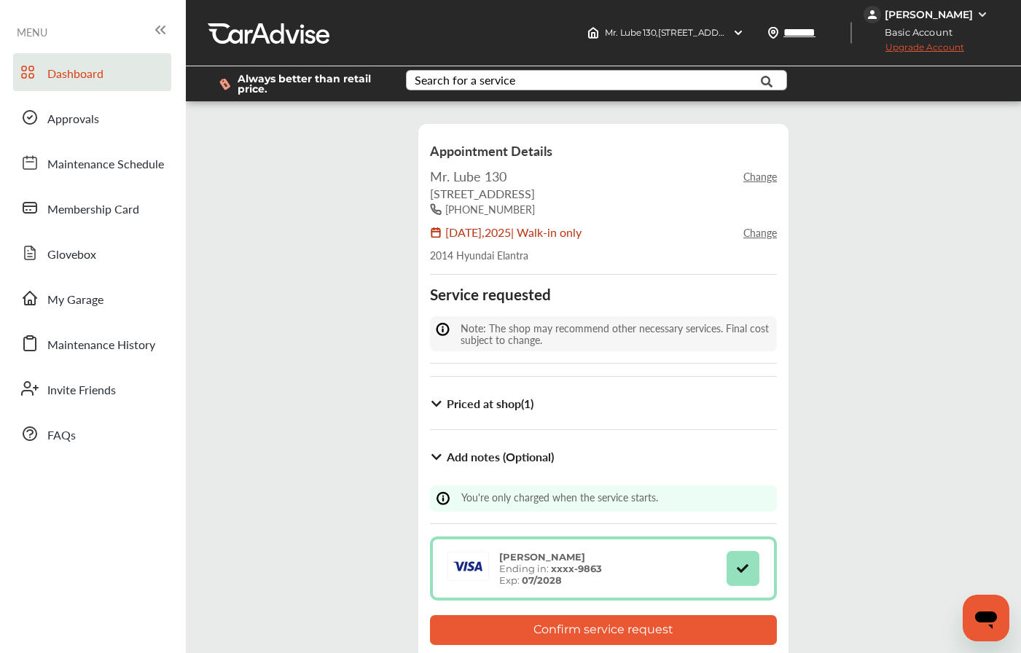
click at [60, 71] on span "Dashboard" at bounding box center [75, 74] width 56 height 19
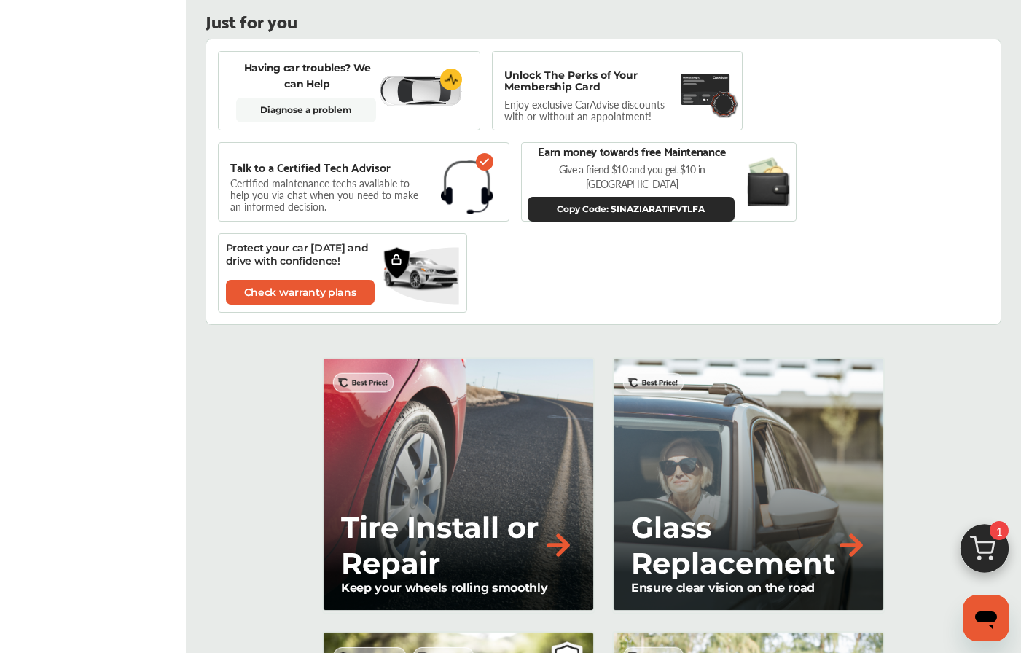
scroll to position [1117, 0]
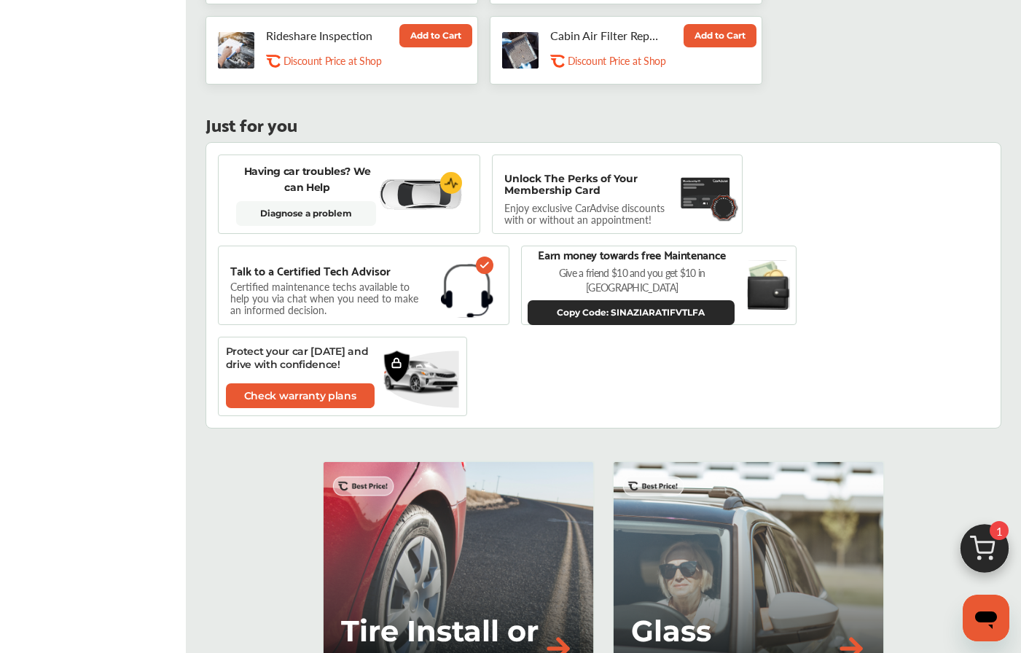
click at [554, 200] on div "Unlock The Perks of Your Membership Card Enjoy exclusive CarAdvise discounts wi…" at bounding box center [589, 194] width 170 height 43
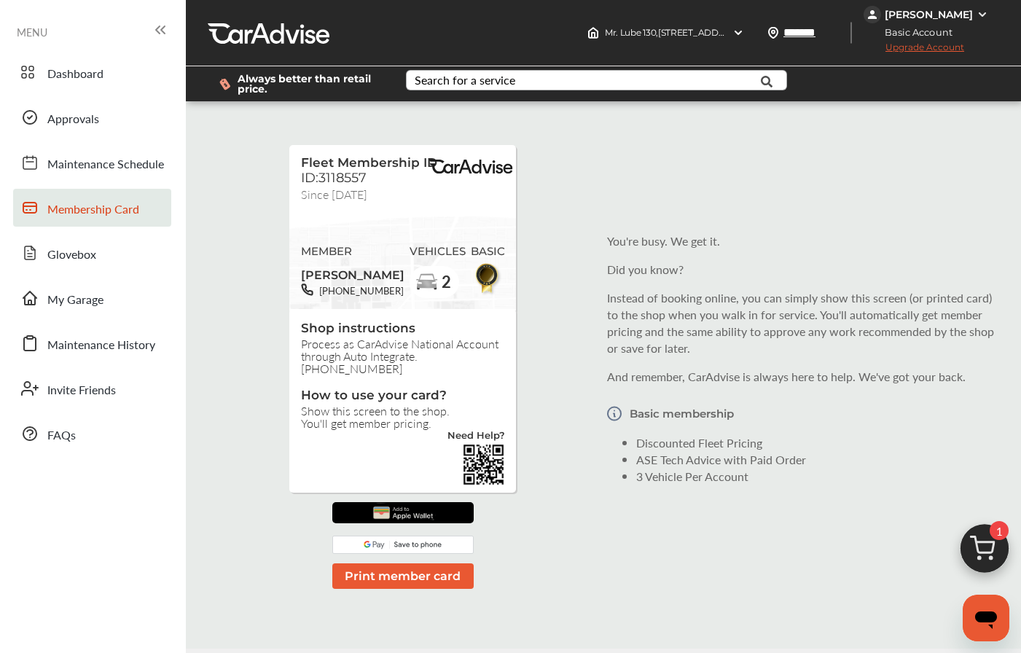
click at [391, 516] on img at bounding box center [403, 512] width 68 height 21
click at [473, 273] on img at bounding box center [488, 278] width 33 height 34
click at [96, 149] on link "Maintenance Schedule" at bounding box center [92, 163] width 158 height 38
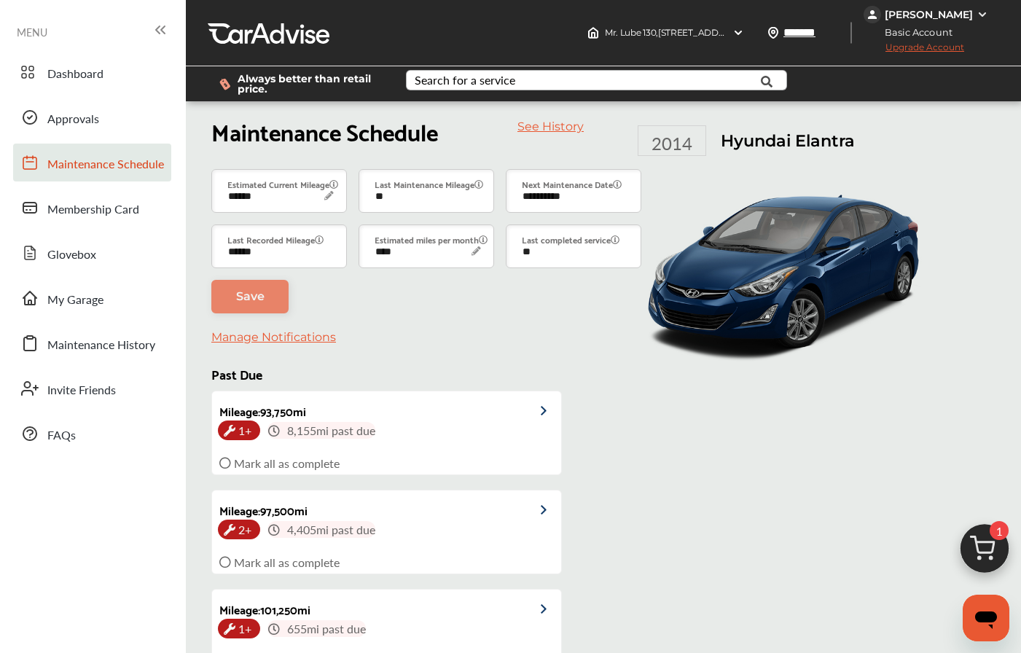
scroll to position [178, 0]
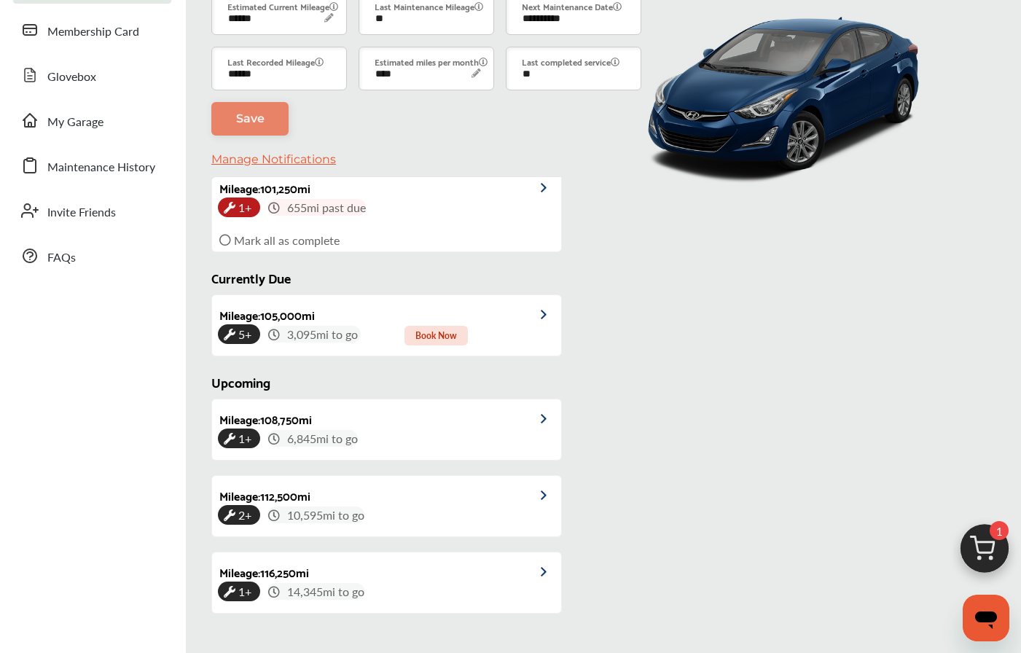
type input "****"
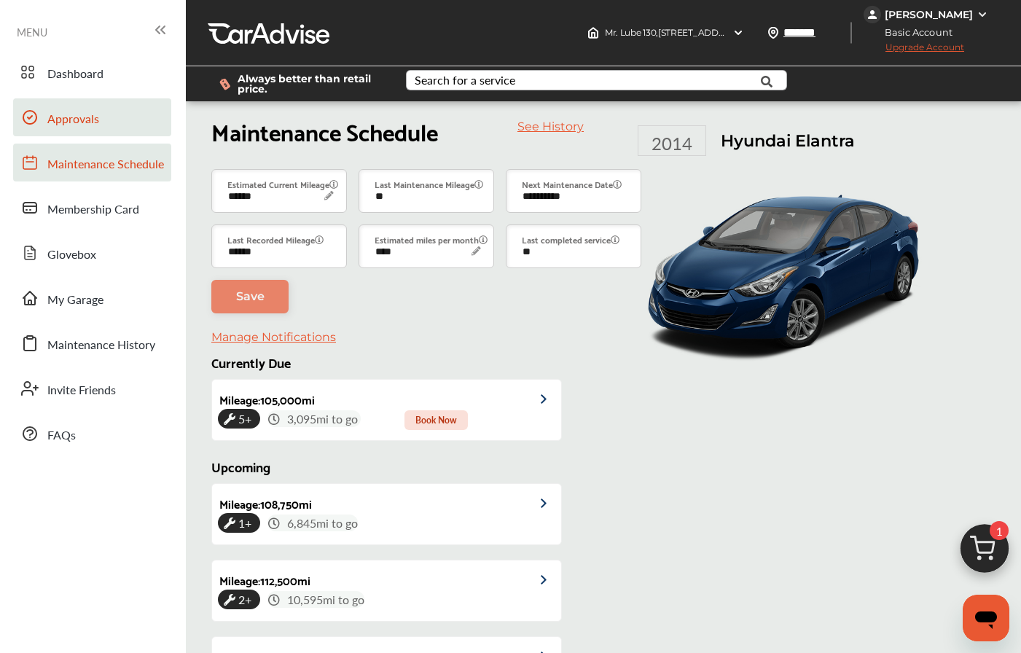
scroll to position [0, 0]
click at [79, 125] on span "Approvals" at bounding box center [73, 119] width 52 height 19
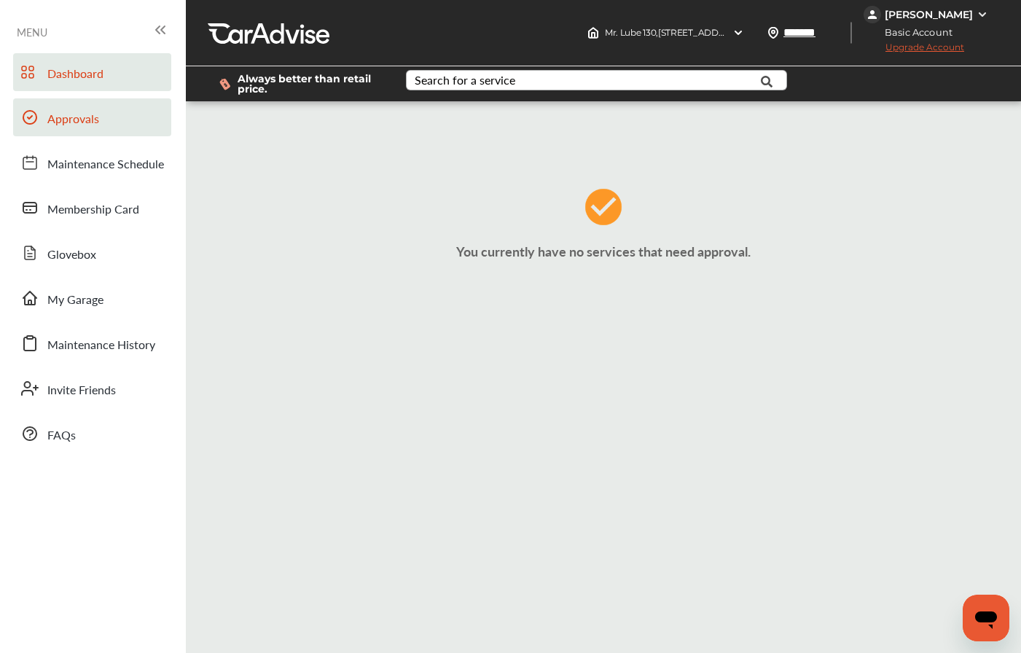
click at [79, 79] on span "Dashboard" at bounding box center [75, 74] width 56 height 19
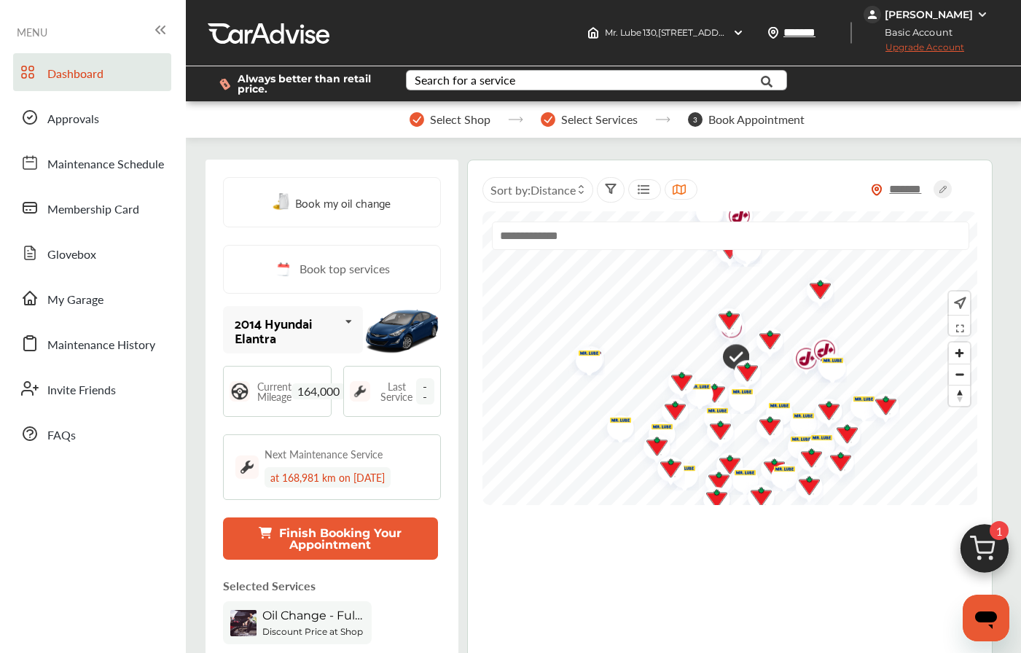
click at [544, 111] on div "Always better than retail price. Search for a service Search for... All Common …" at bounding box center [604, 84] width 792 height 58
click at [544, 124] on img at bounding box center [548, 119] width 15 height 15
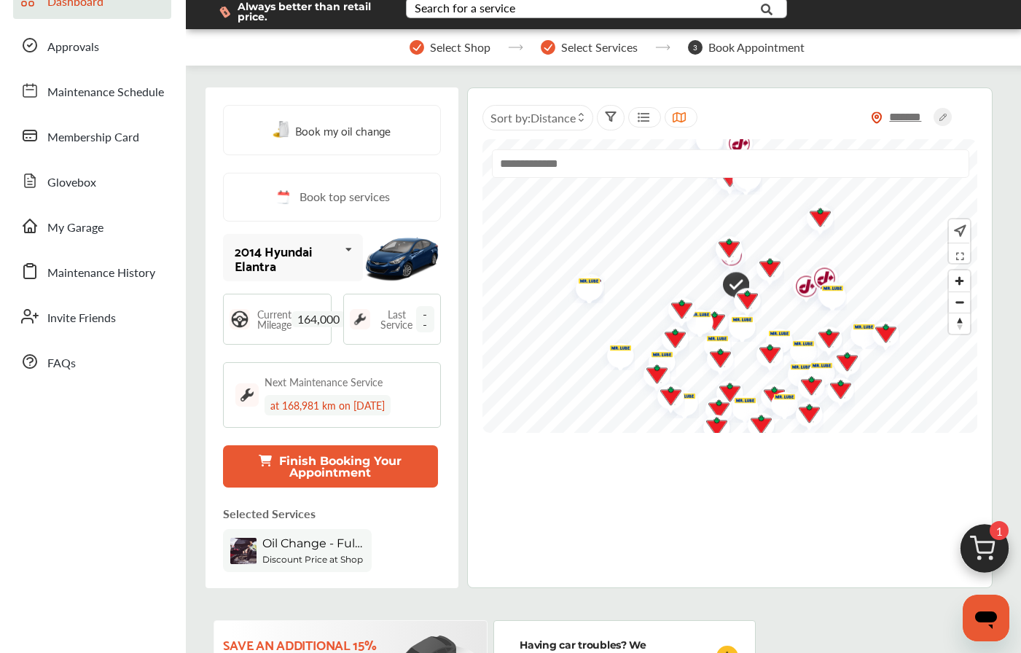
scroll to position [76, 0]
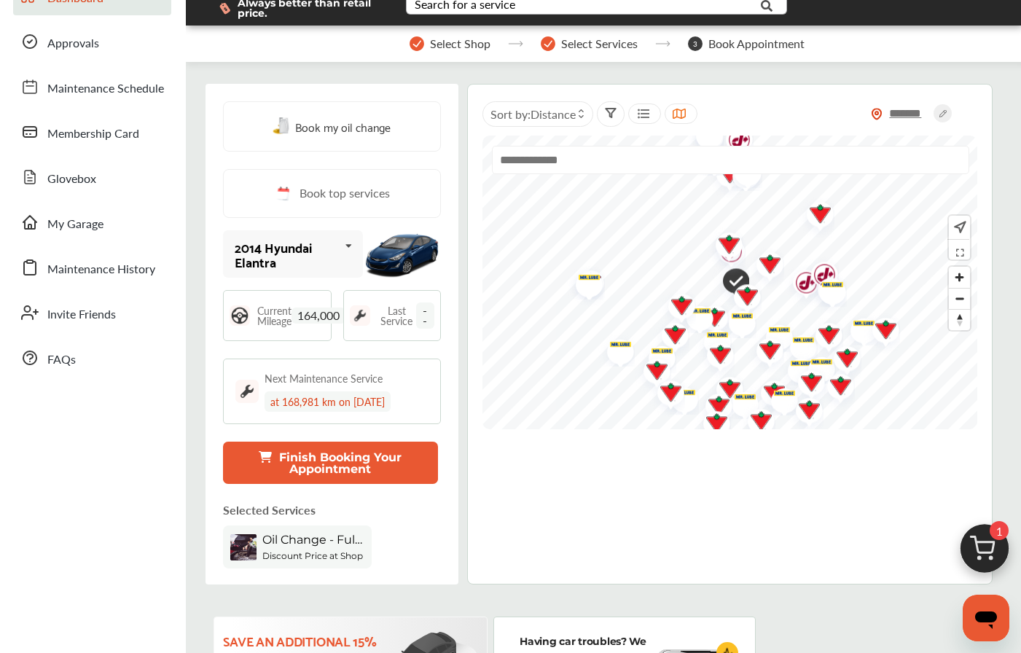
click at [296, 541] on span "Oil Change - Full-synthetic" at bounding box center [313, 540] width 102 height 14
click at [342, 460] on button "Finish Booking Your Appointment" at bounding box center [330, 463] width 215 height 42
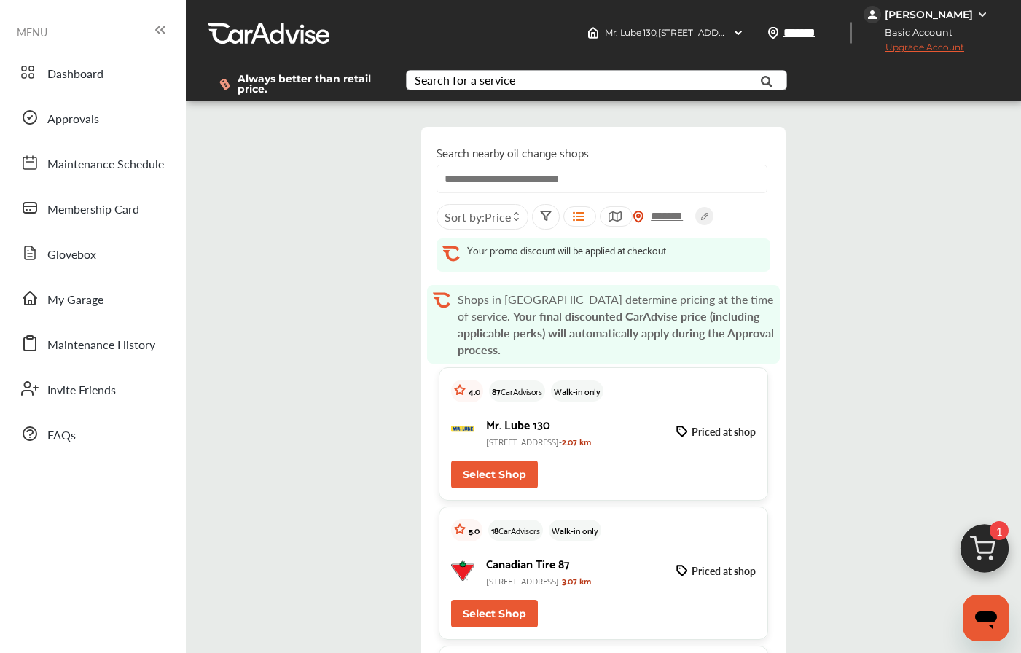
click at [507, 479] on button "Select Shop" at bounding box center [494, 475] width 87 height 28
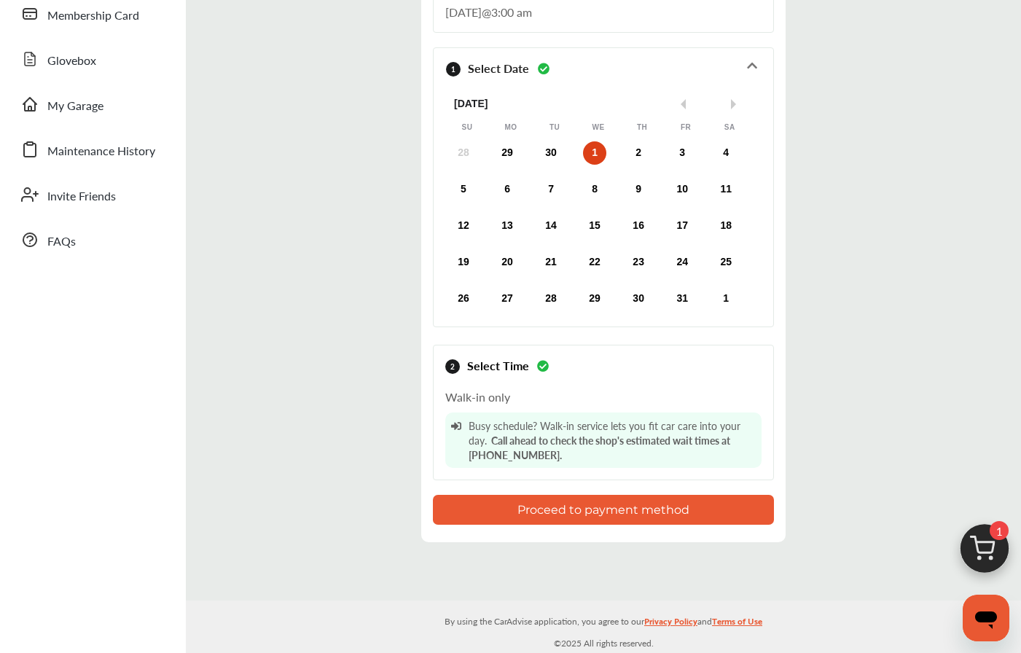
scroll to position [194, 0]
click at [534, 502] on button "Proceed to payment method" at bounding box center [603, 510] width 341 height 30
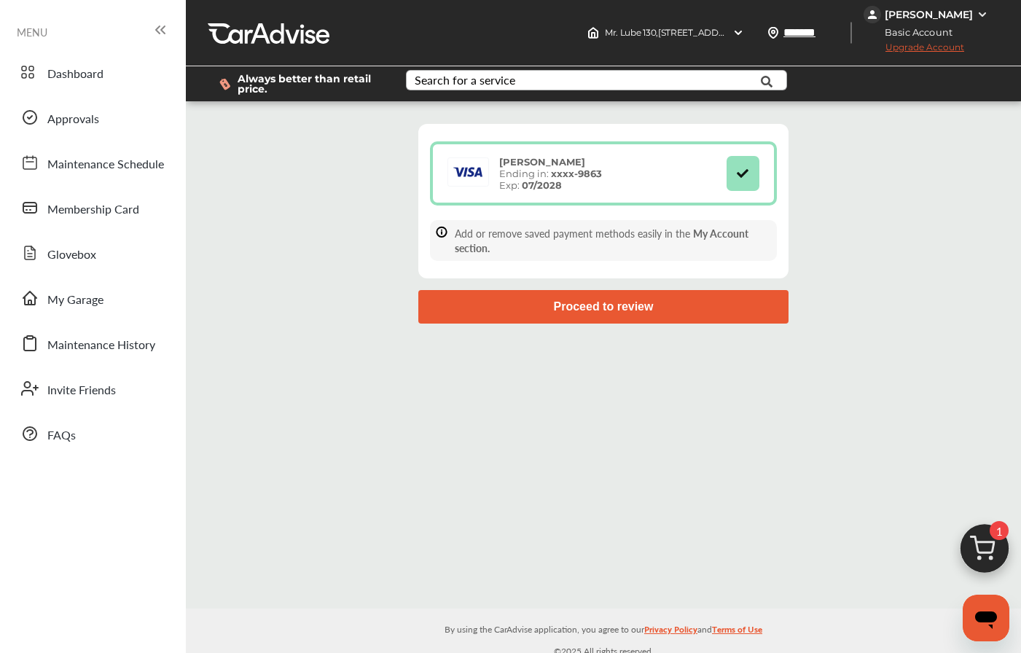
click at [614, 309] on button "Proceed to review" at bounding box center [603, 307] width 370 height 34
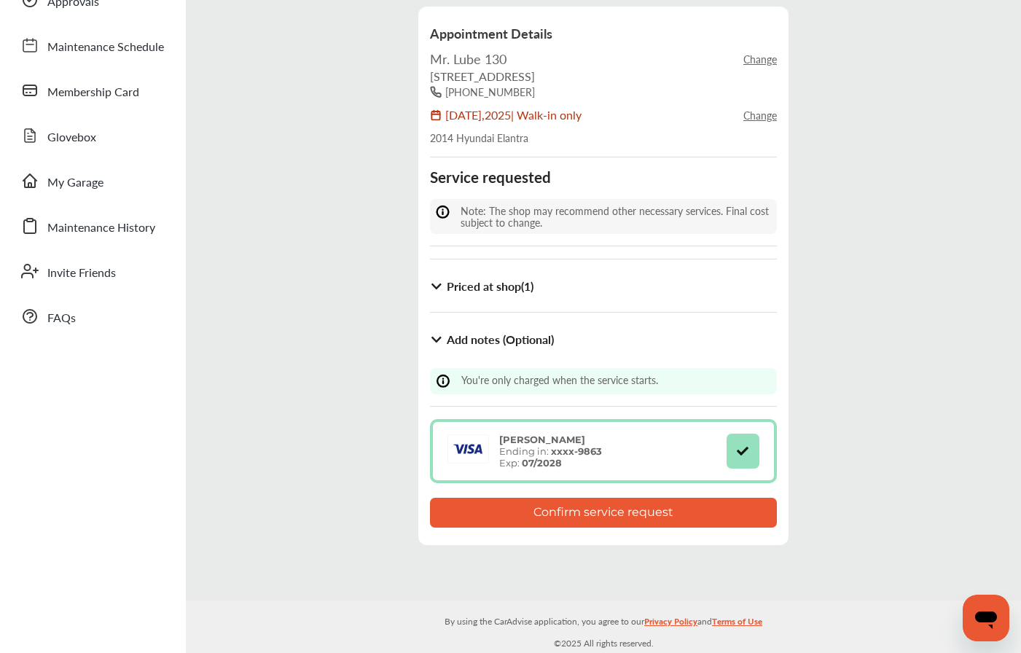
scroll to position [117, 0]
click at [606, 512] on button "Confirm service request" at bounding box center [603, 514] width 347 height 30
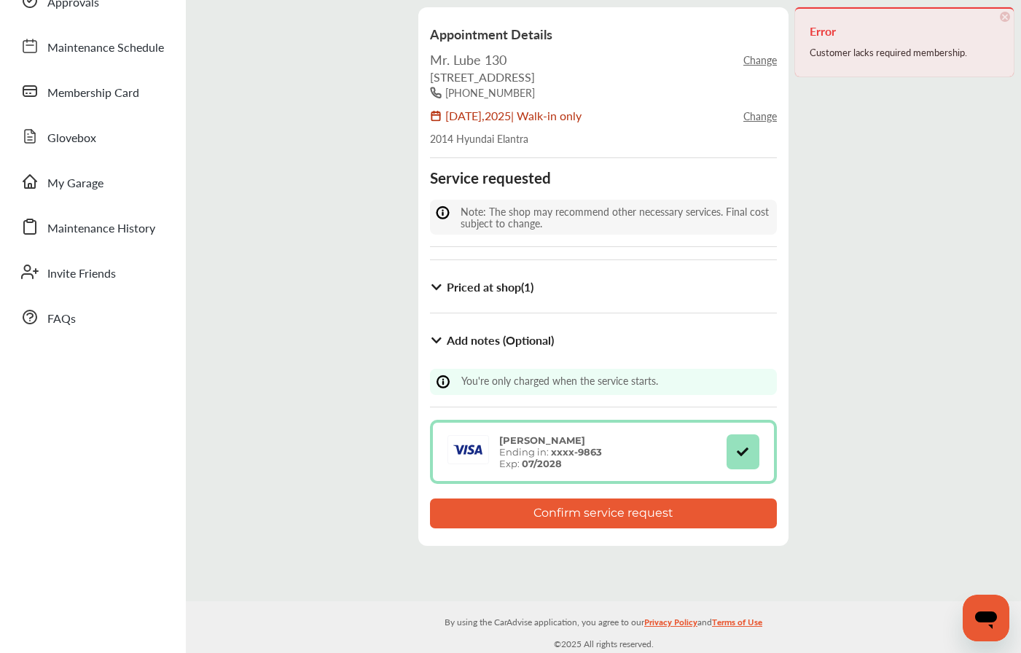
click at [846, 55] on div "Customer lacks required membership." at bounding box center [905, 52] width 190 height 19
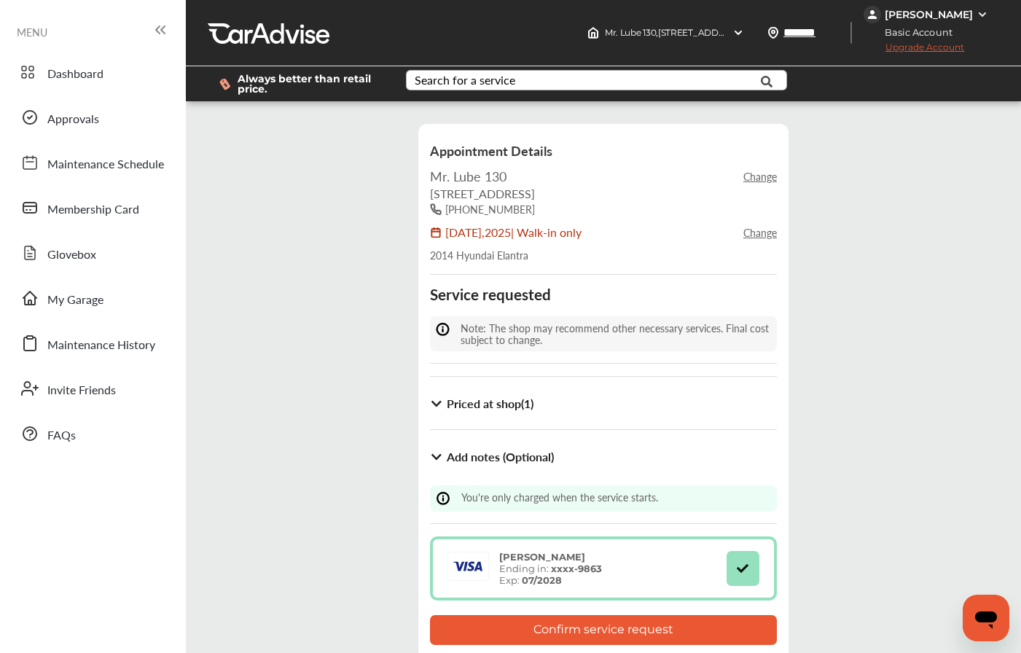
scroll to position [0, 0]
click at [951, 51] on span "Upgrade Account" at bounding box center [914, 51] width 101 height 18
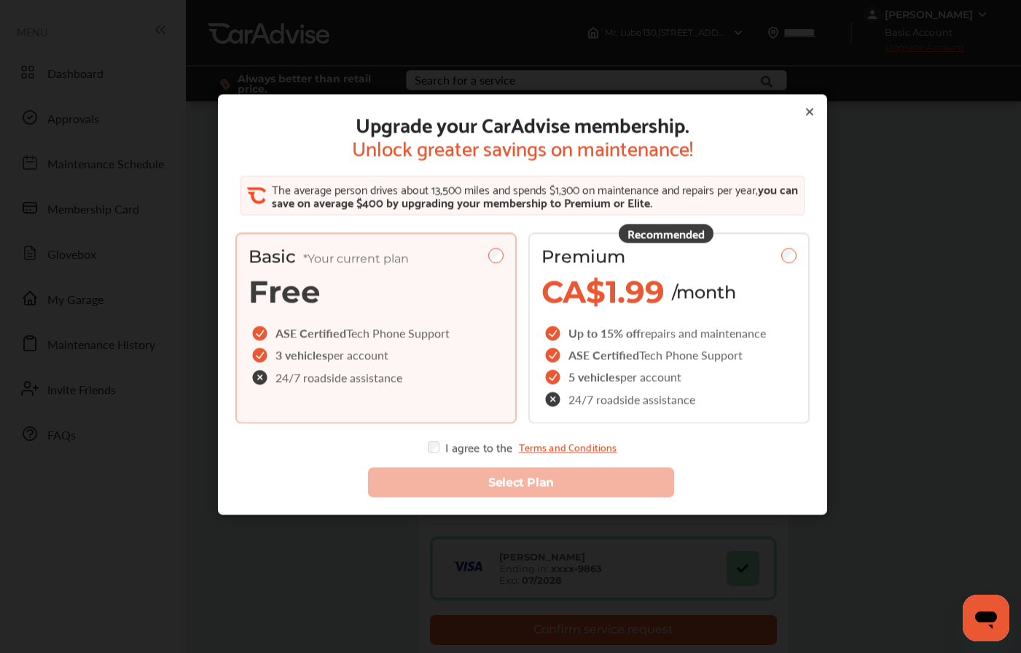
click at [811, 112] on icon at bounding box center [810, 112] width 6 height 6
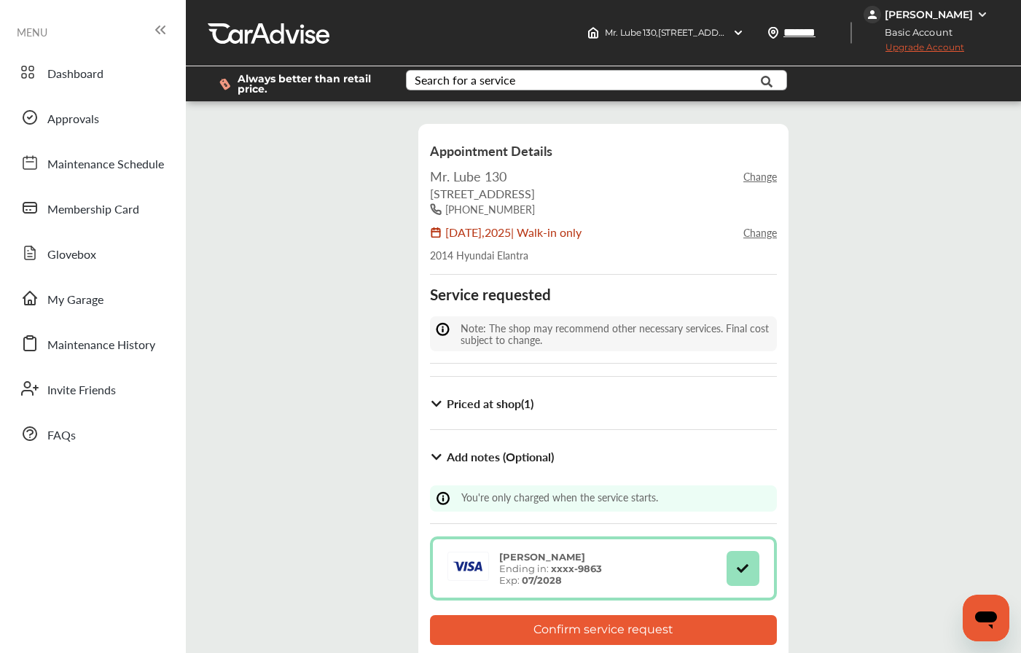
click at [943, 48] on span "Upgrade Account" at bounding box center [914, 51] width 101 height 18
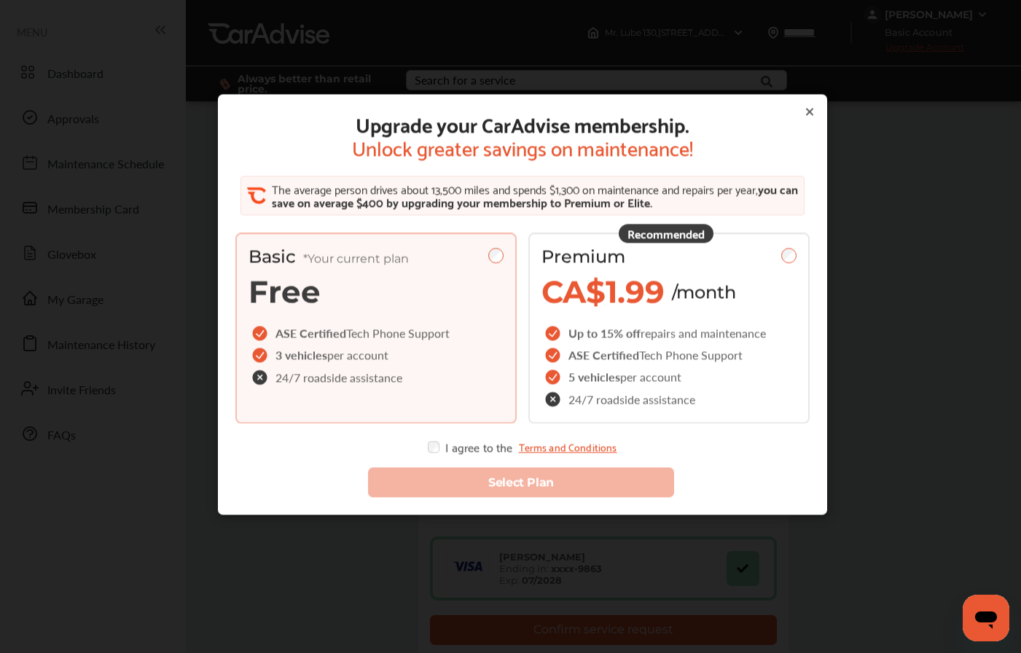
click at [811, 114] on icon at bounding box center [810, 112] width 6 height 6
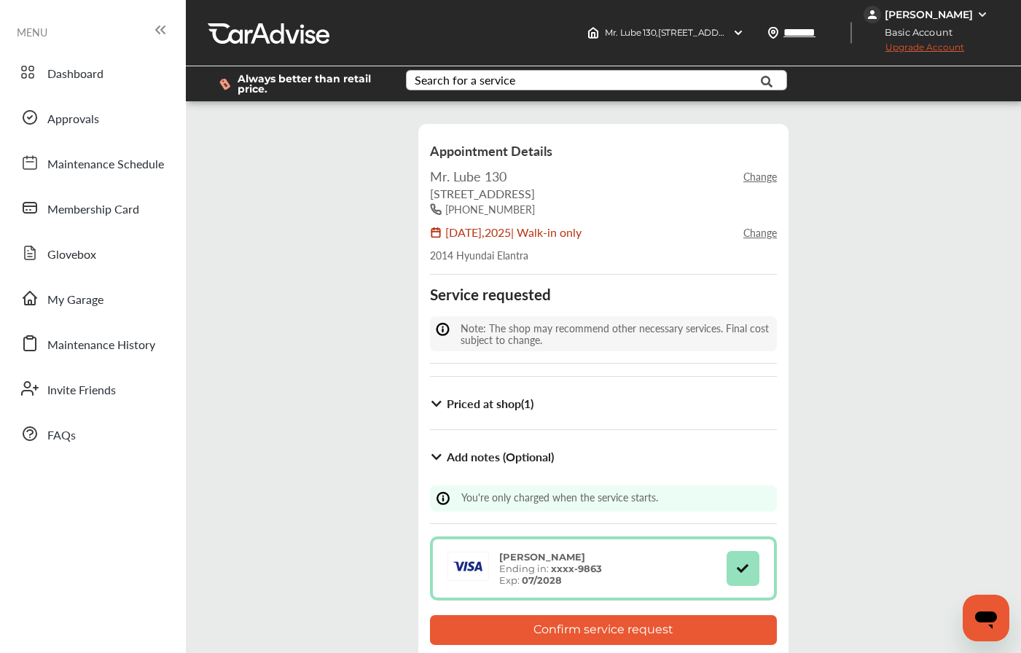
click at [938, 49] on span "Upgrade Account" at bounding box center [914, 51] width 101 height 18
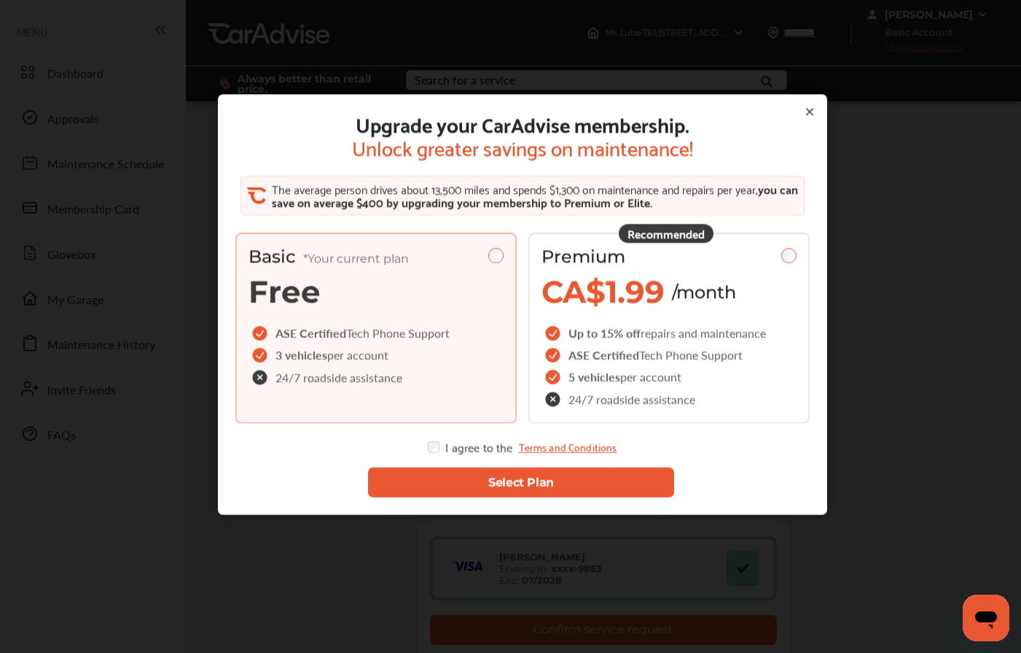
click at [437, 487] on button "Select Plan" at bounding box center [520, 482] width 306 height 30
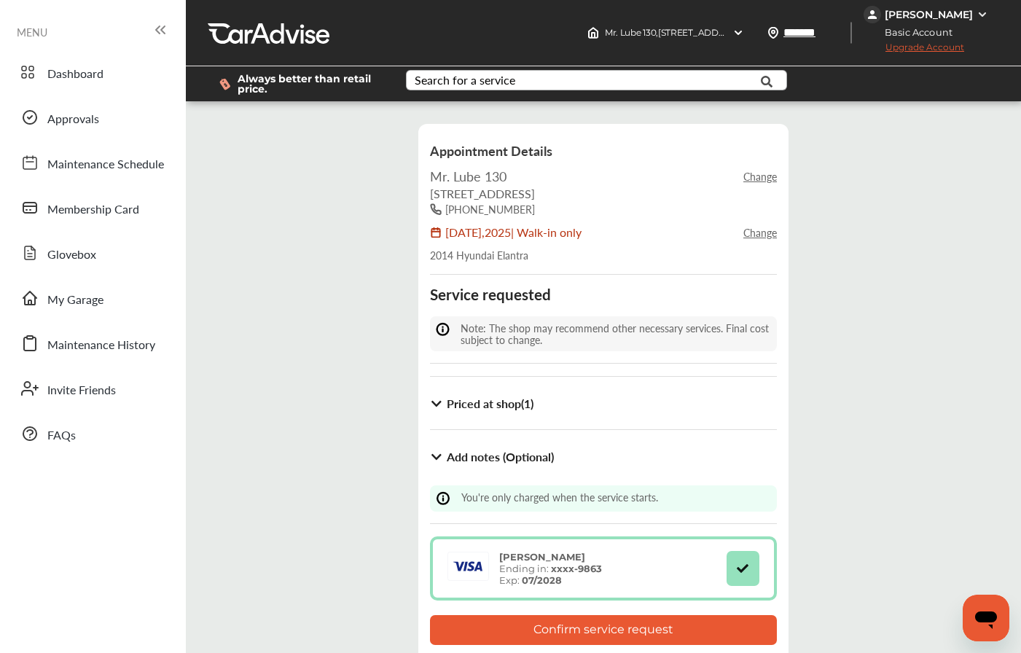
click at [465, 616] on button "Confirm service request" at bounding box center [603, 630] width 347 height 30
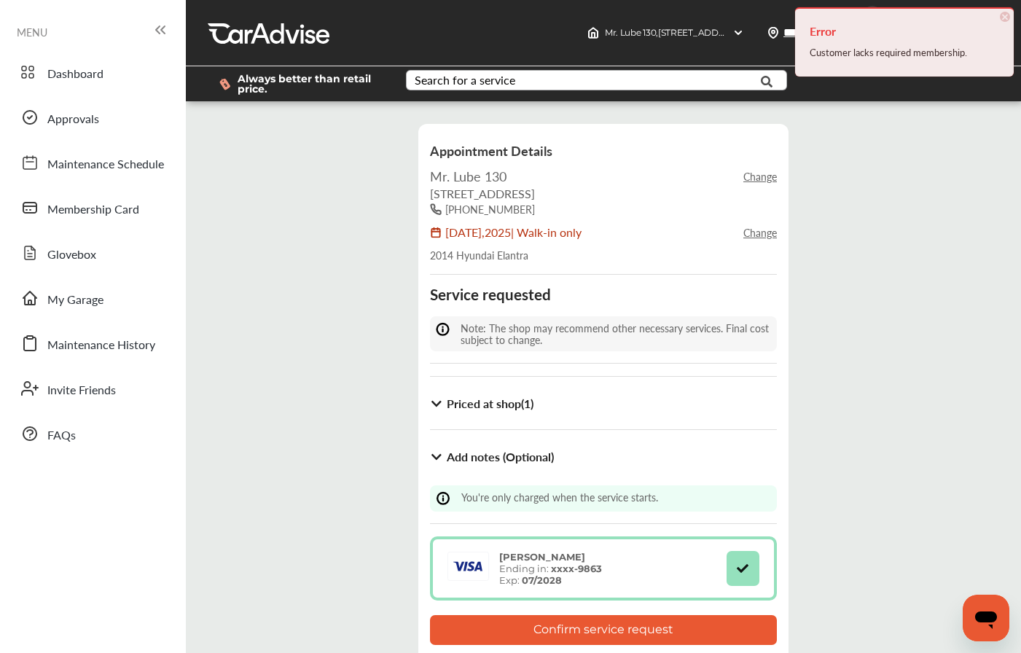
click at [878, 64] on div "Error Customer lacks required membership. × Dismiss" at bounding box center [904, 41] width 219 height 69
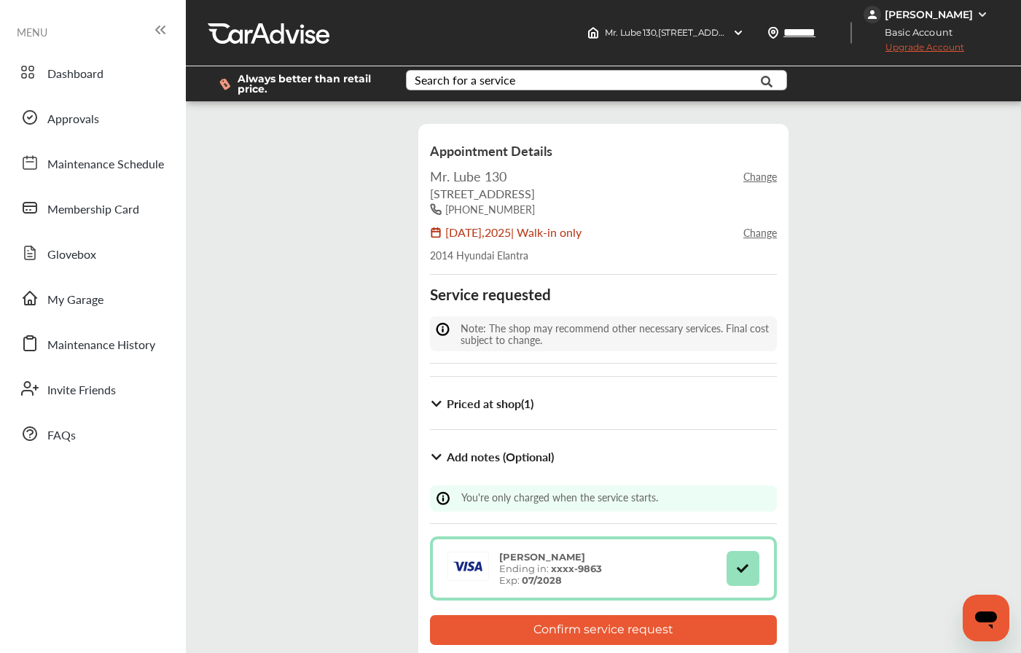
click at [963, 32] on span "Basic Account" at bounding box center [914, 32] width 98 height 15
click at [961, 43] on span "Upgrade Account" at bounding box center [914, 51] width 101 height 18
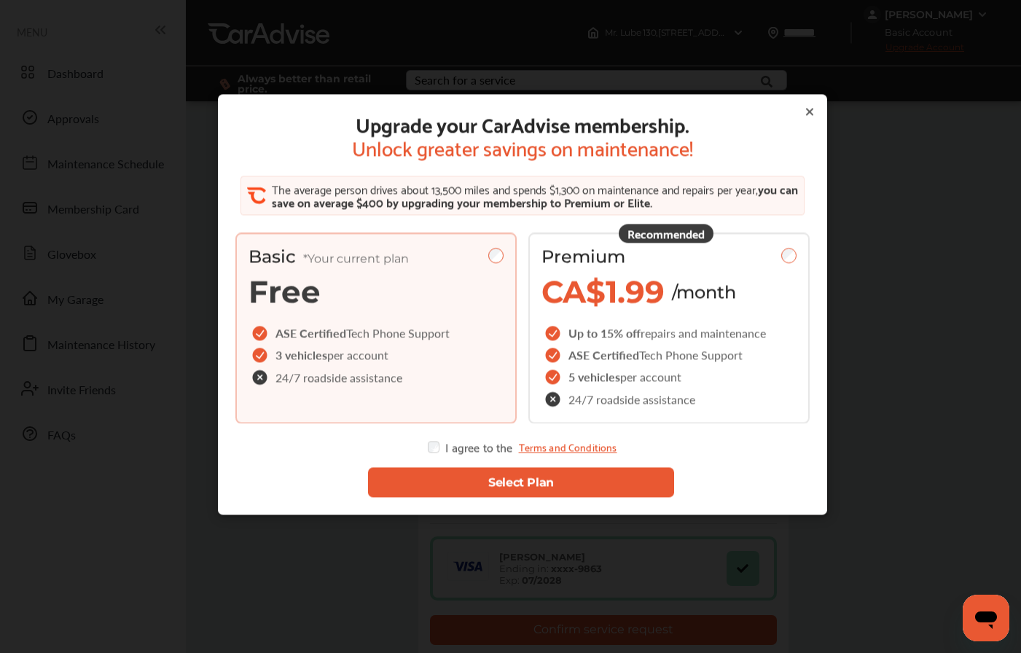
click at [399, 298] on div "Basic *Your current plan Free" at bounding box center [376, 278] width 255 height 65
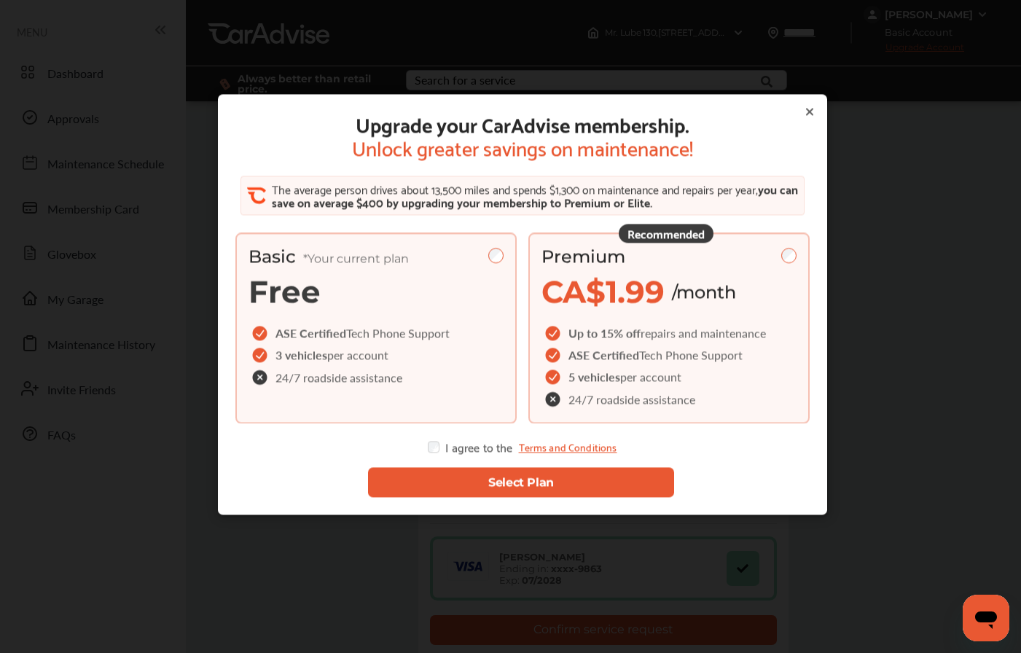
click at [552, 285] on span "CA$1.99" at bounding box center [603, 292] width 123 height 38
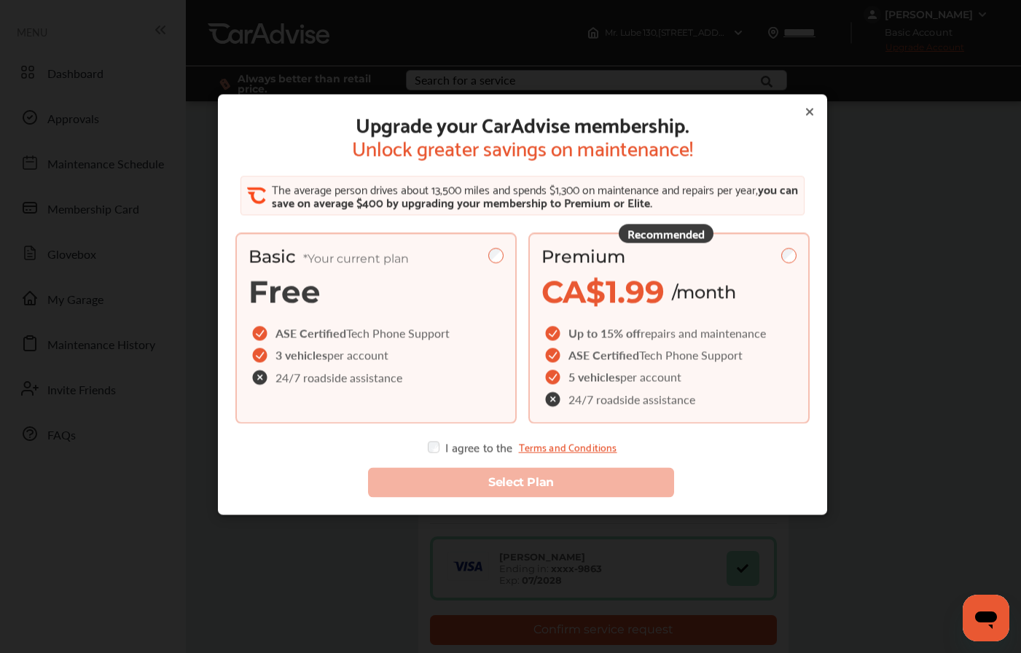
click at [375, 308] on div "Basic *Your current plan Free" at bounding box center [376, 278] width 255 height 65
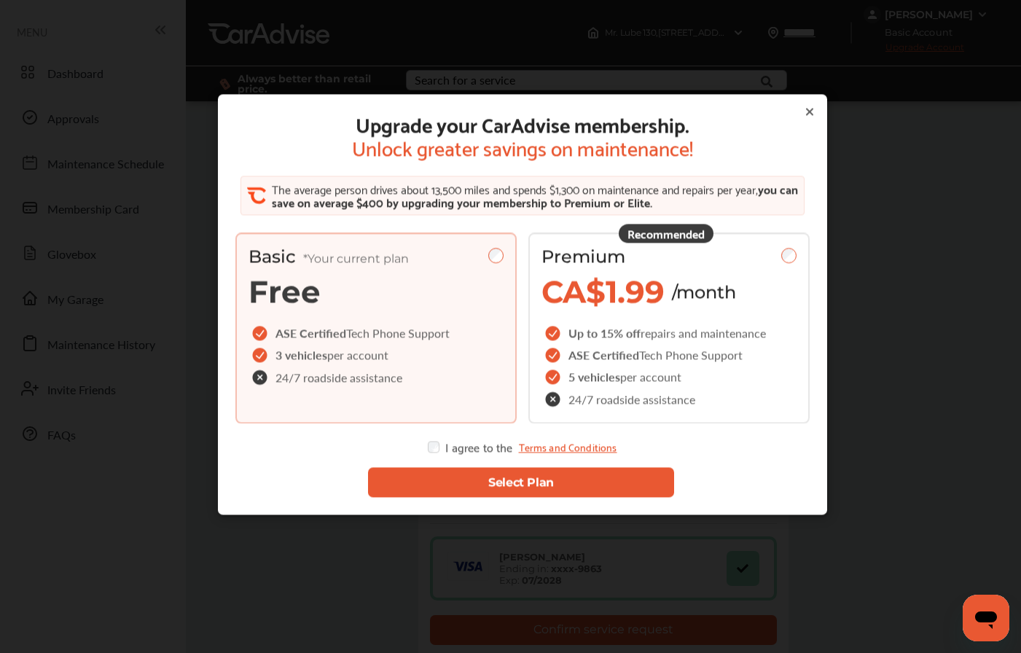
click at [446, 488] on button "Select Plan" at bounding box center [520, 482] width 306 height 30
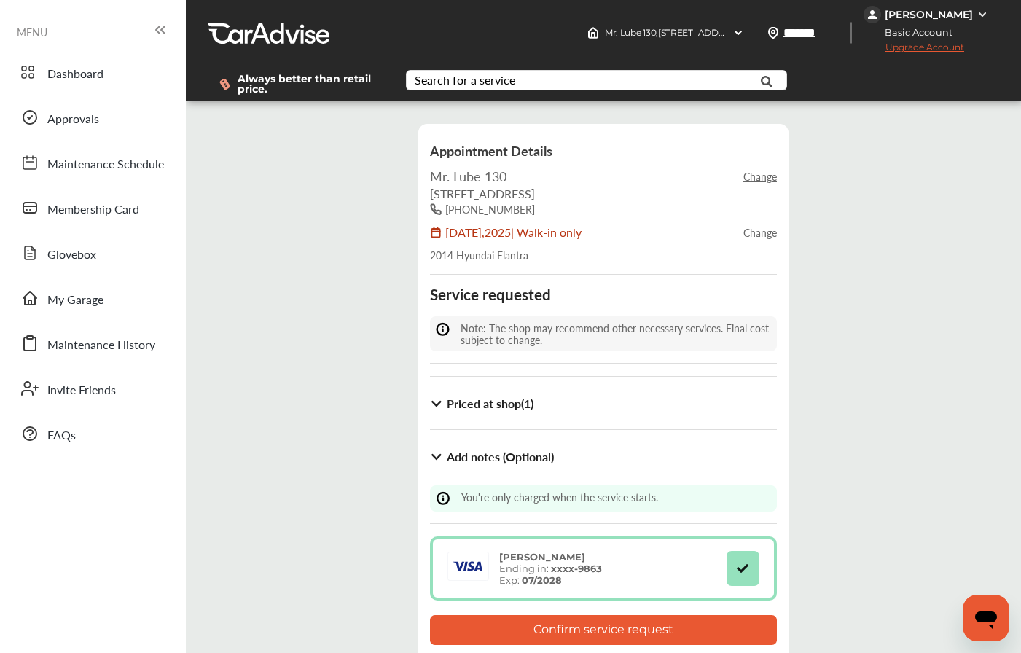
click at [581, 633] on button "Confirm service request" at bounding box center [603, 630] width 347 height 30
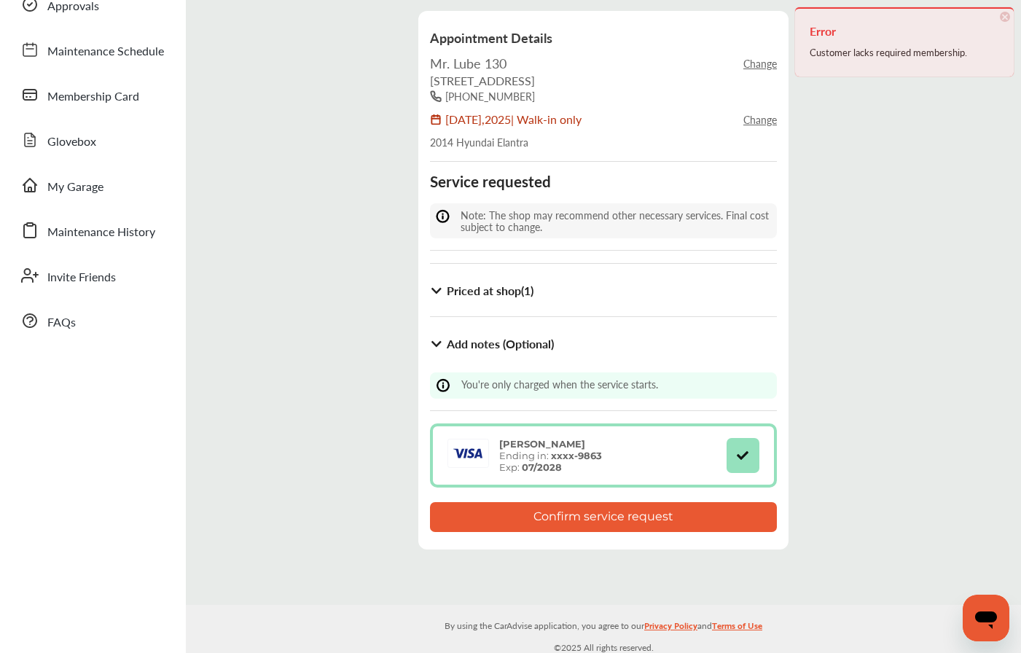
scroll to position [114, 0]
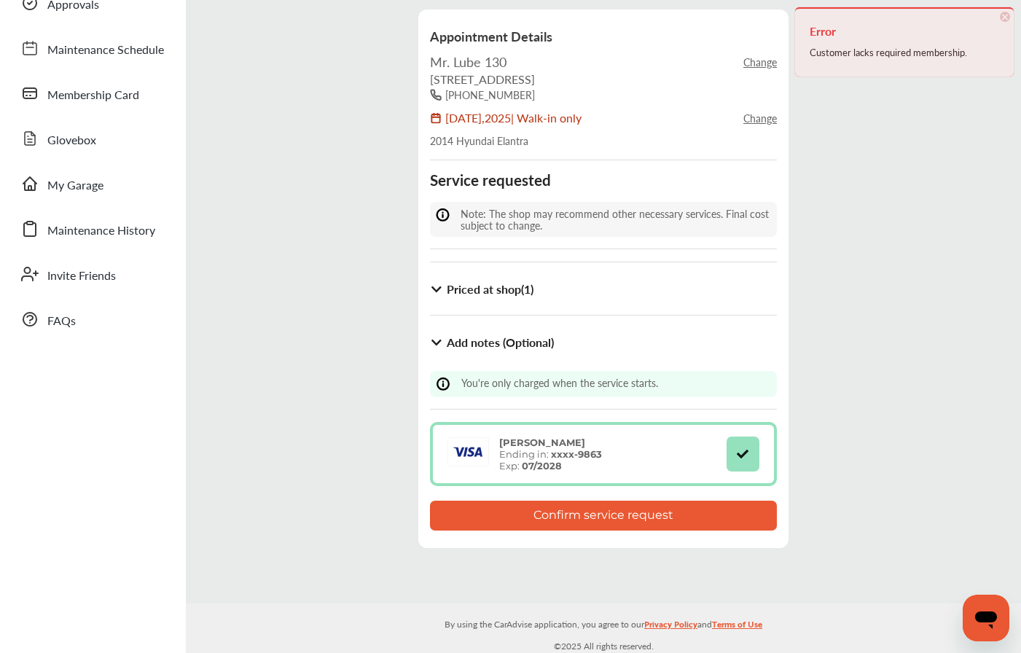
click at [503, 337] on b "Add notes (Optional)" at bounding box center [500, 342] width 107 height 17
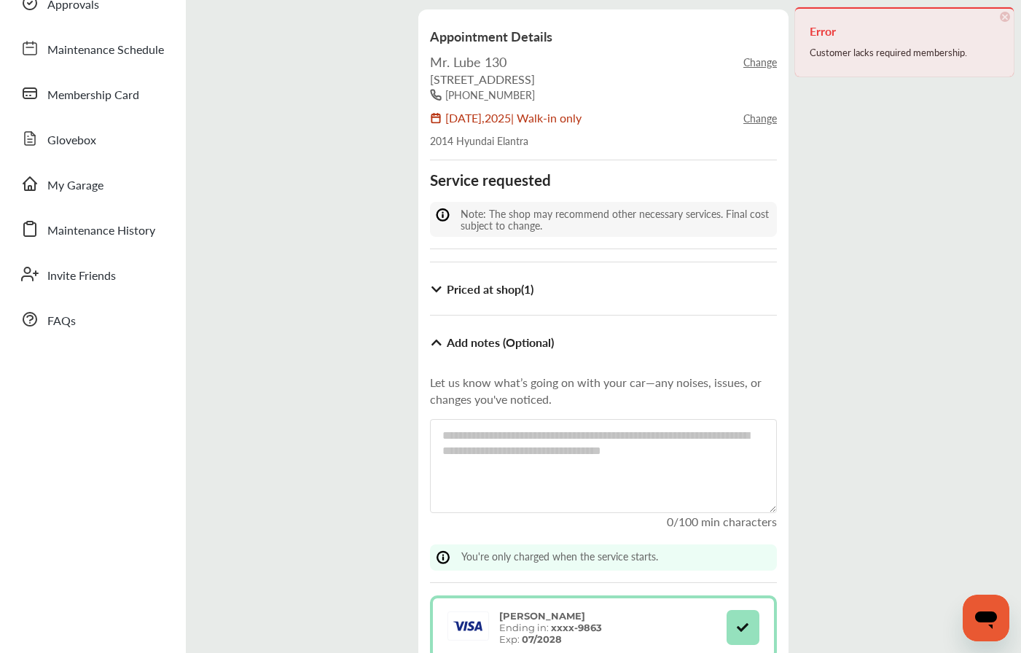
click at [462, 304] on div "Priced at shop ( 1 ) The shop will provide a final total for these items for yo…" at bounding box center [603, 396] width 347 height 269
click at [455, 291] on b "Priced at shop ( 1 )" at bounding box center [490, 289] width 87 height 17
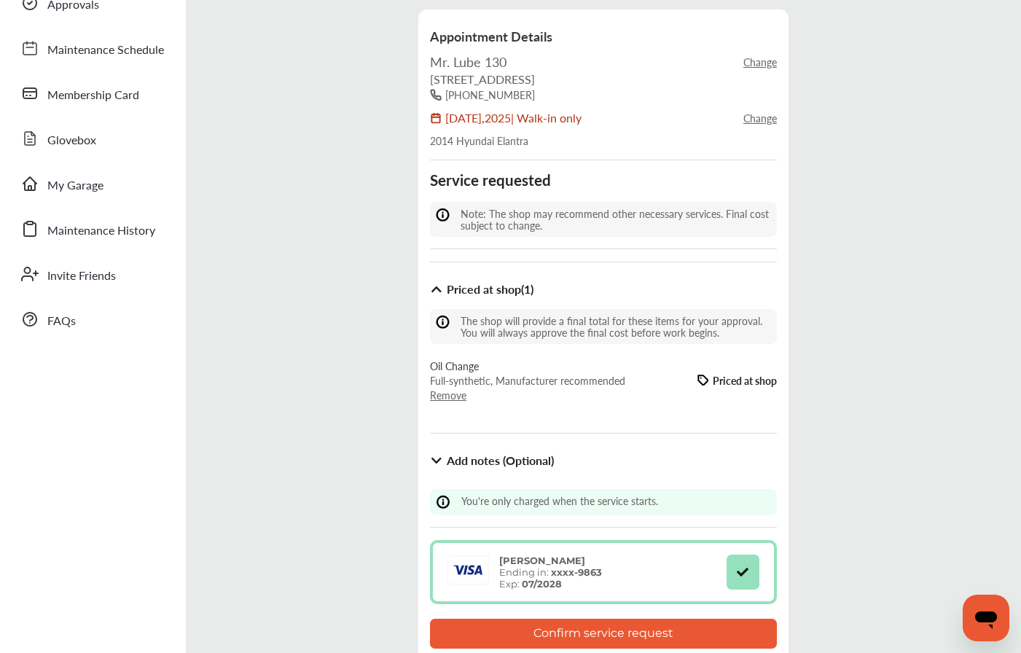
scroll to position [134, 0]
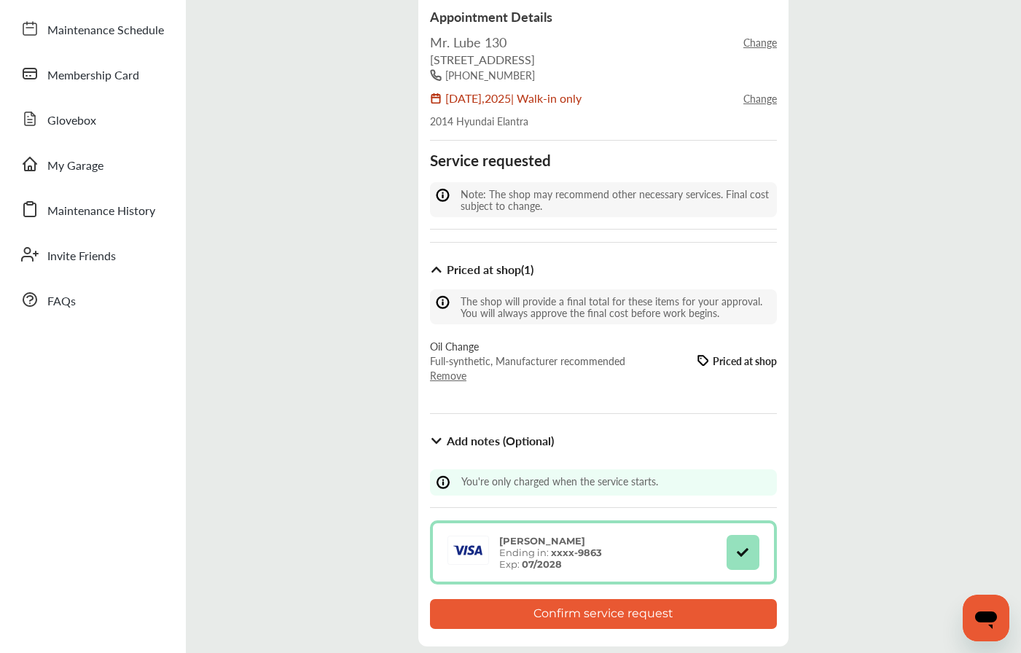
click at [456, 375] on p "Remove" at bounding box center [527, 375] width 195 height 15
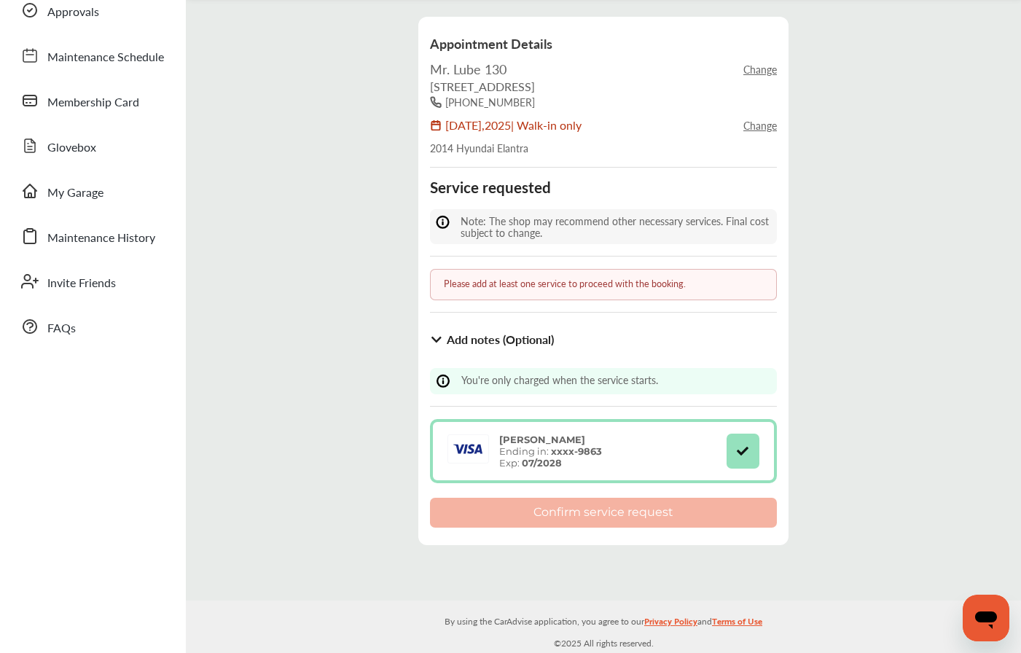
scroll to position [106, 0]
click at [445, 336] on div "Add notes (Optional)" at bounding box center [603, 341] width 347 height 28
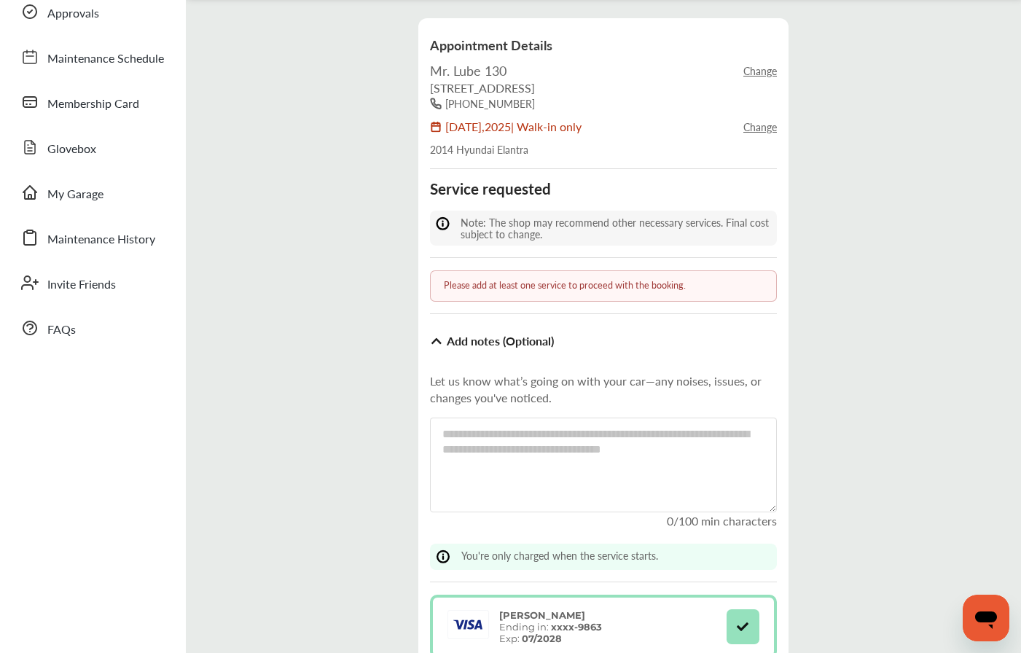
click at [509, 222] on span "Note: The shop may recommend other necessary services. Final cost subject to ch…" at bounding box center [615, 228] width 308 height 26
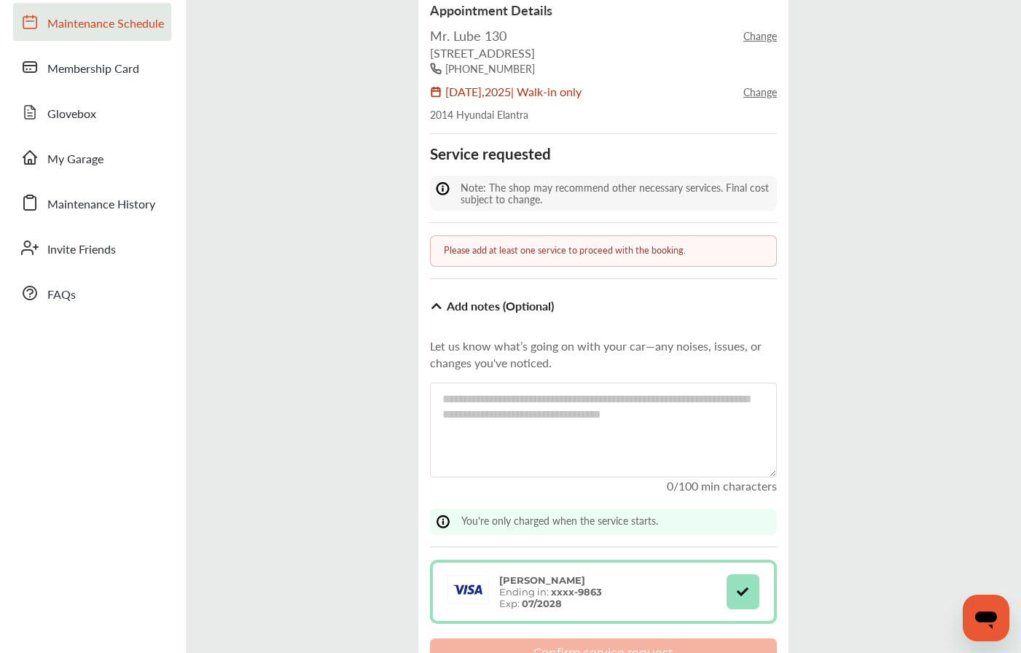
scroll to position [144, 0]
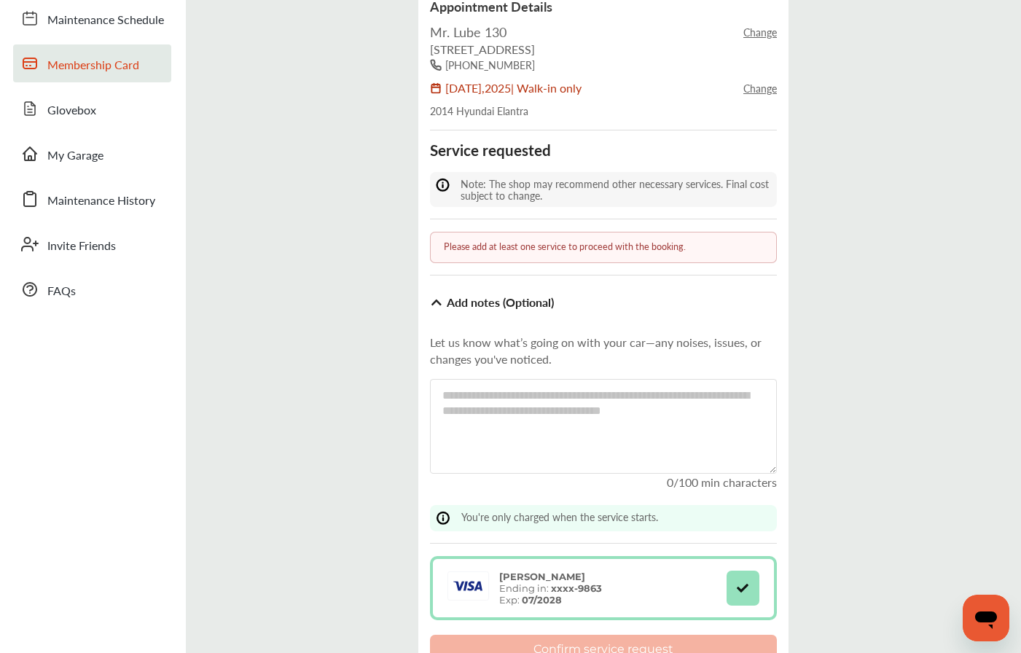
click at [114, 63] on span "Membership Card" at bounding box center [93, 65] width 92 height 19
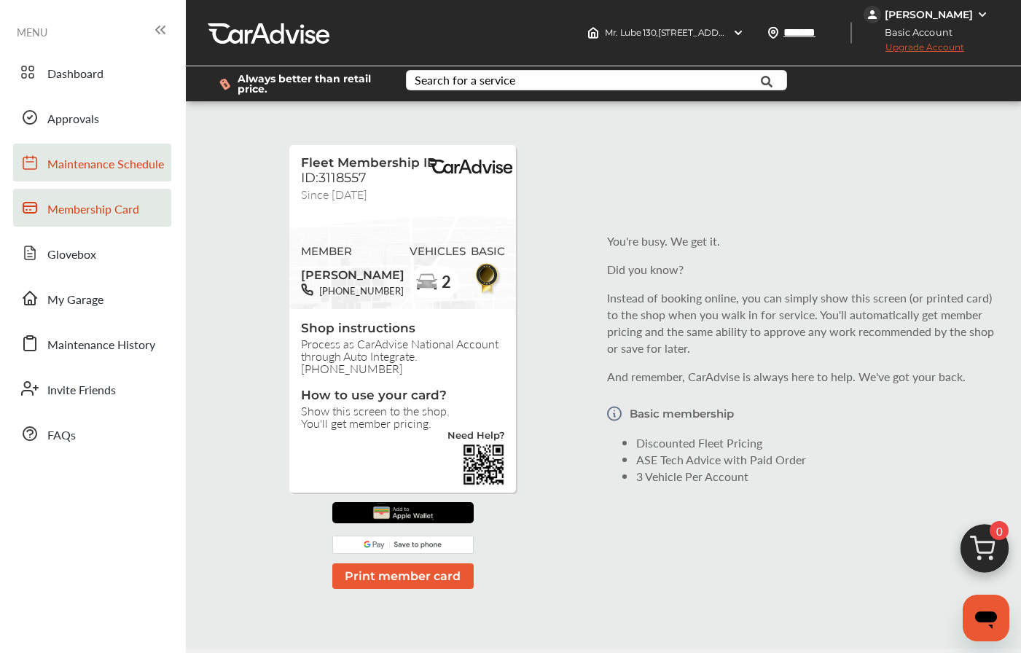
click at [88, 160] on span "Maintenance Schedule" at bounding box center [105, 164] width 117 height 19
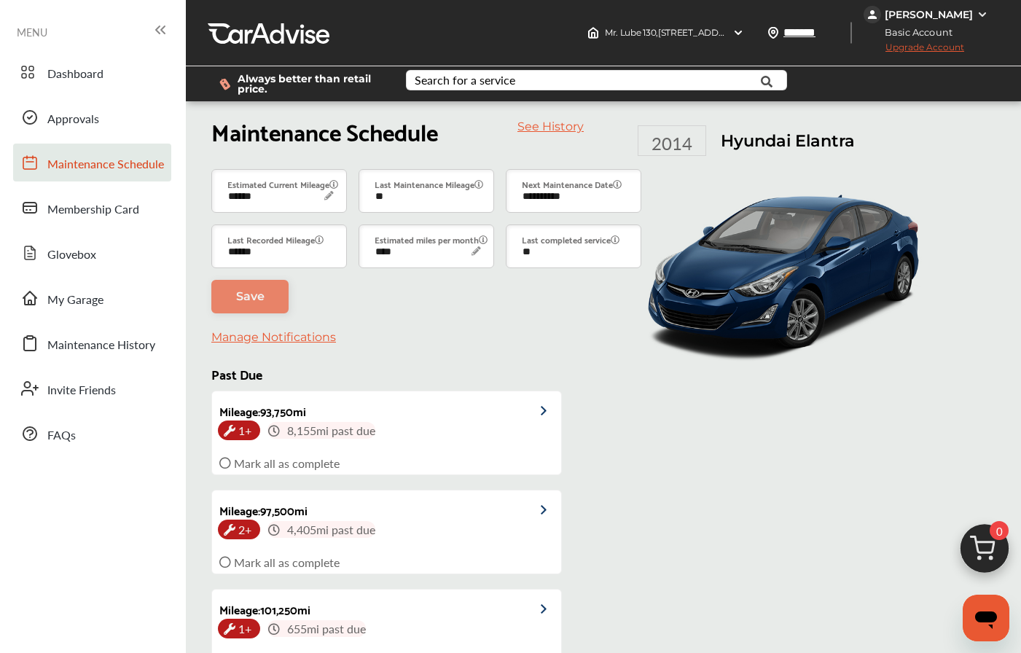
scroll to position [246, 0]
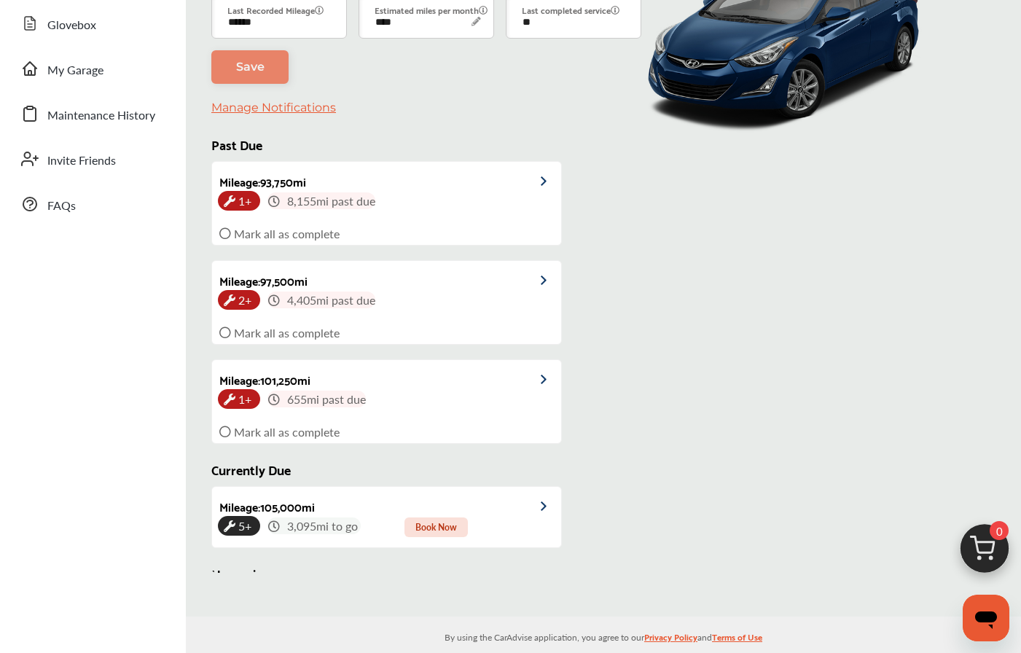
type input "****"
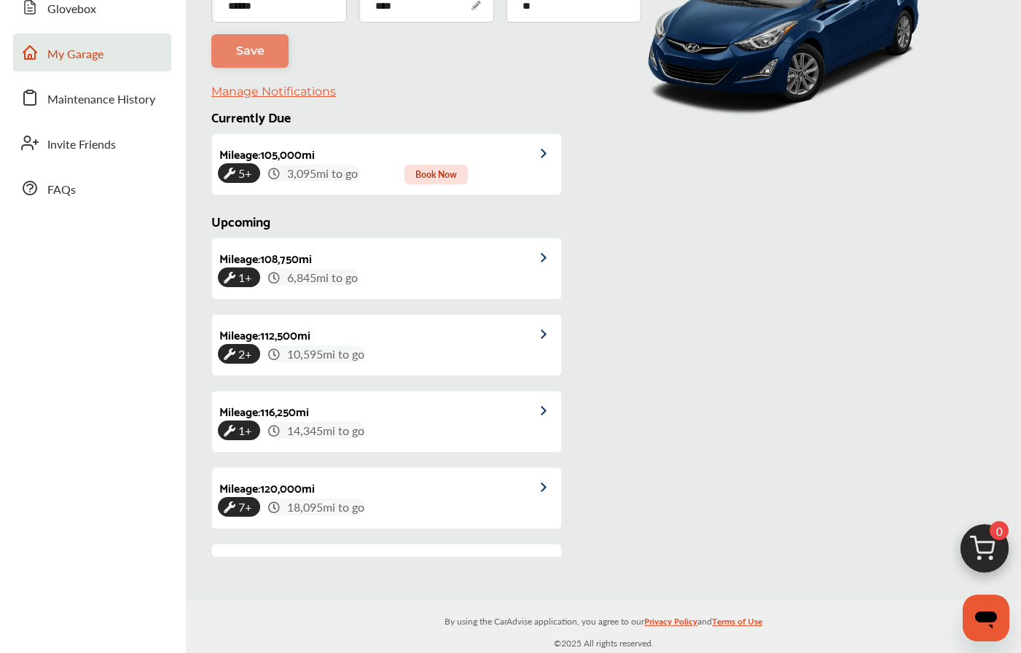
click at [94, 58] on span "My Garage" at bounding box center [75, 54] width 56 height 19
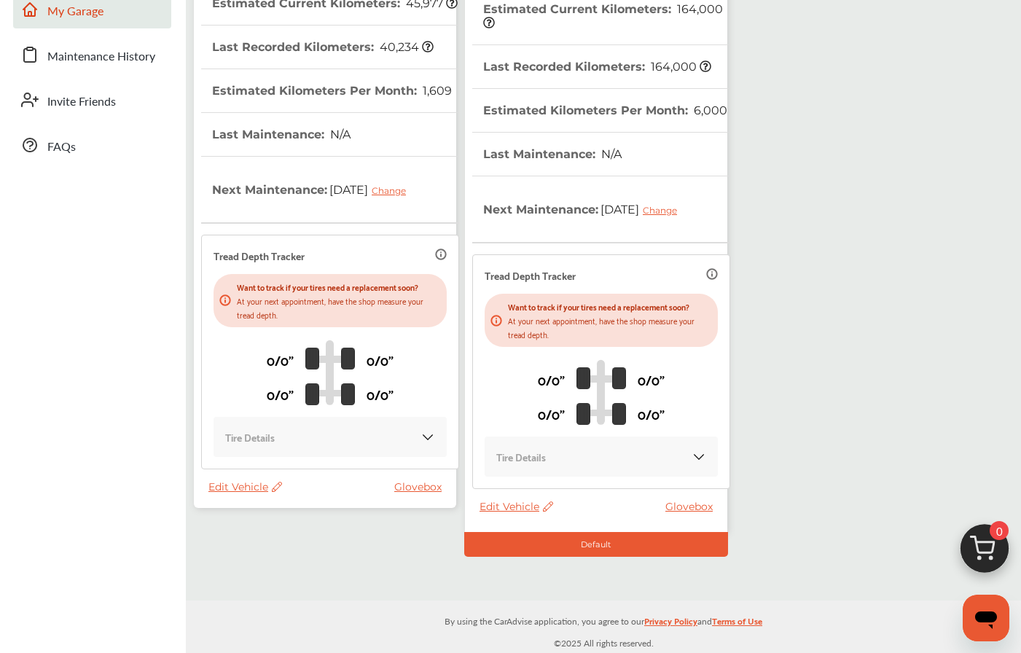
scroll to position [302, 0]
click at [577, 550] on div "Default" at bounding box center [596, 544] width 264 height 25
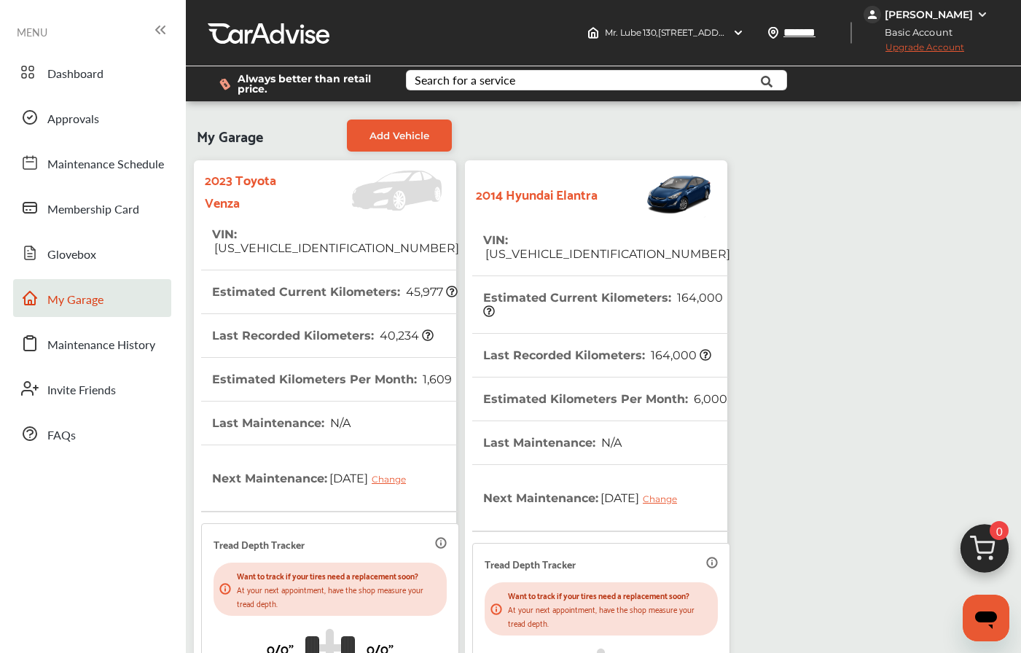
scroll to position [0, 0]
click at [77, 55] on link "Dashboard" at bounding box center [92, 72] width 158 height 38
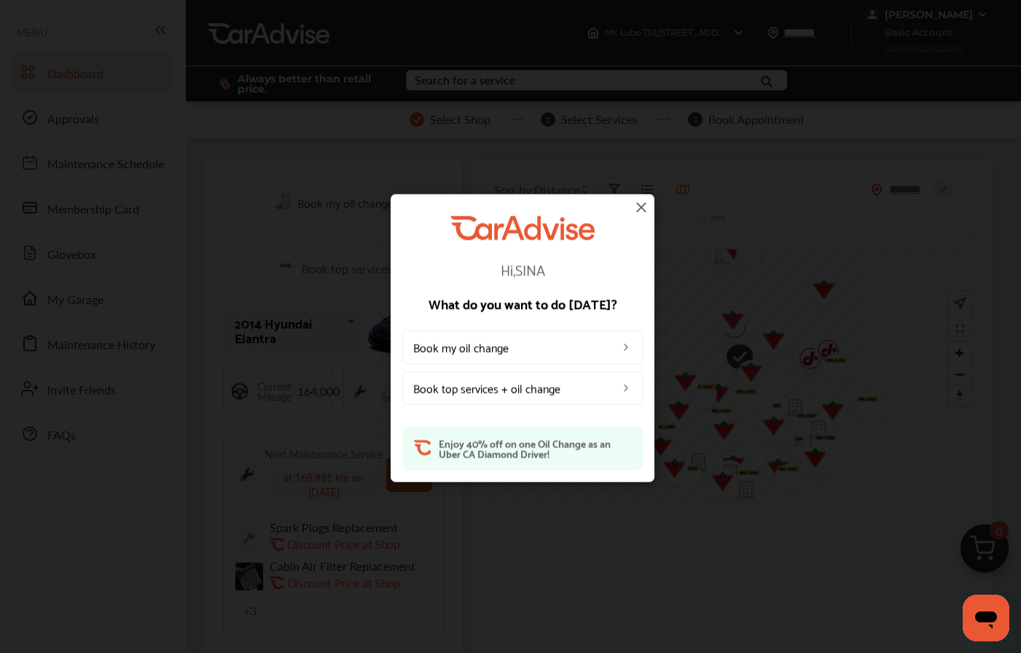
click at [478, 358] on link "Book my oil change" at bounding box center [522, 348] width 241 height 34
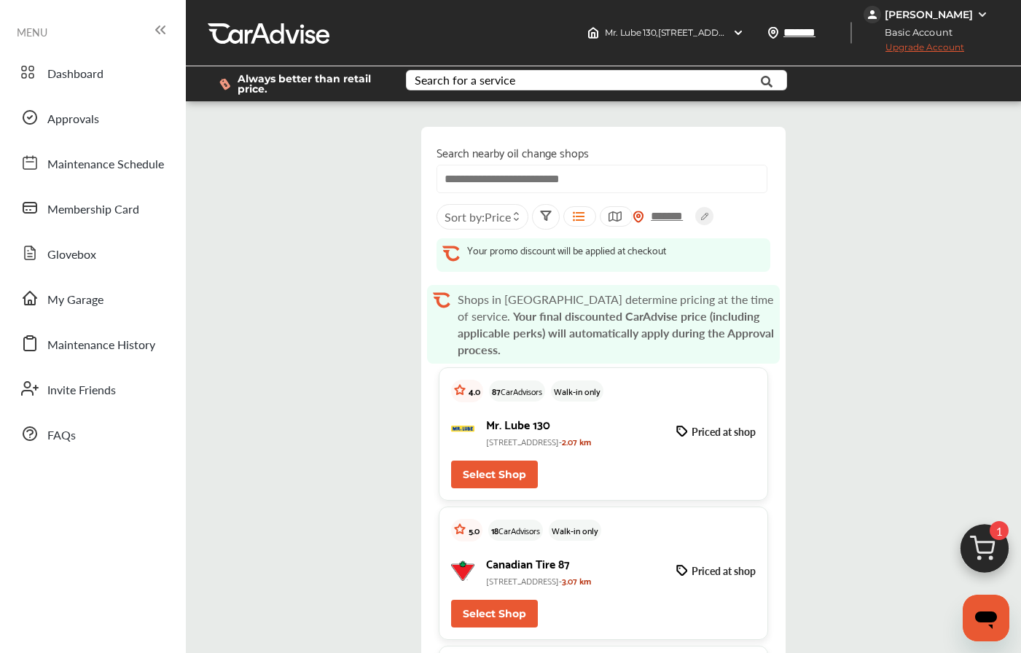
click at [488, 474] on button "Select Shop" at bounding box center [494, 475] width 87 height 28
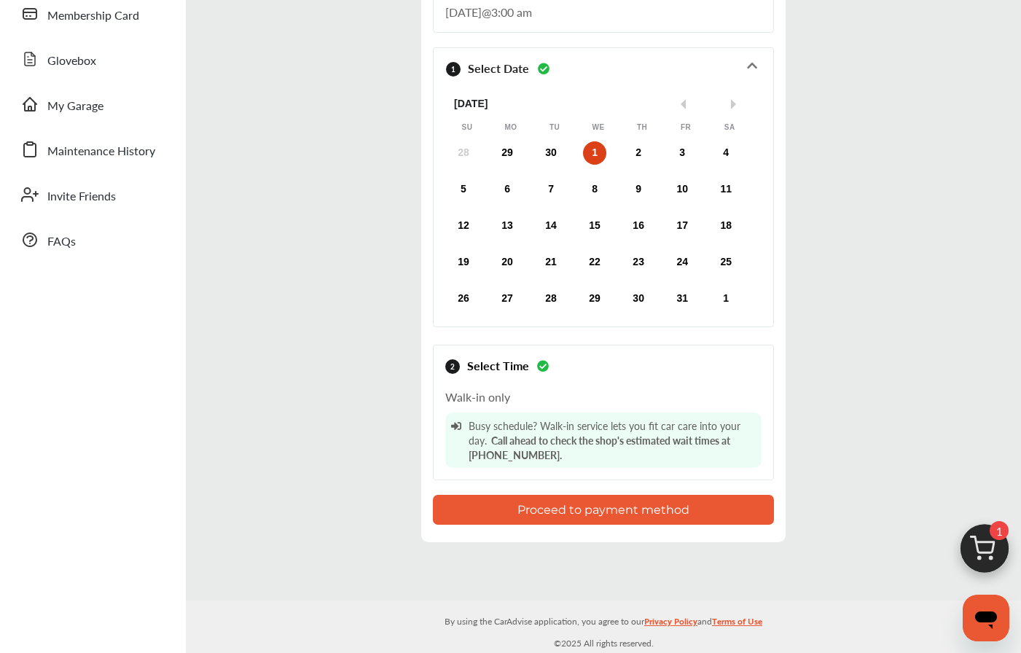
scroll to position [194, 0]
click at [540, 149] on div "30" at bounding box center [550, 152] width 23 height 23
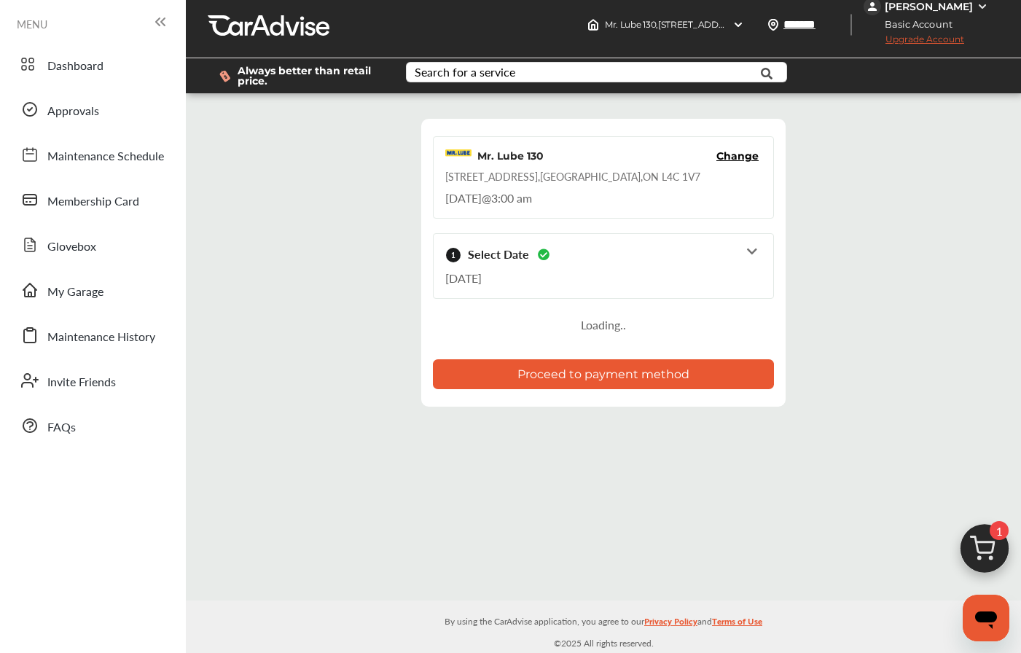
scroll to position [8, 0]
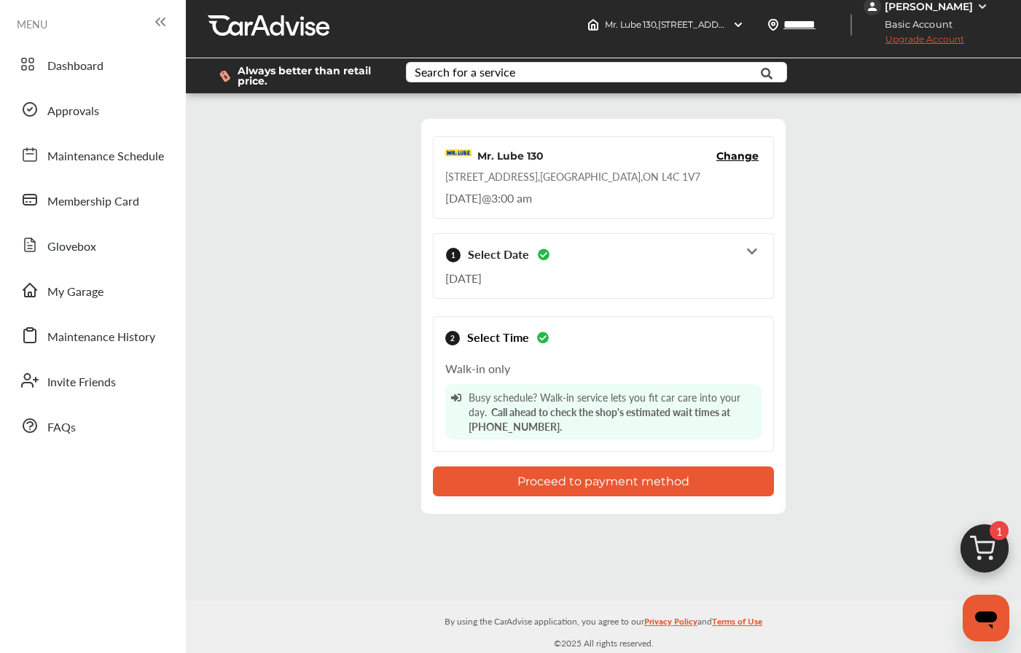
click at [569, 274] on div "[DATE]" at bounding box center [603, 274] width 316 height 24
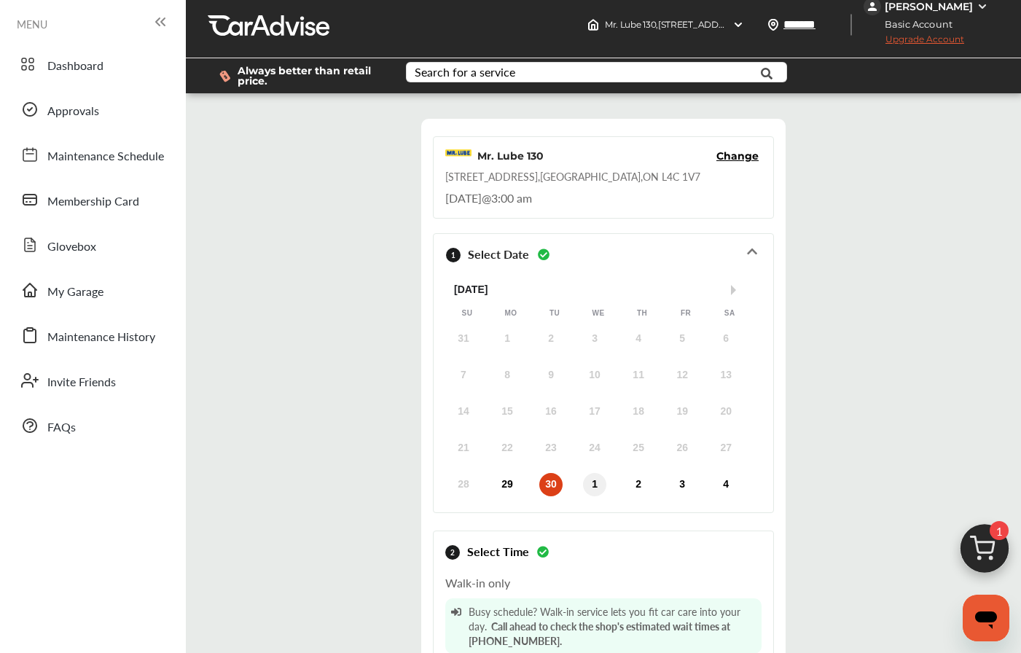
click at [598, 483] on div "1" at bounding box center [594, 484] width 23 height 23
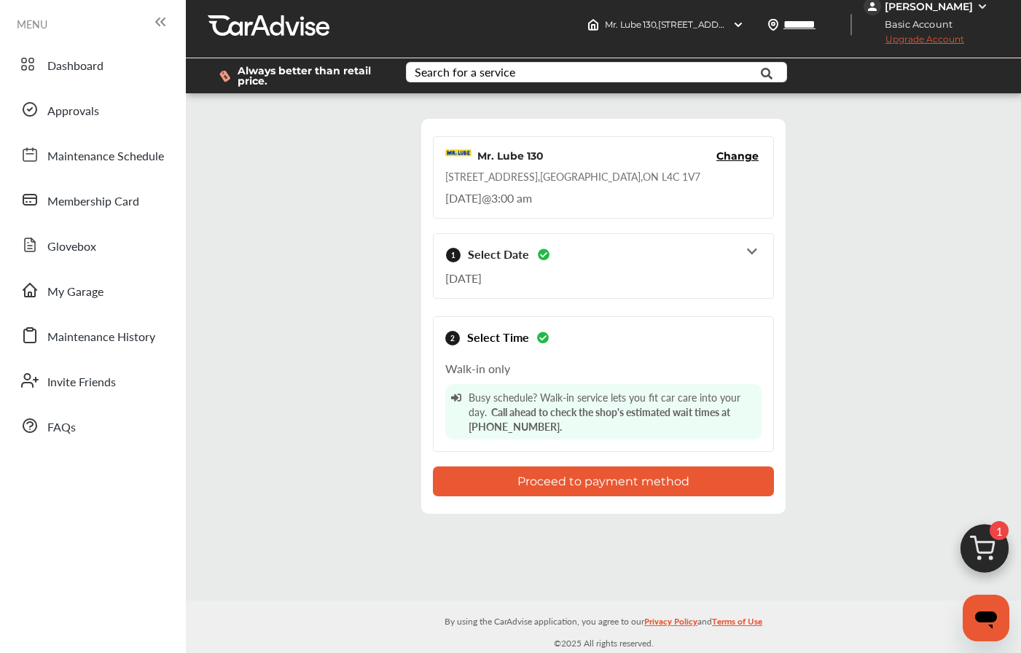
click at [647, 394] on div "Busy schedule? Walk-in service lets you fit car care into your day. Call ahead …" at bounding box center [603, 411] width 316 height 55
click at [620, 482] on button "Proceed to payment method" at bounding box center [603, 482] width 341 height 30
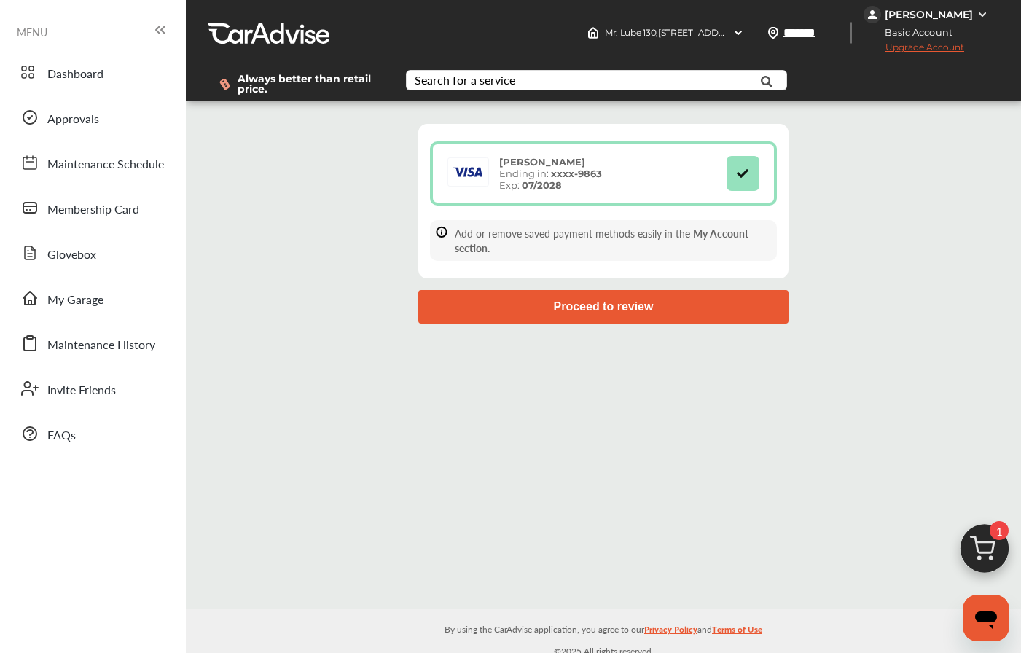
click at [652, 311] on button "Proceed to review" at bounding box center [603, 307] width 370 height 34
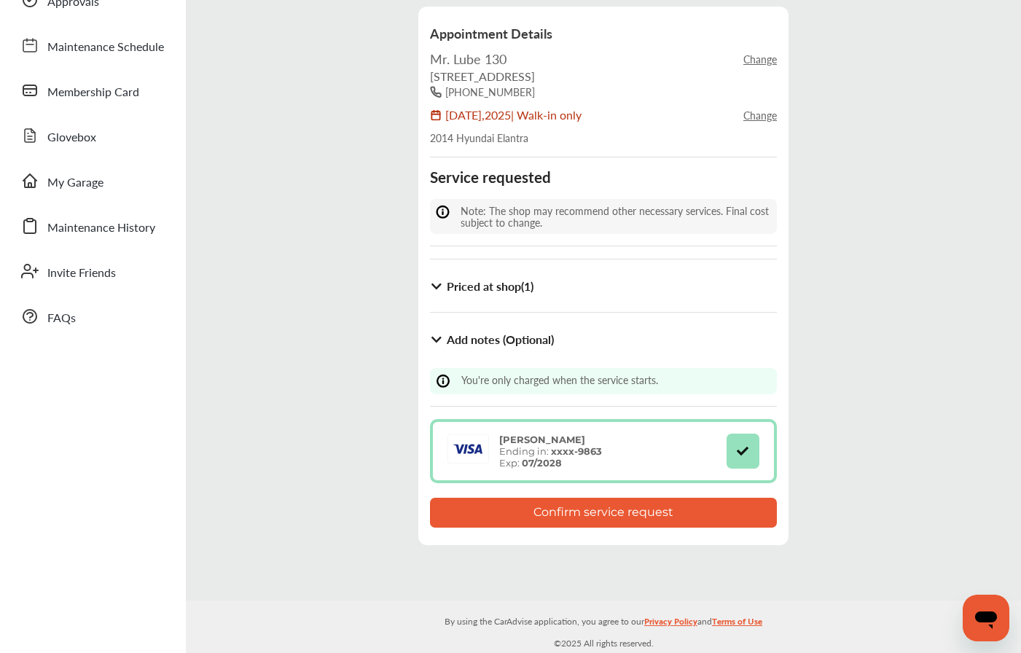
scroll to position [117, 0]
click at [525, 511] on button "Confirm service request" at bounding box center [603, 514] width 347 height 30
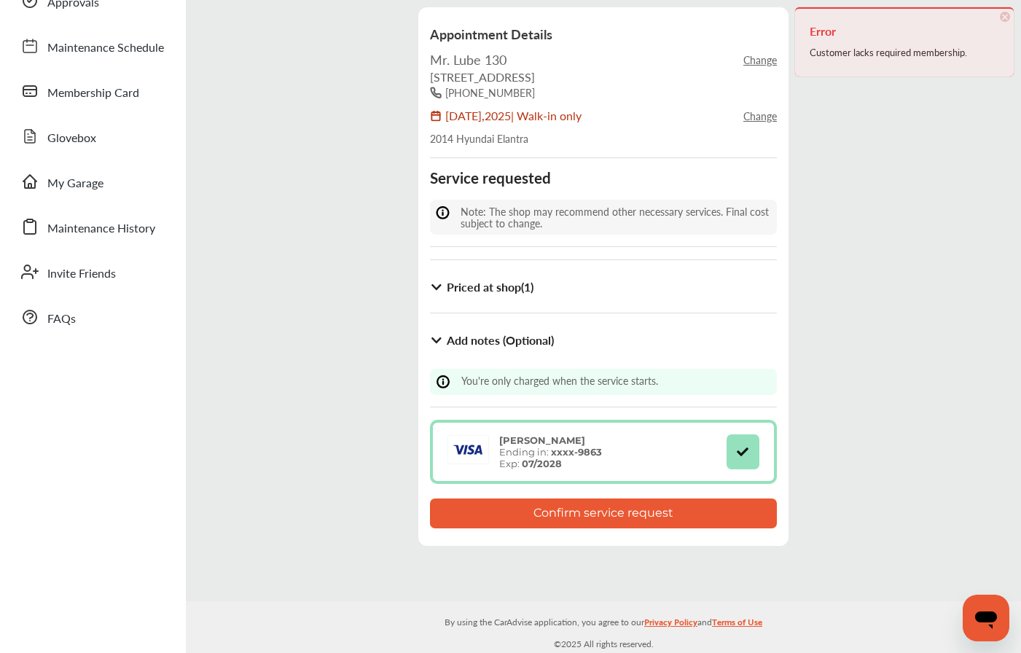
click at [892, 60] on div "Customer lacks required membership." at bounding box center [905, 52] width 190 height 19
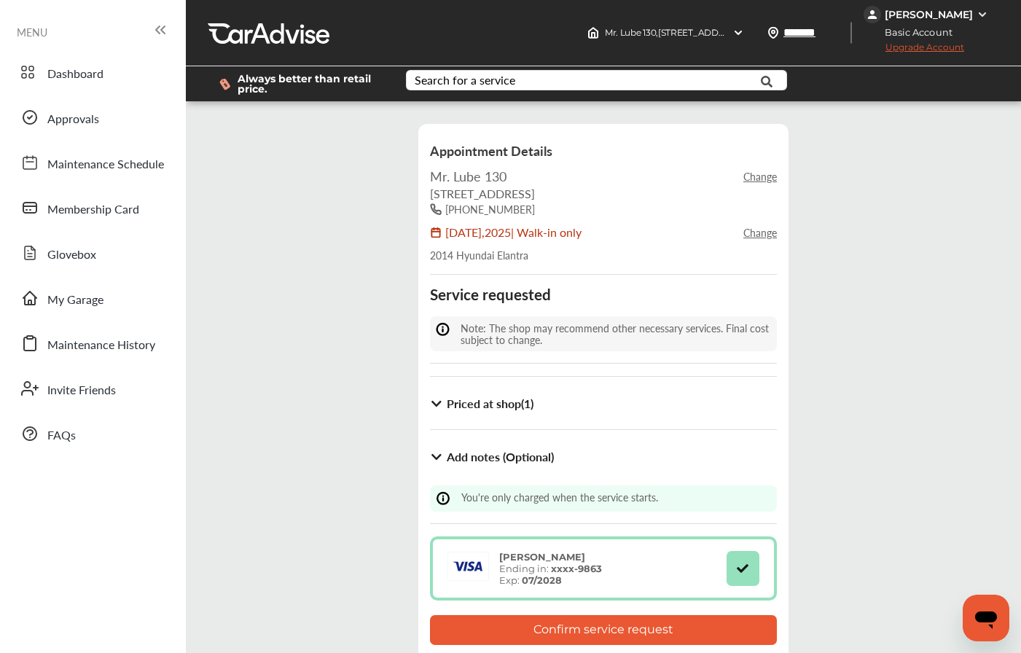
scroll to position [0, 0]
click at [926, 47] on span "Upgrade Account" at bounding box center [914, 51] width 101 height 18
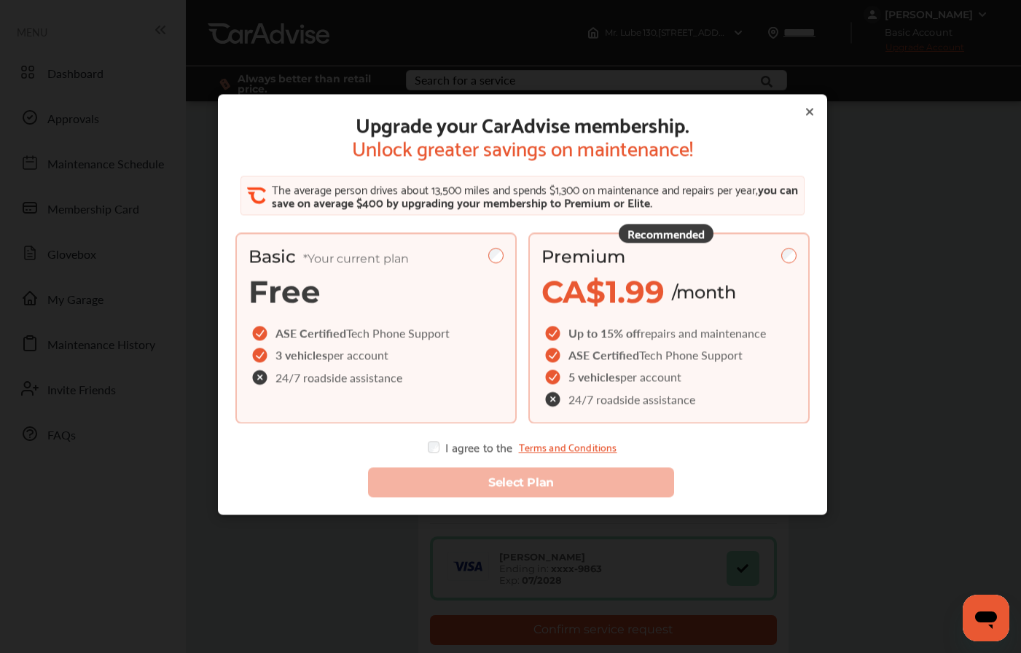
click at [644, 334] on span "repairs and maintenance" at bounding box center [703, 332] width 125 height 17
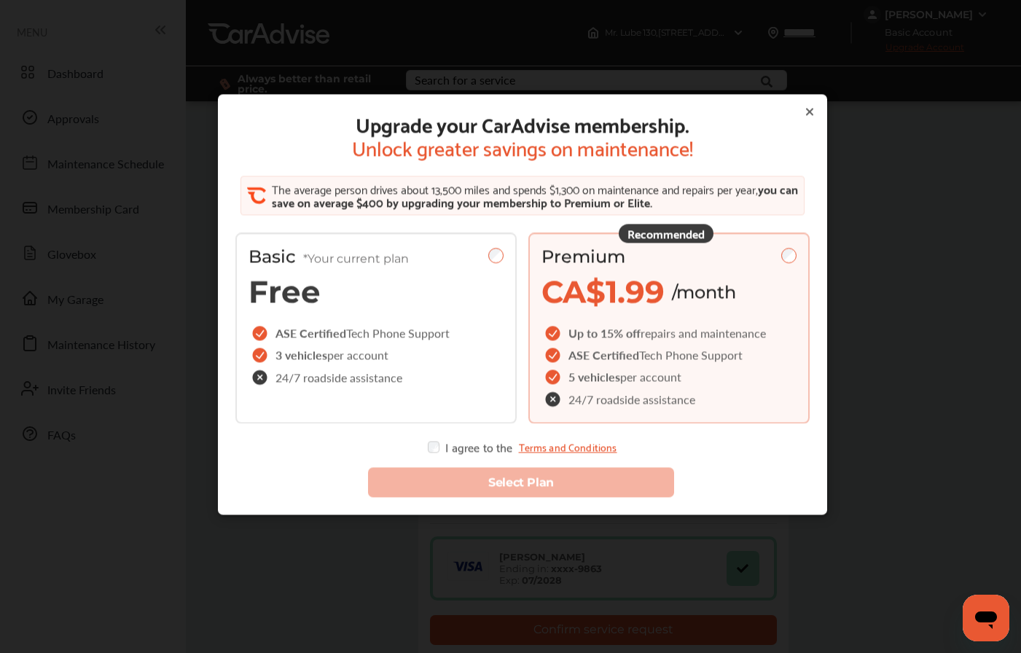
click at [477, 453] on div "I agree to the Terms and Conditions" at bounding box center [522, 447] width 189 height 12
click at [444, 453] on div "Select Plan" at bounding box center [523, 475] width 598 height 68
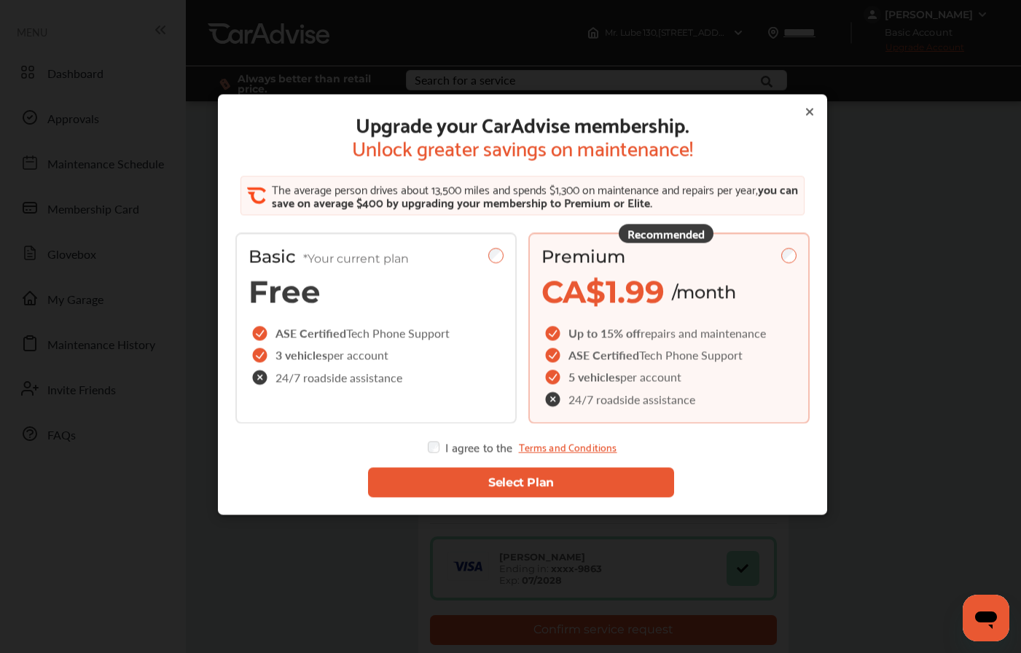
click at [459, 482] on button "Select Plan" at bounding box center [520, 482] width 306 height 30
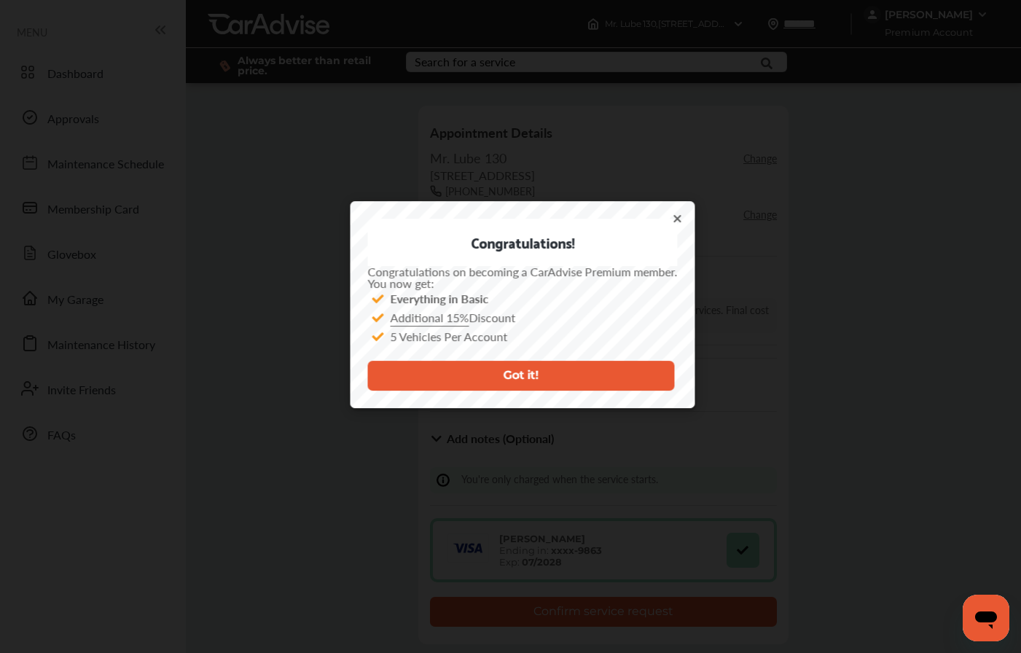
click at [674, 215] on div "Congratulations! Congratulations on becoming a CarAdvise Premium member. You no…" at bounding box center [522, 304] width 345 height 207
click at [674, 215] on icon at bounding box center [677, 219] width 12 height 12
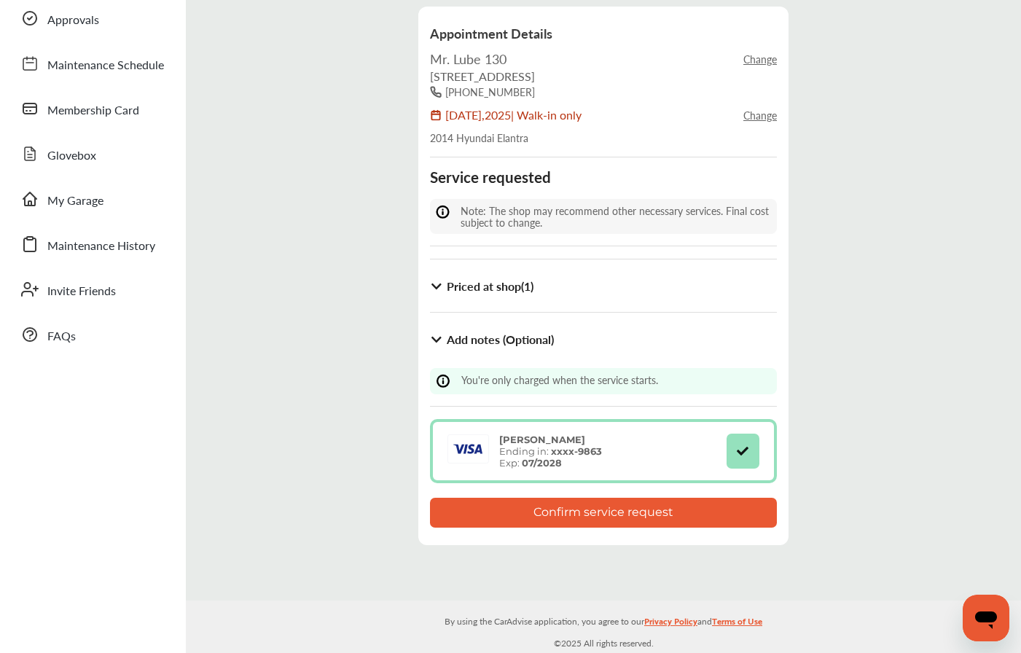
scroll to position [98, 0]
click at [548, 520] on button "Confirm service request" at bounding box center [603, 514] width 347 height 30
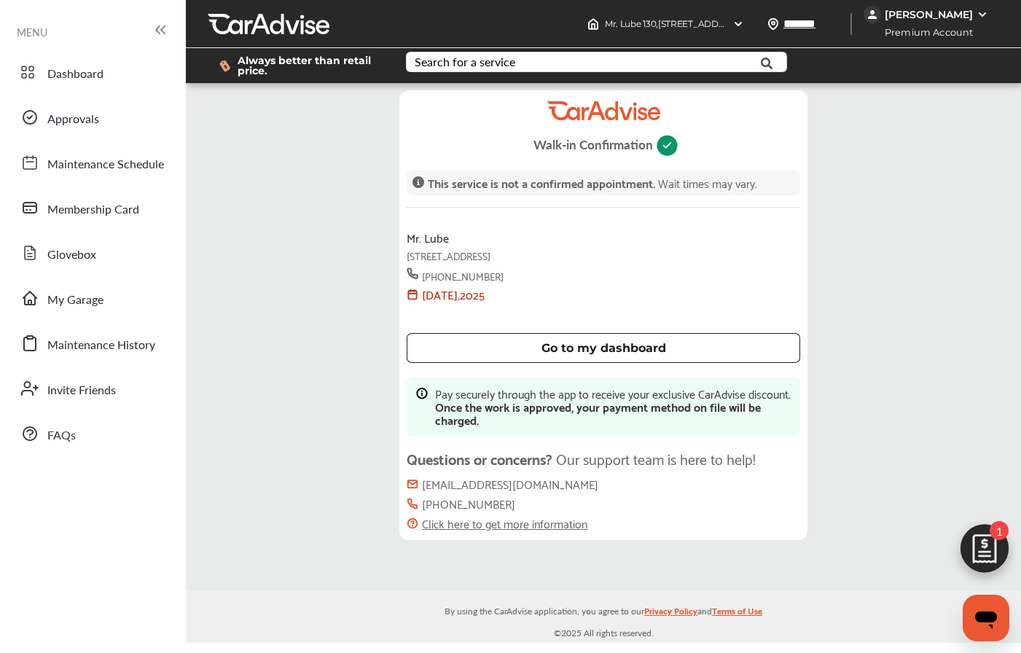
scroll to position [209, 0]
click at [940, 12] on div "[PERSON_NAME]" at bounding box center [929, 14] width 88 height 13
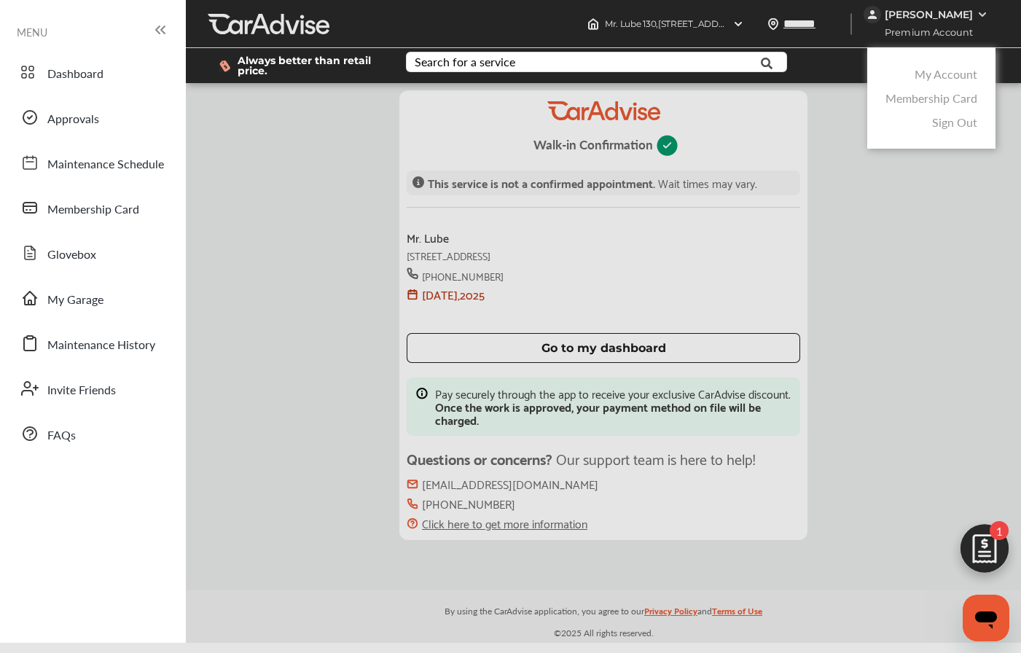
click at [927, 36] on div "Always better than retail price. Search for a service Search for... All Common …" at bounding box center [604, 65] width 792 height 58
click at [925, 36] on div "Always better than retail price. Search for a service Search for... All Common …" at bounding box center [604, 65] width 792 height 58
click at [834, 141] on div at bounding box center [510, 363] width 1021 height 726
